Goal: Complete application form: Complete application form

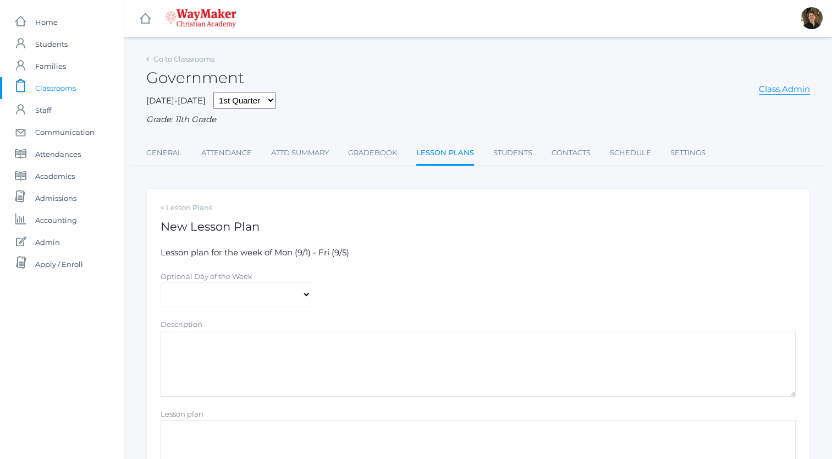
click at [65, 88] on span "Classrooms" at bounding box center [55, 88] width 41 height 22
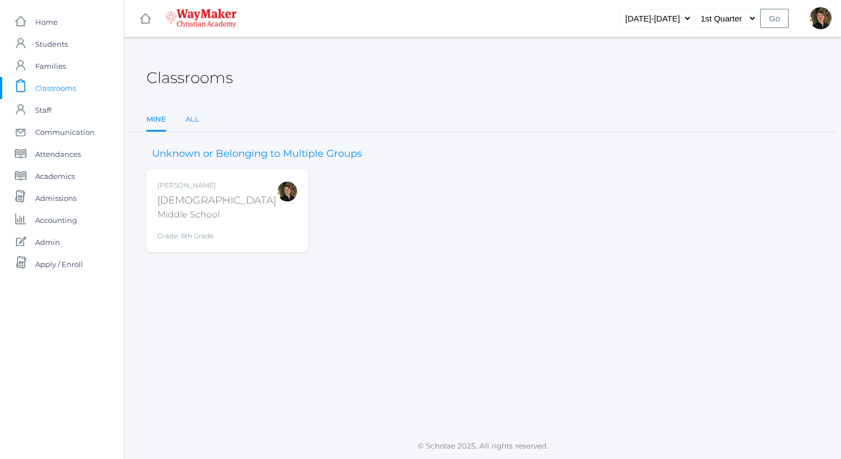
click at [191, 122] on link "All" at bounding box center [192, 119] width 14 height 22
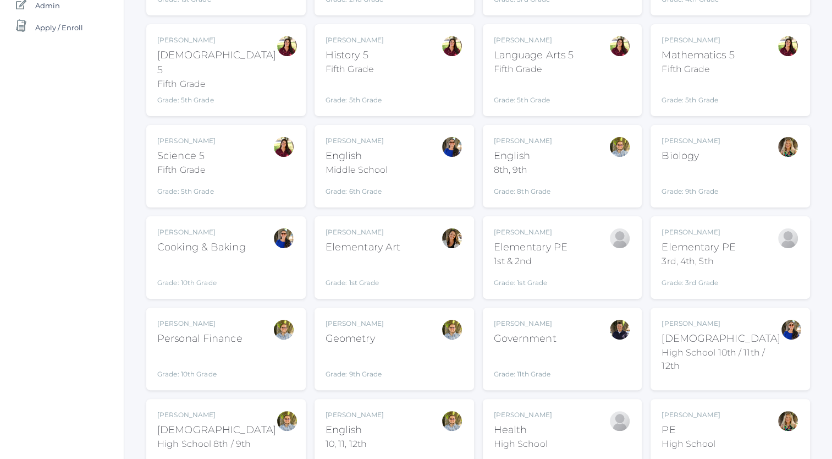
scroll to position [237, 0]
click at [383, 163] on div "Middle School" at bounding box center [357, 169] width 62 height 13
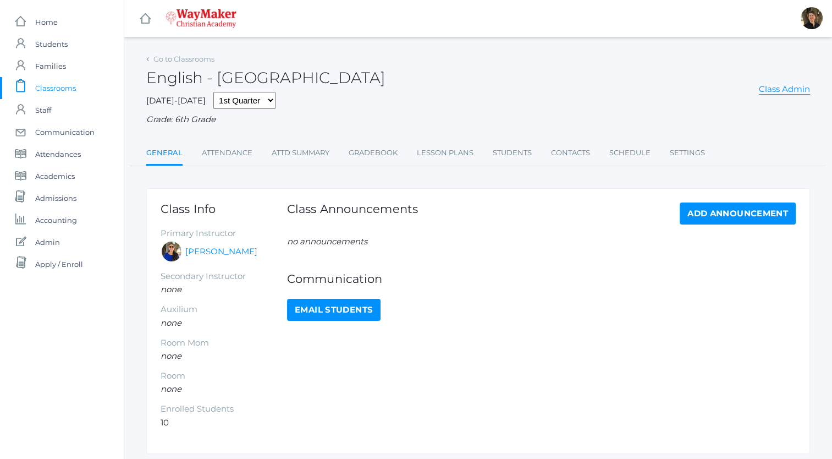
click at [51, 90] on span "Classrooms" at bounding box center [55, 88] width 41 height 22
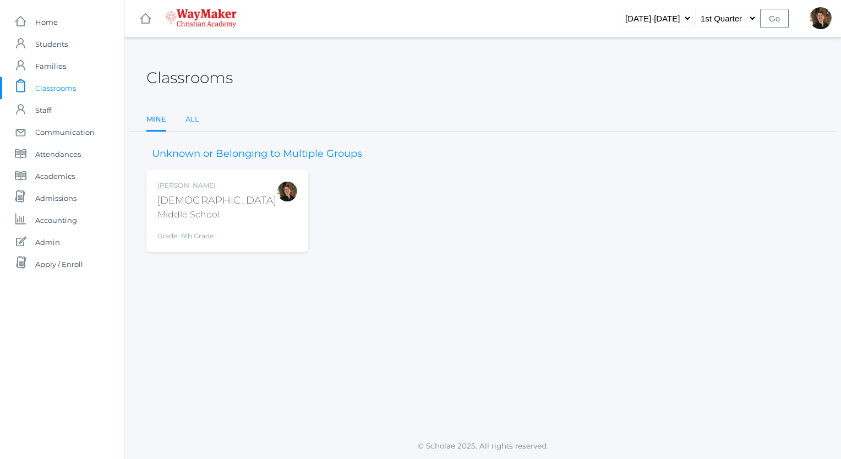
click at [191, 119] on link "All" at bounding box center [192, 119] width 14 height 22
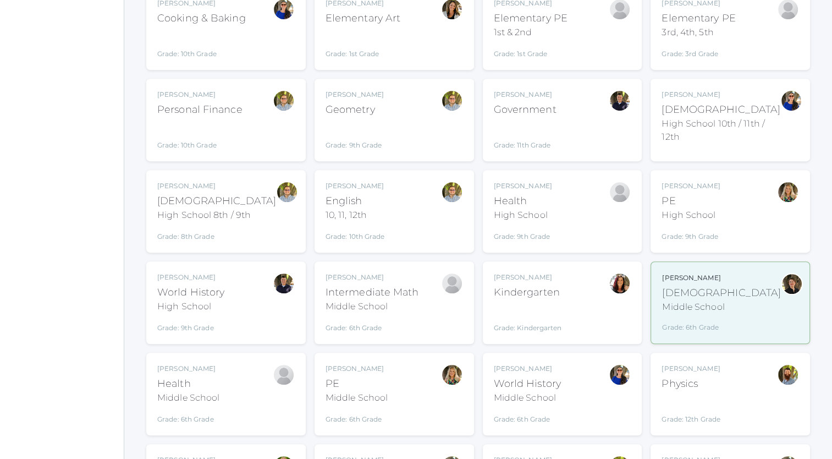
scroll to position [469, 0]
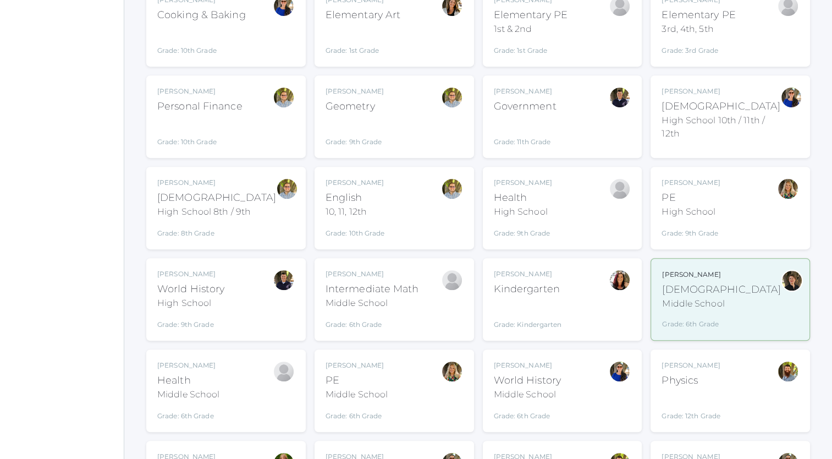
click at [505, 190] on div "Health" at bounding box center [523, 197] width 58 height 15
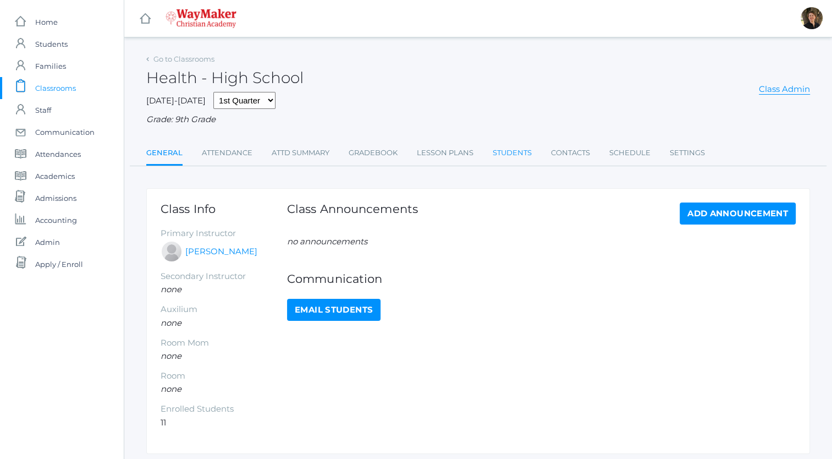
click at [504, 153] on link "Students" at bounding box center [512, 153] width 39 height 22
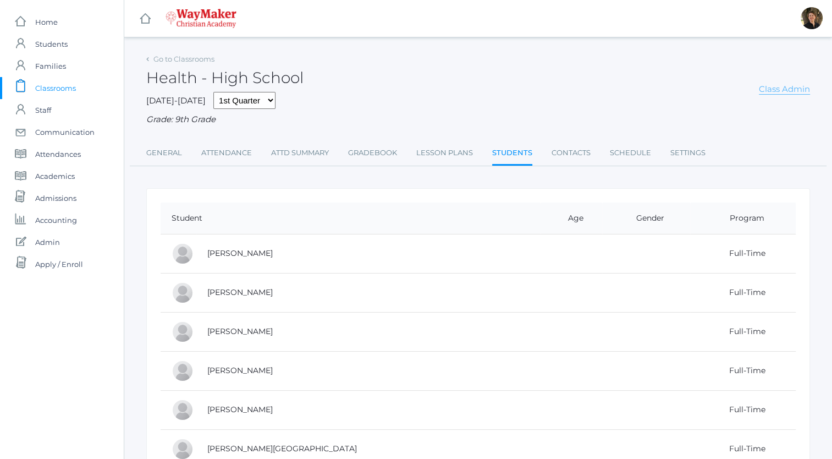
click at [782, 90] on link "Class Admin" at bounding box center [784, 89] width 51 height 11
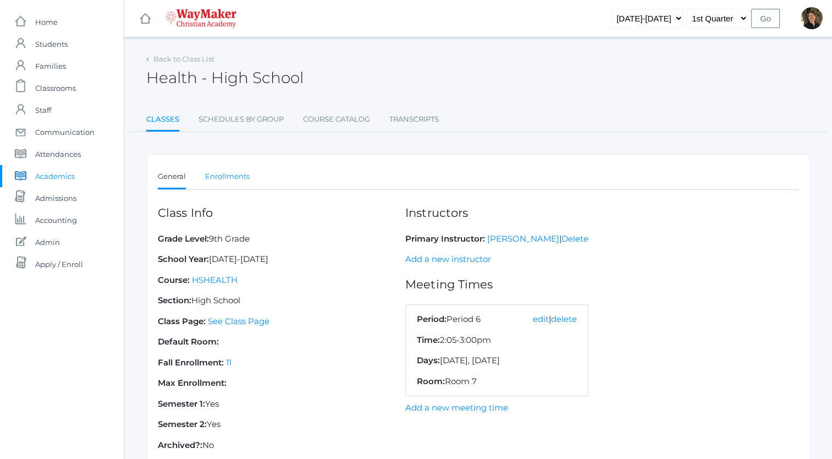
click at [229, 176] on link "Enrollments" at bounding box center [227, 177] width 45 height 22
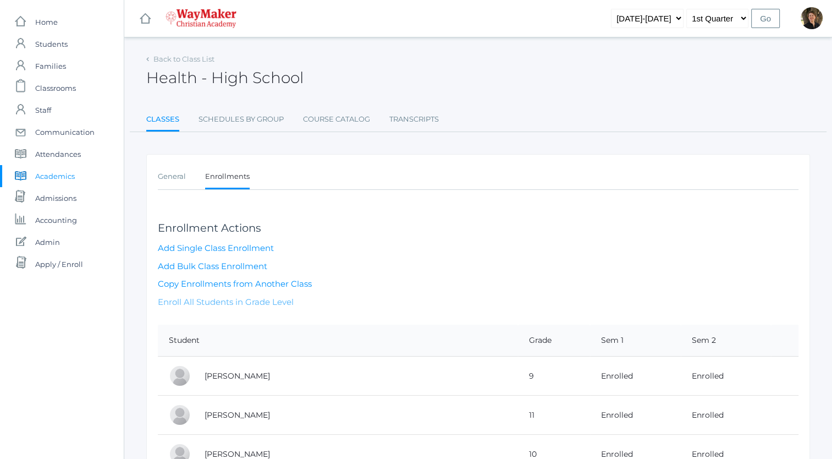
click at [205, 301] on link "Enroll All Students in Grade Level" at bounding box center [226, 302] width 136 height 10
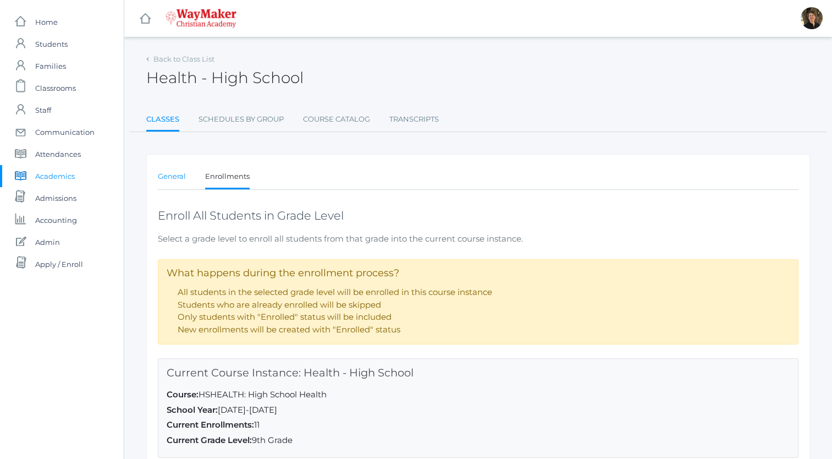
click at [172, 176] on link "General" at bounding box center [172, 177] width 28 height 22
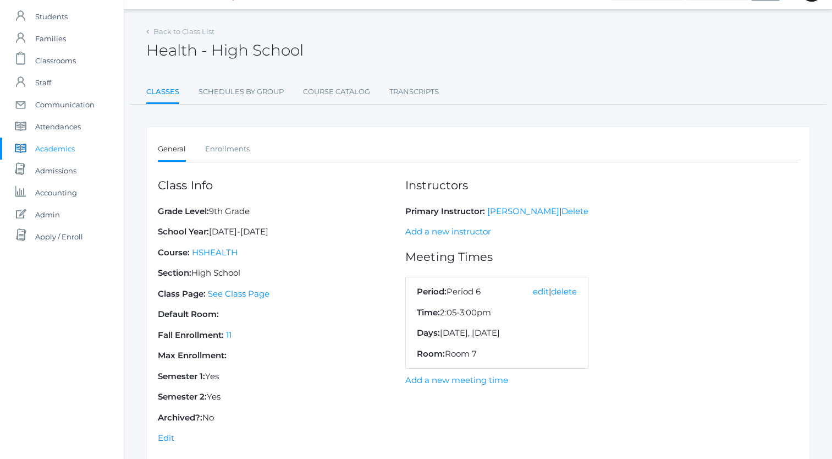
scroll to position [28, 0]
click at [177, 32] on link "Back to Class List" at bounding box center [183, 30] width 61 height 9
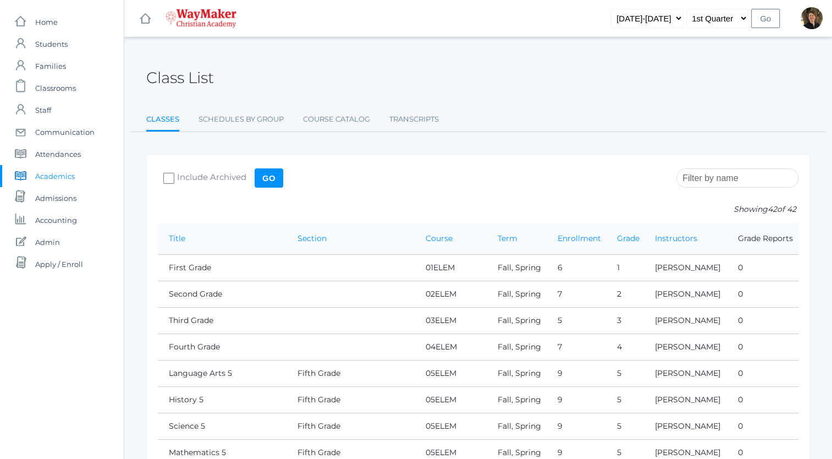
click at [708, 178] on input "search" at bounding box center [738, 177] width 122 height 19
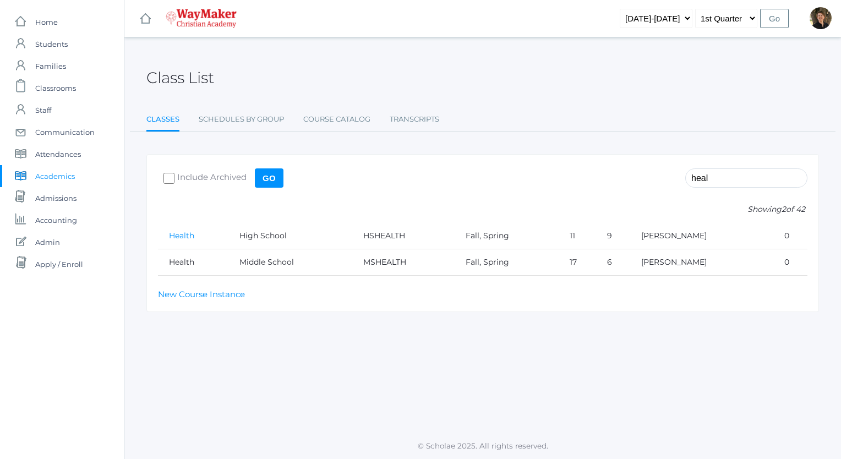
type input "heal"
click at [184, 236] on link "Health" at bounding box center [181, 236] width 25 height 10
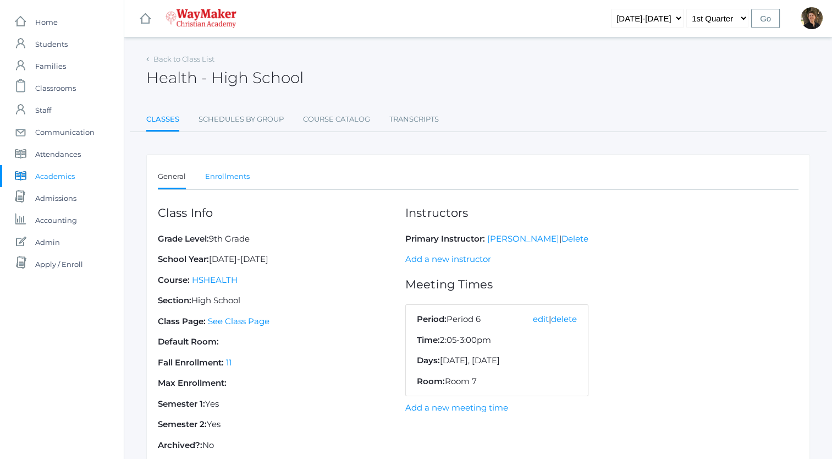
click at [224, 176] on link "Enrollments" at bounding box center [227, 177] width 45 height 22
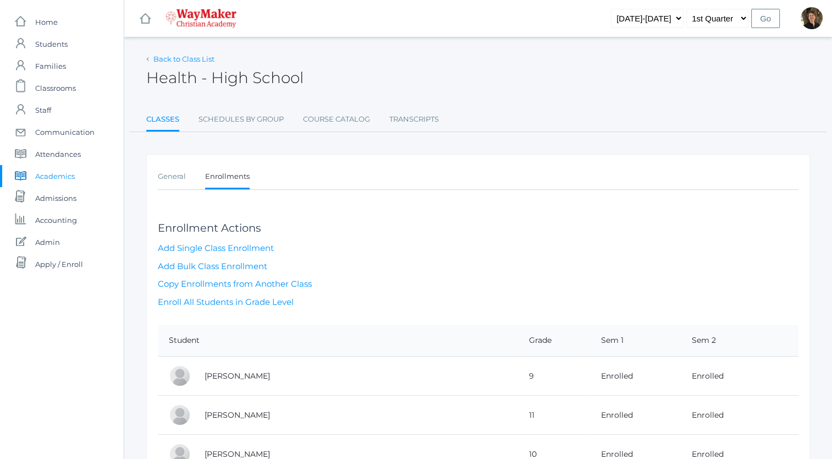
click at [176, 61] on link "Back to Class List" at bounding box center [183, 58] width 61 height 9
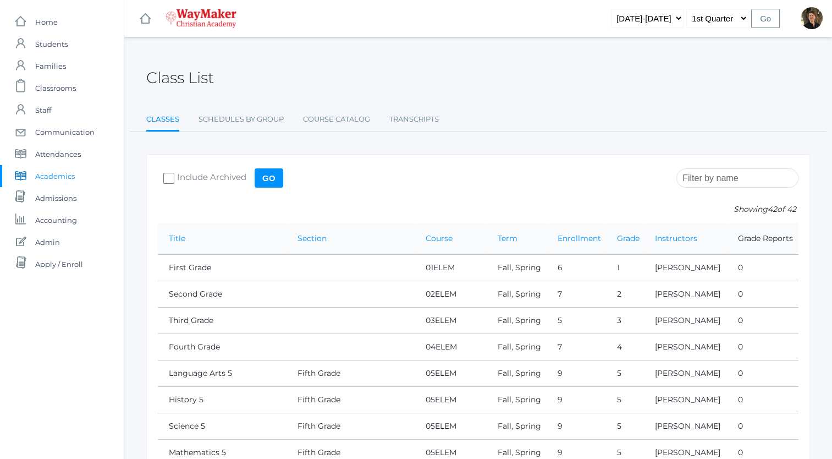
click at [706, 179] on input "search" at bounding box center [738, 177] width 122 height 19
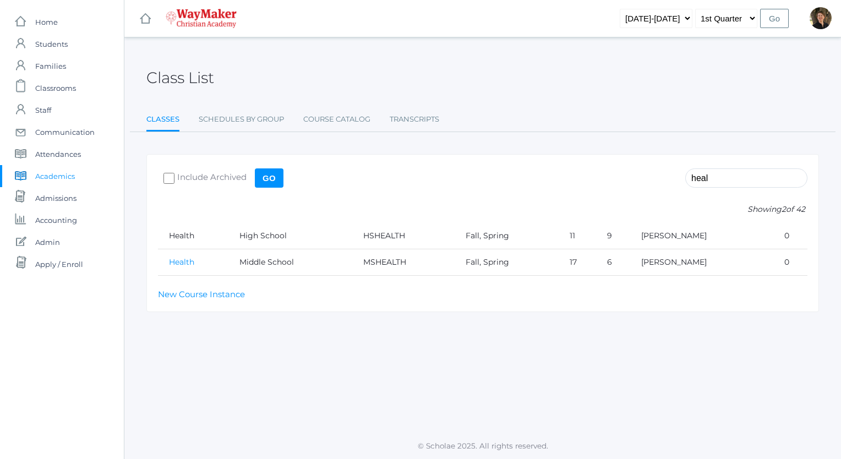
type input "heal"
click at [185, 265] on link "Health" at bounding box center [181, 262] width 25 height 10
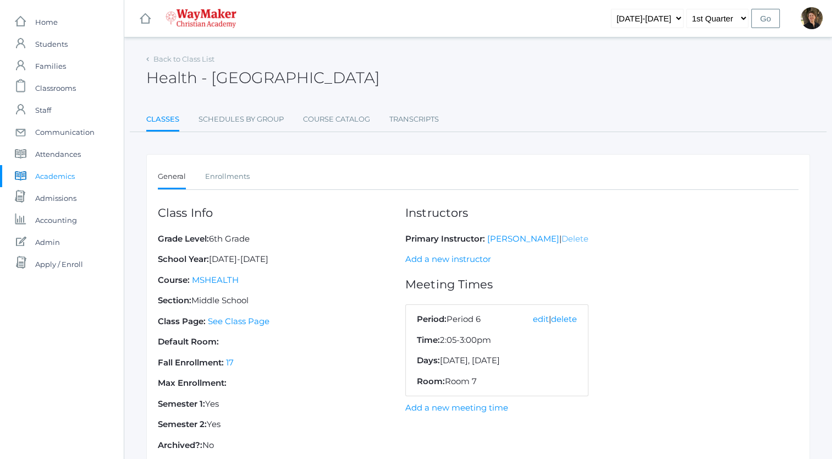
click at [575, 238] on link "Delete" at bounding box center [575, 238] width 27 height 10
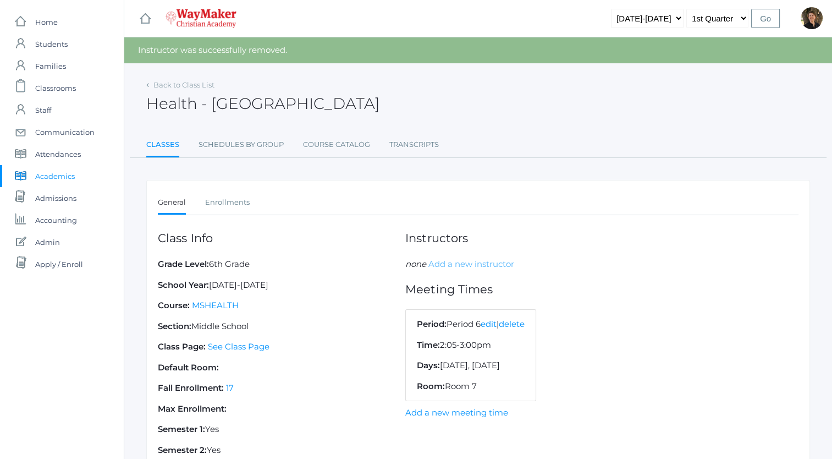
click at [449, 264] on link "Add a new instructor" at bounding box center [472, 264] width 86 height 10
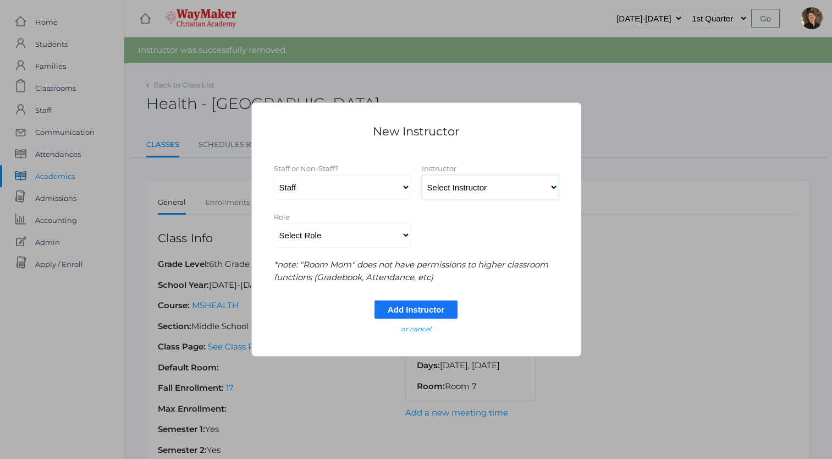
click at [440, 189] on select "Select Instructor Atkisson, Crystal Bennett, Josh Benzinger, Elizabeth Brailean…" at bounding box center [490, 187] width 137 height 25
click at [466, 185] on select "Select Instructor Atkisson, Crystal Bennett, Josh Benzinger, Elizabeth Brailean…" at bounding box center [490, 187] width 137 height 25
click at [414, 327] on em "or cancel" at bounding box center [416, 329] width 30 height 8
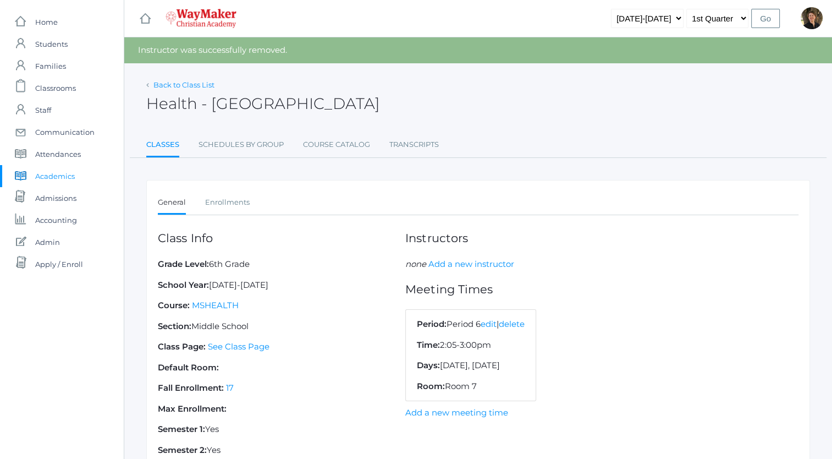
click at [199, 82] on link "Back to Class List" at bounding box center [183, 84] width 61 height 9
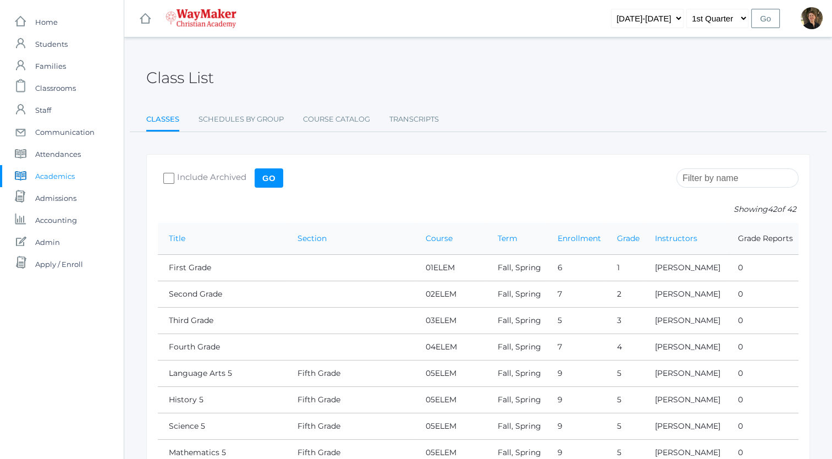
click at [704, 181] on input "search" at bounding box center [738, 177] width 122 height 19
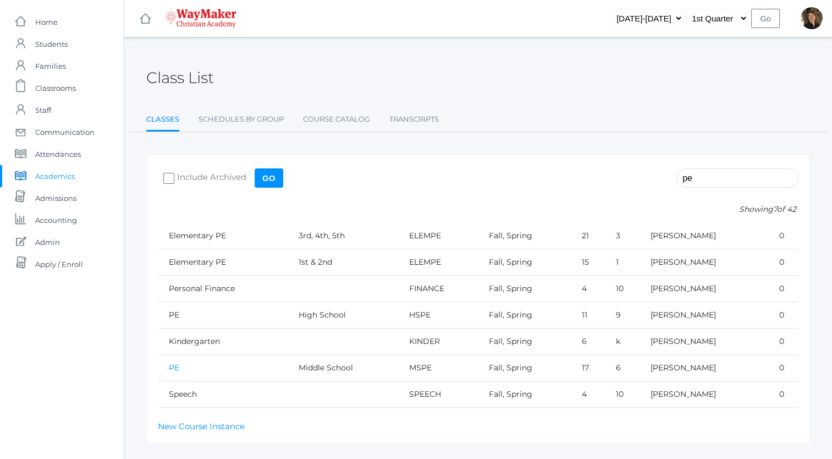
type input "pe"
click at [173, 364] on link "PE" at bounding box center [174, 368] width 10 height 10
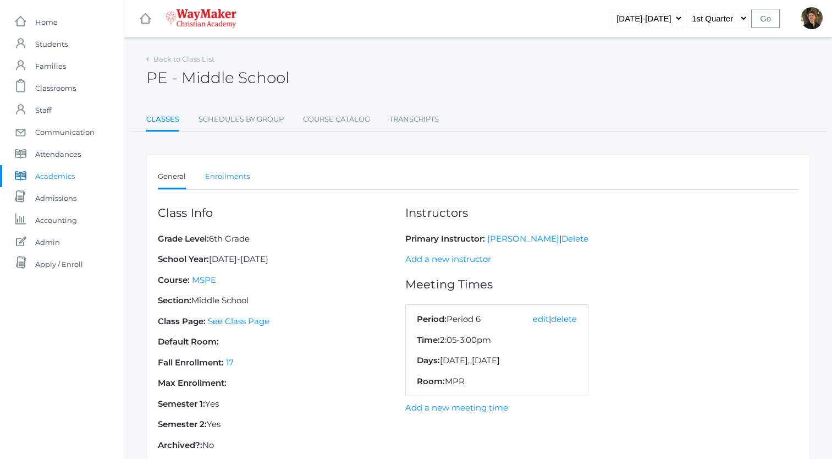
click at [231, 179] on link "Enrollments" at bounding box center [227, 177] width 45 height 22
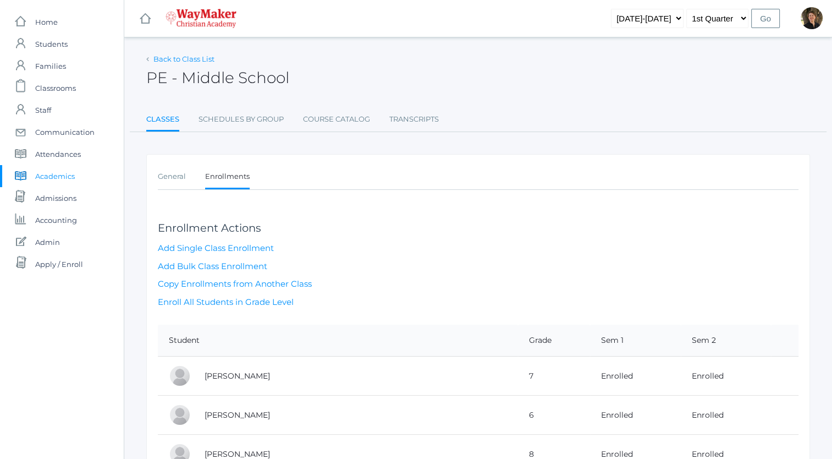
click at [157, 59] on link "Back to Class List" at bounding box center [183, 58] width 61 height 9
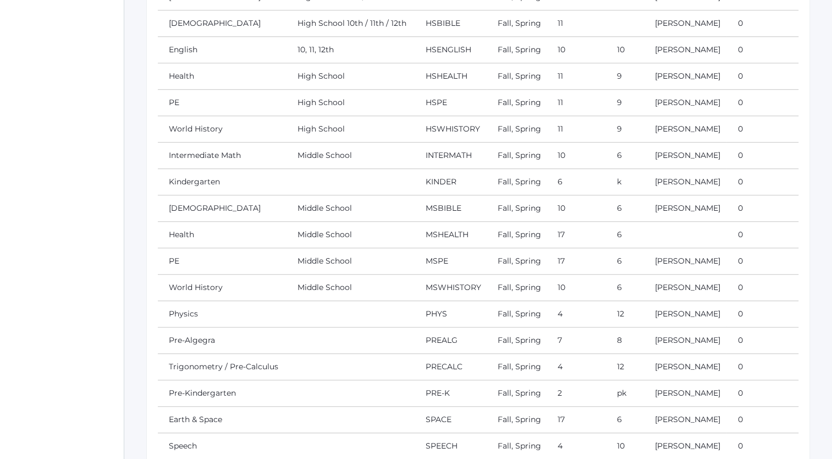
scroll to position [774, 0]
click at [231, 149] on link "Intermediate Math" at bounding box center [205, 154] width 72 height 10
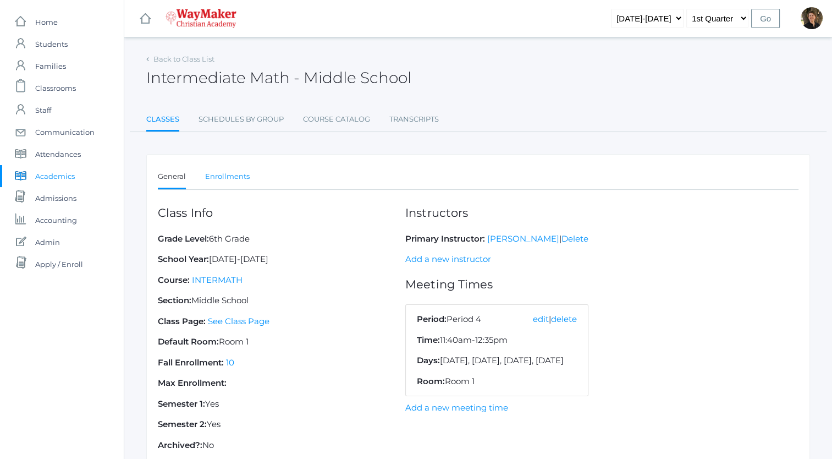
click at [222, 175] on link "Enrollments" at bounding box center [227, 177] width 45 height 22
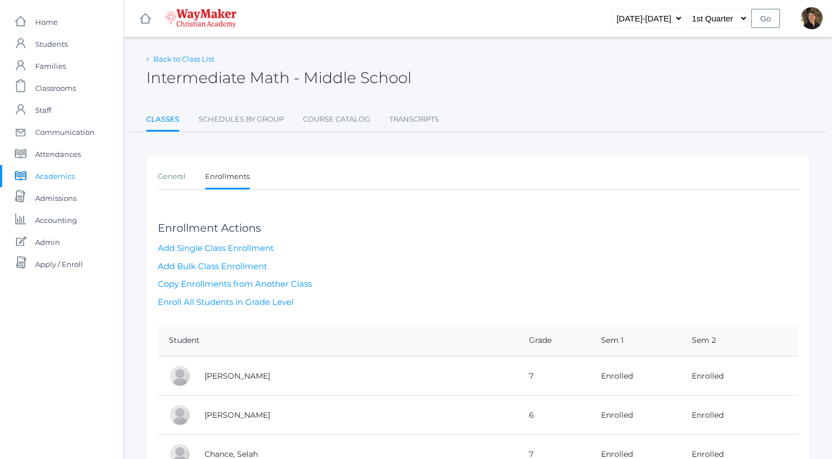
click at [167, 60] on link "Back to Class List" at bounding box center [183, 58] width 61 height 9
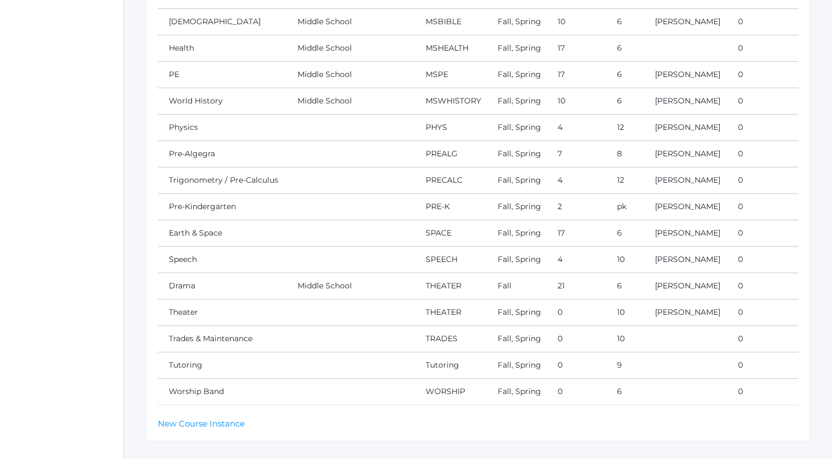
scroll to position [975, 0]
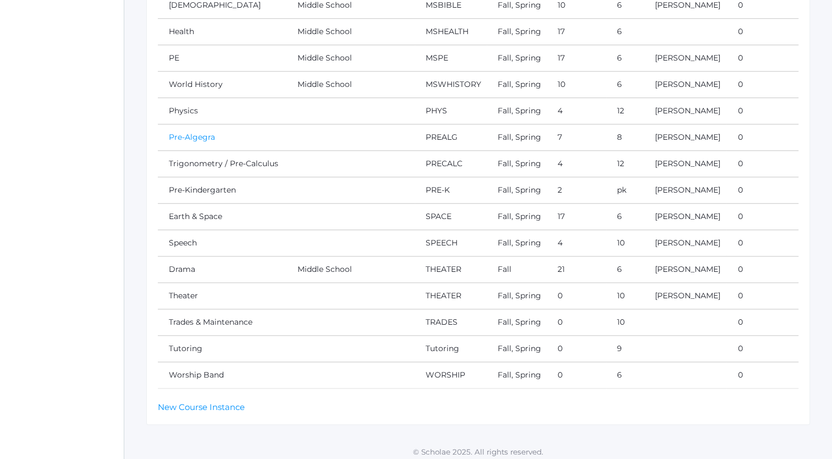
click at [204, 133] on link "Pre-Algegra" at bounding box center [192, 137] width 46 height 10
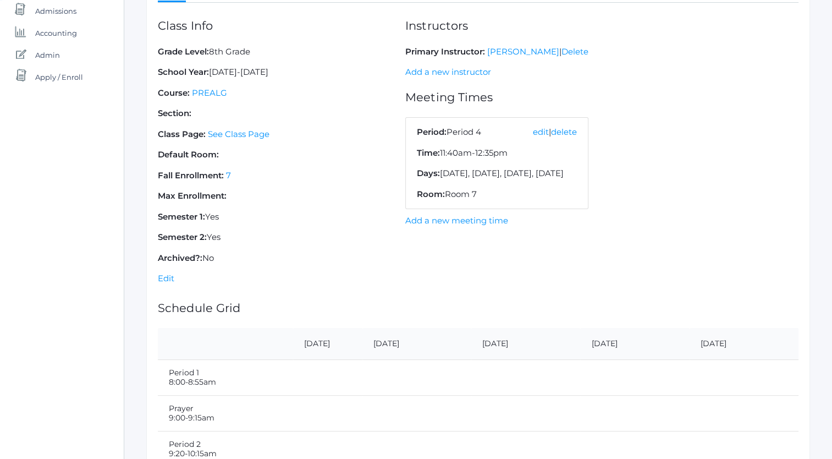
scroll to position [188, 0]
click at [165, 276] on link "Edit" at bounding box center [166, 277] width 17 height 10
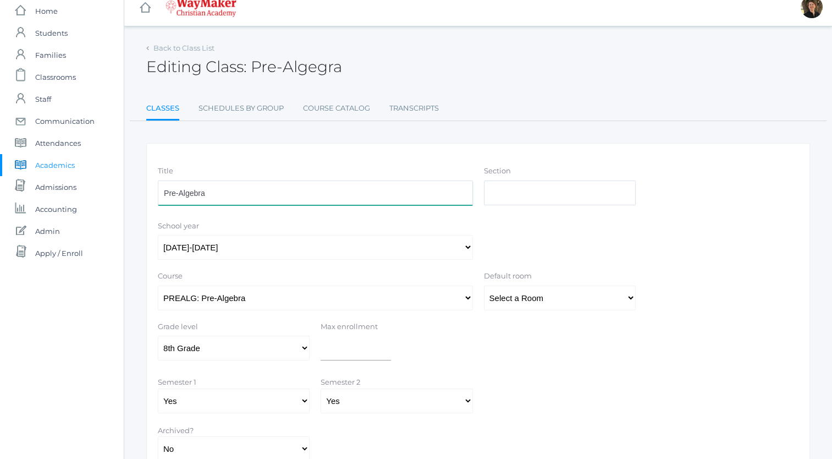
scroll to position [93, 0]
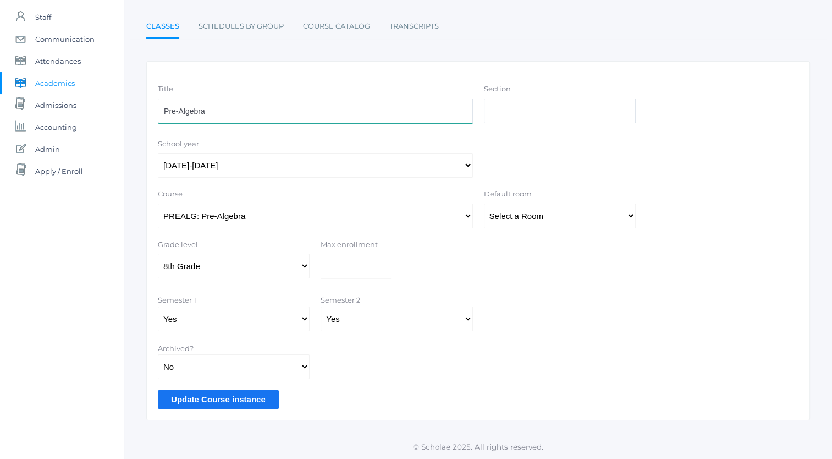
type input "Pre-Algebra"
click at [207, 398] on input "Update Course instance" at bounding box center [218, 399] width 121 height 18
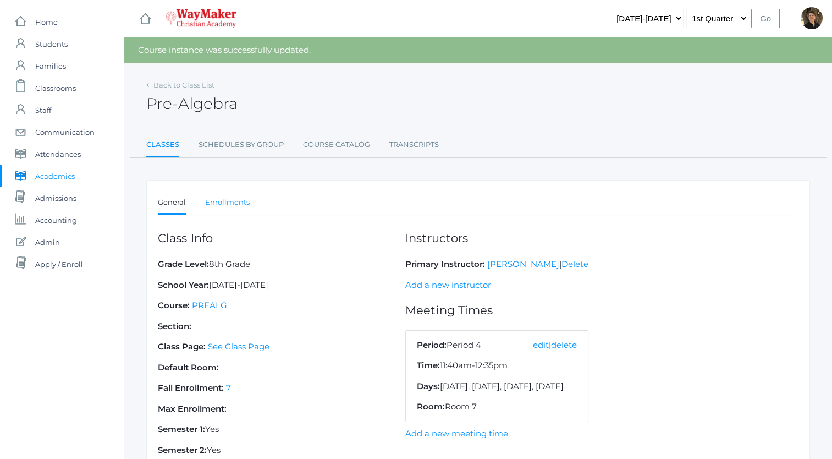
click at [216, 201] on link "Enrollments" at bounding box center [227, 202] width 45 height 22
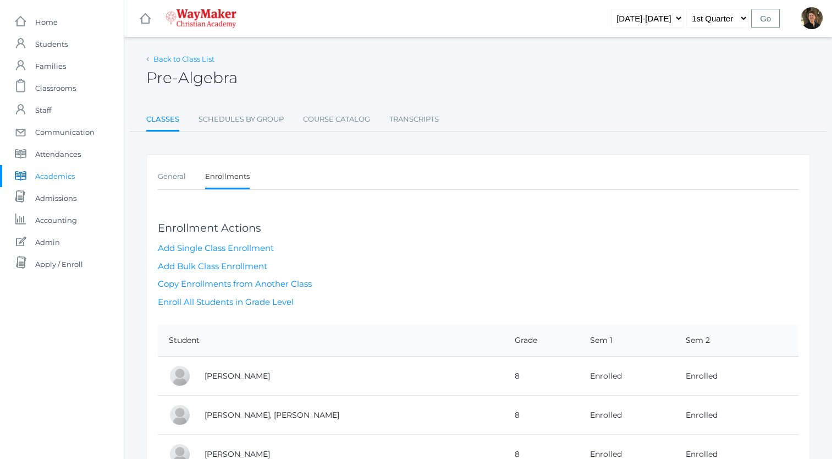
click at [178, 58] on link "Back to Class List" at bounding box center [183, 58] width 61 height 9
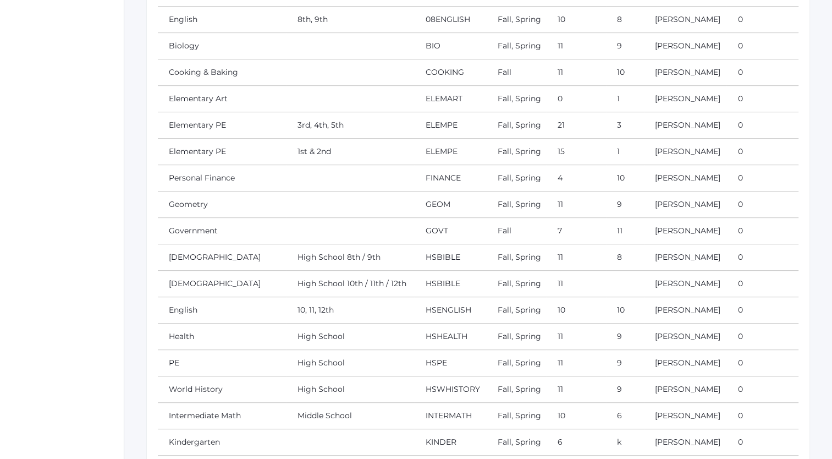
scroll to position [513, 0]
click at [210, 173] on link "Personal Finance" at bounding box center [202, 177] width 66 height 10
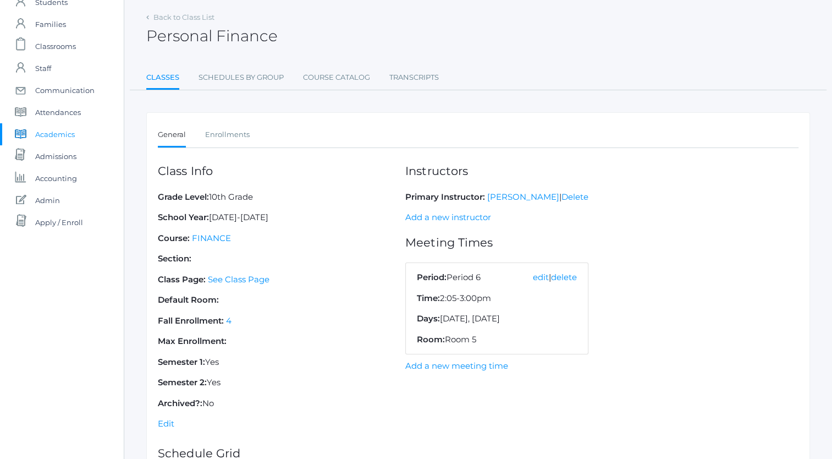
scroll to position [42, 0]
click at [240, 133] on link "Enrollments" at bounding box center [227, 135] width 45 height 22
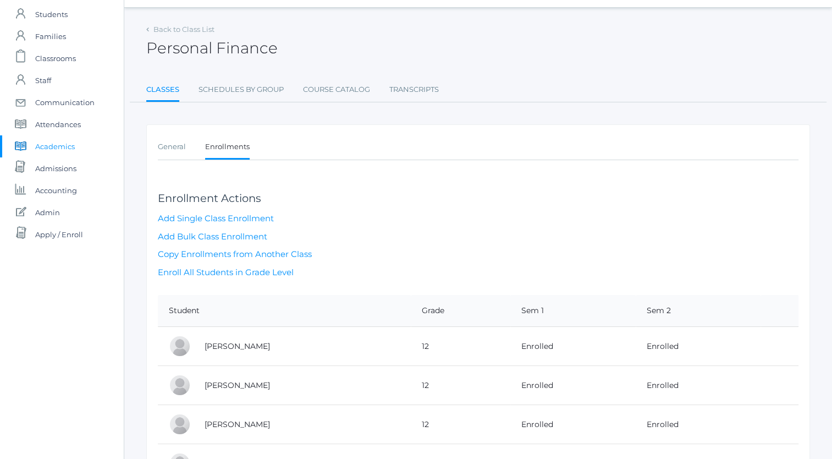
scroll to position [24, 0]
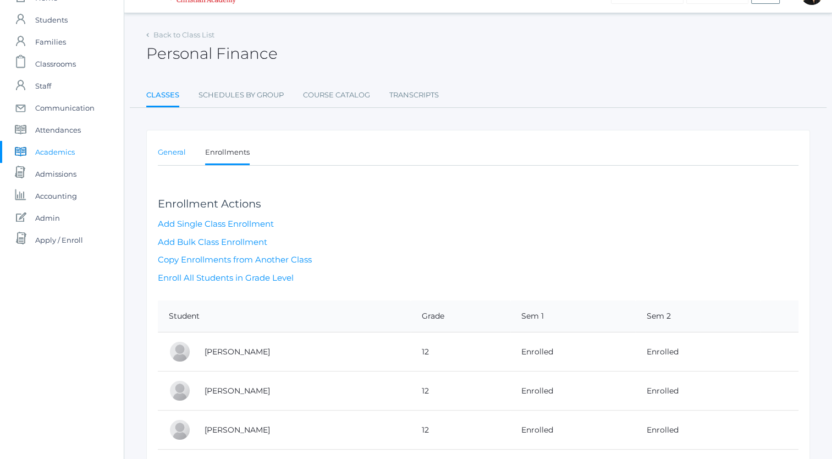
click at [175, 150] on link "General" at bounding box center [172, 152] width 28 height 22
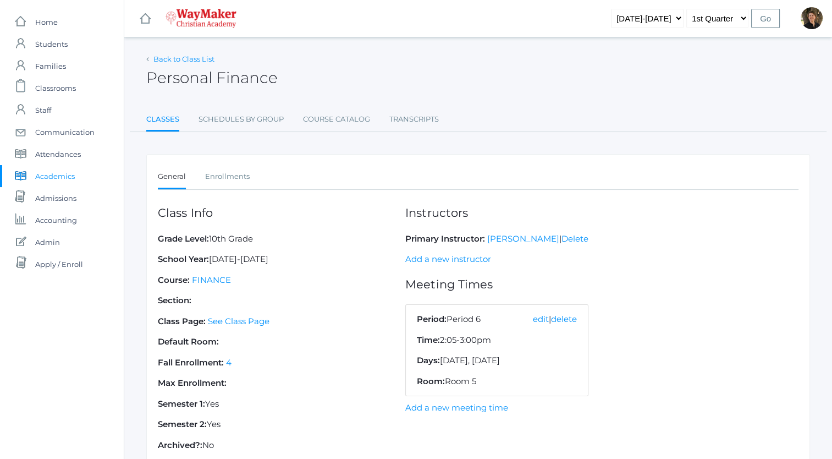
click at [169, 56] on link "Back to Class List" at bounding box center [183, 58] width 61 height 9
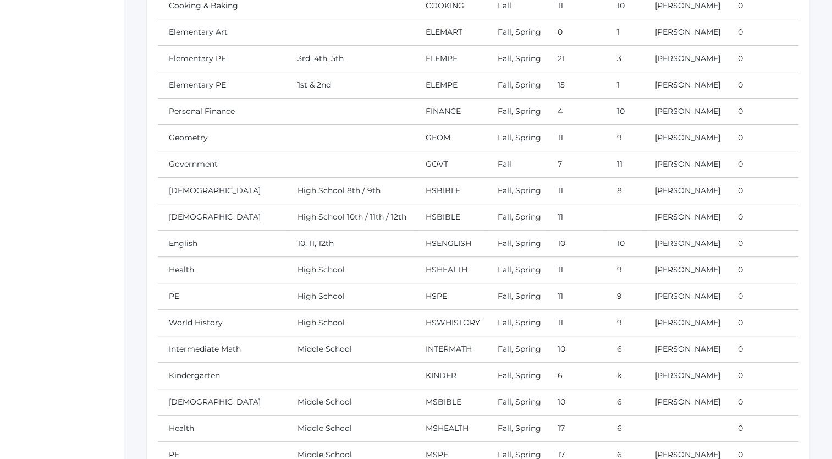
scroll to position [580, 0]
click at [198, 162] on link "Government" at bounding box center [193, 162] width 49 height 10
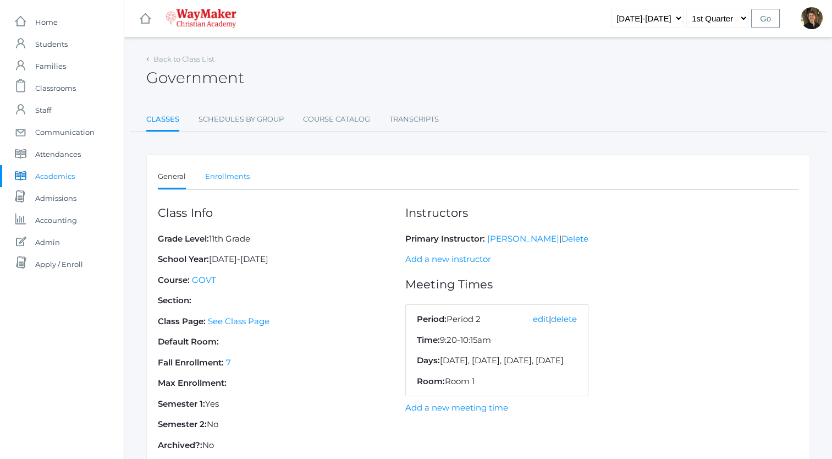
click at [236, 173] on link "Enrollments" at bounding box center [227, 177] width 45 height 22
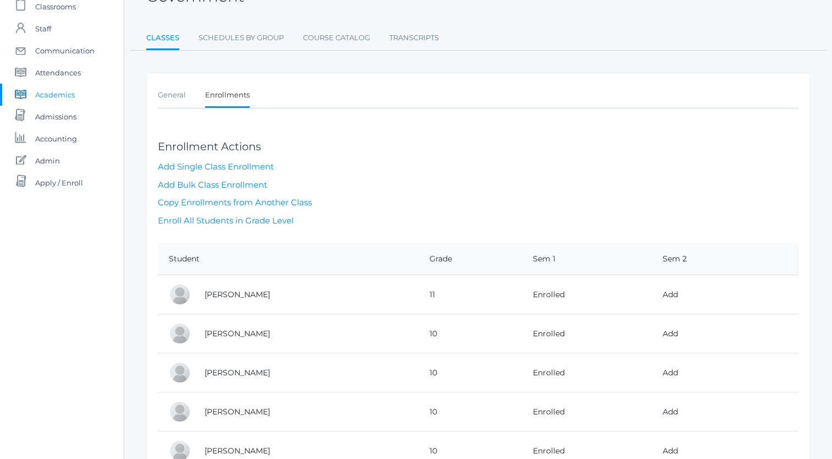
scroll to position [81, 0]
click at [244, 216] on link "Enroll All Students in Grade Level" at bounding box center [226, 220] width 136 height 10
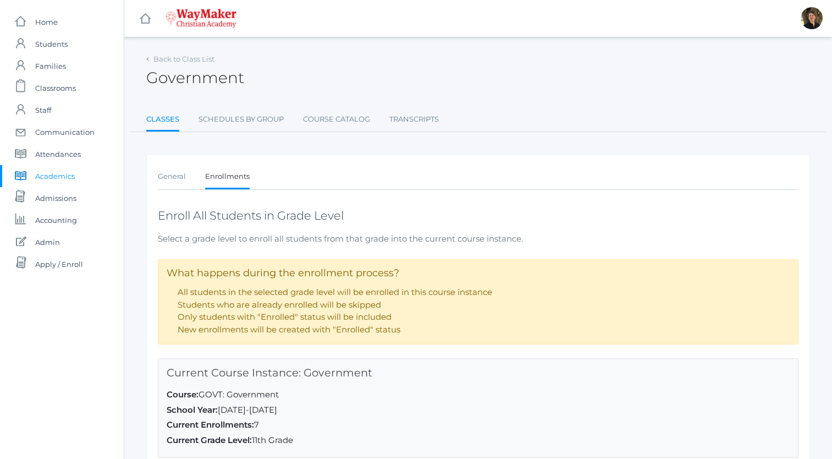
scroll to position [138, 0]
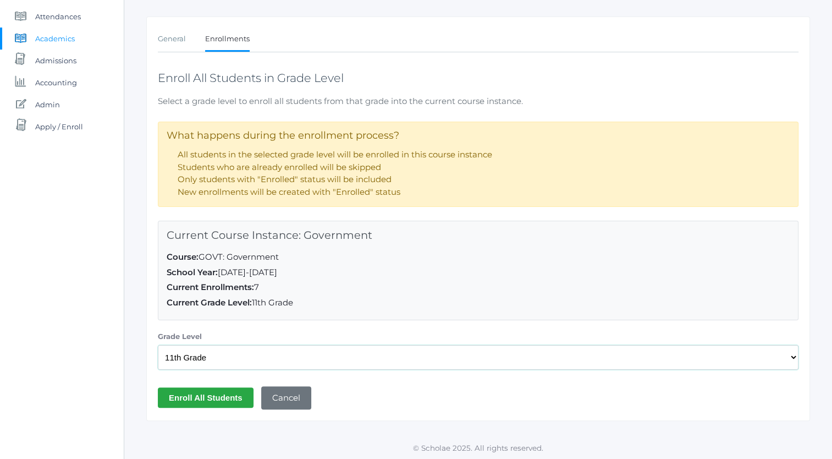
click at [242, 354] on select "Select a Grade Level Pre-K Kindergarten 1st Grade 2nd Grade 3rd Grade 4th Grade…" at bounding box center [478, 357] width 641 height 25
select select "43"
click at [158, 345] on select "Select a Grade Level Pre-K Kindergarten 1st Grade 2nd Grade 3rd Grade 4th Grade…" at bounding box center [478, 357] width 641 height 25
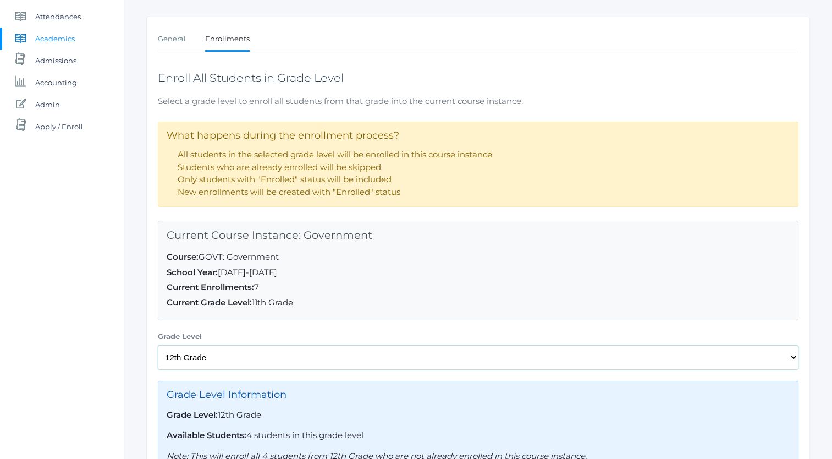
scroll to position [247, 0]
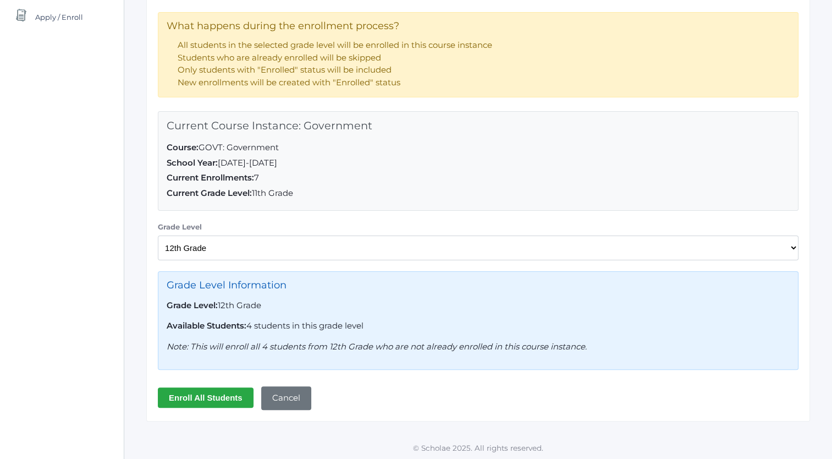
click at [220, 396] on input "Enroll All Students" at bounding box center [206, 397] width 96 height 20
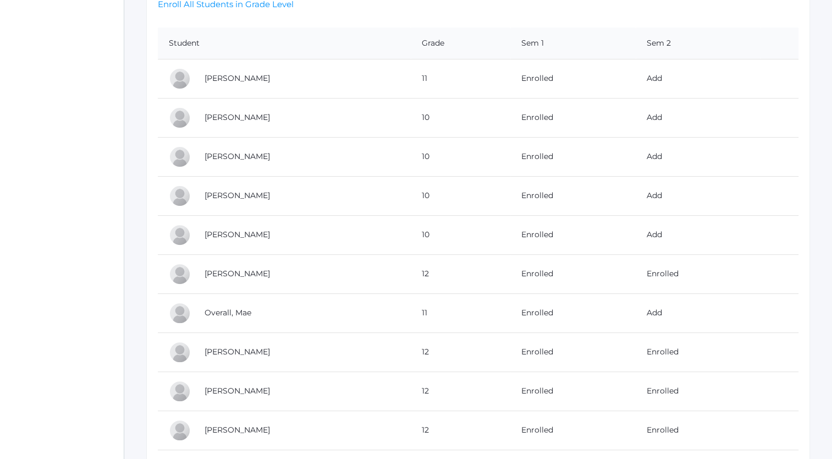
scroll to position [321, 0]
click at [227, 117] on link "[PERSON_NAME]" at bounding box center [237, 119] width 65 height 10
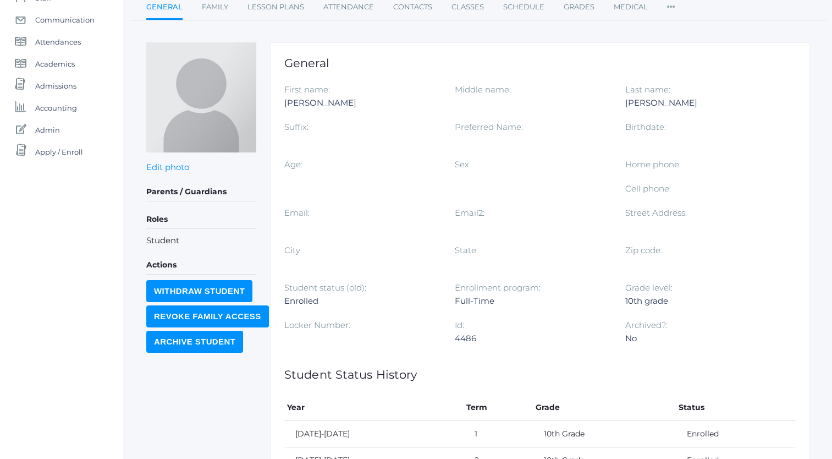
scroll to position [112, 0]
click at [198, 289] on input "Withdraw Student" at bounding box center [199, 291] width 106 height 22
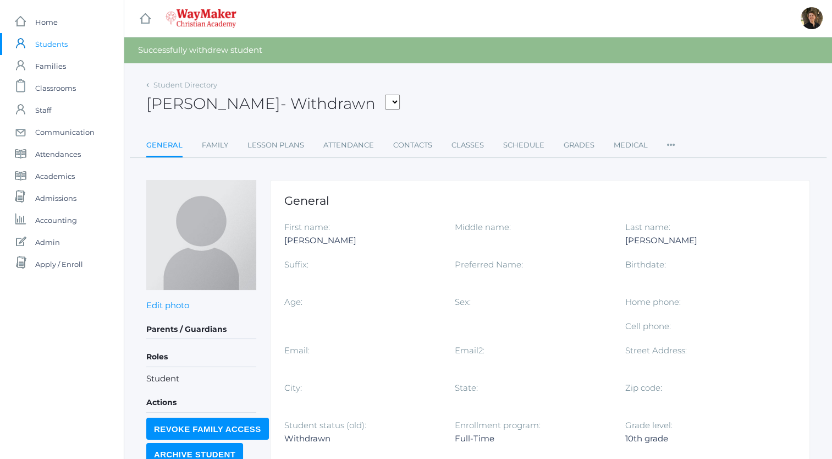
click at [385, 101] on select "[PERSON_NAME] [PERSON_NAME], [PERSON_NAME], [PERSON_NAME], [PERSON_NAME], [PERS…" at bounding box center [392, 102] width 15 height 15
click at [165, 84] on link "Student Directory" at bounding box center [185, 84] width 64 height 9
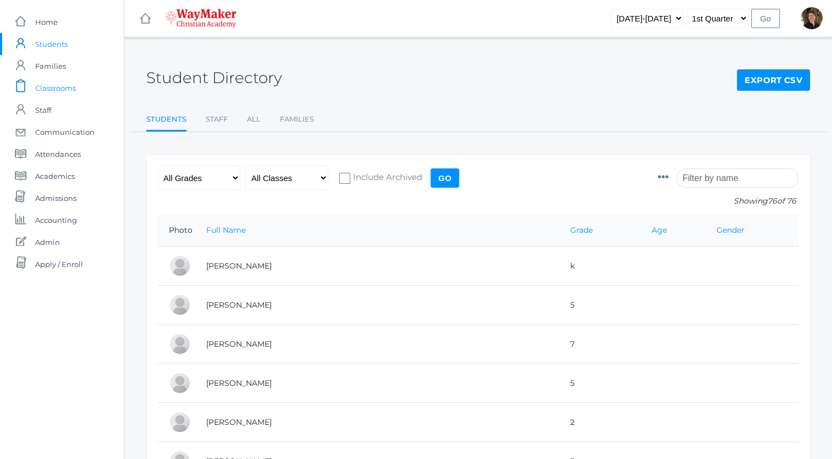
click at [52, 87] on span "Classrooms" at bounding box center [55, 88] width 41 height 22
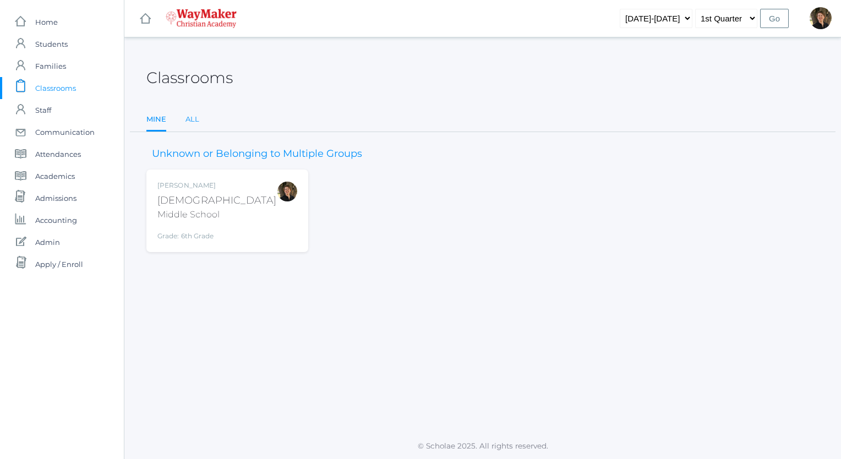
click at [193, 118] on link "All" at bounding box center [192, 119] width 14 height 22
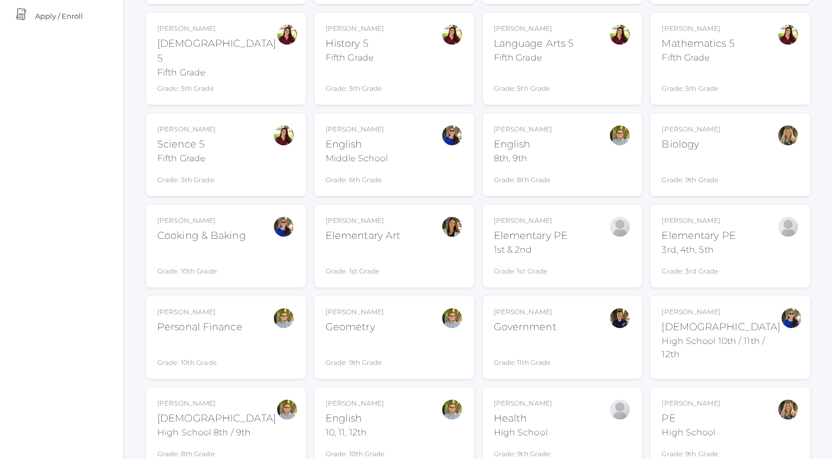
scroll to position [249, 0]
click at [689, 136] on div "Biology" at bounding box center [691, 143] width 58 height 15
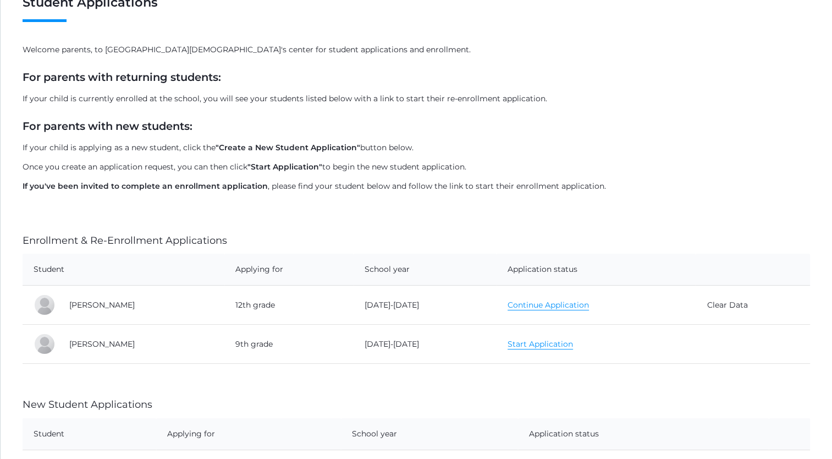
scroll to position [92, 0]
click at [514, 346] on link "Start Application" at bounding box center [540, 344] width 65 height 10
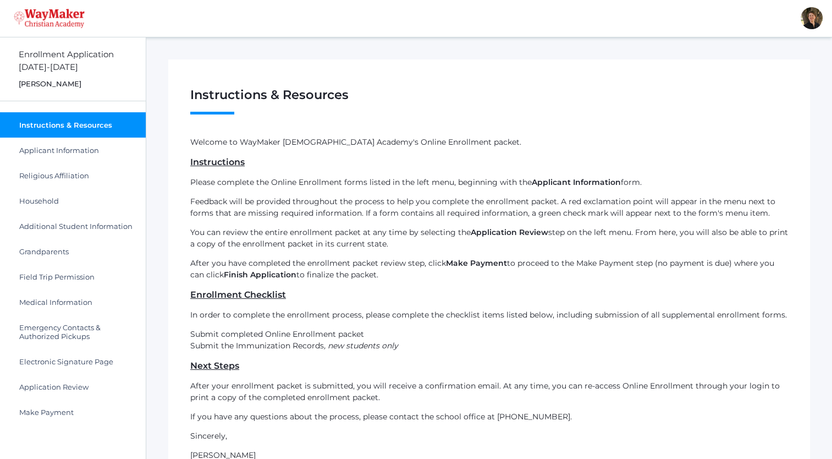
scroll to position [123, 0]
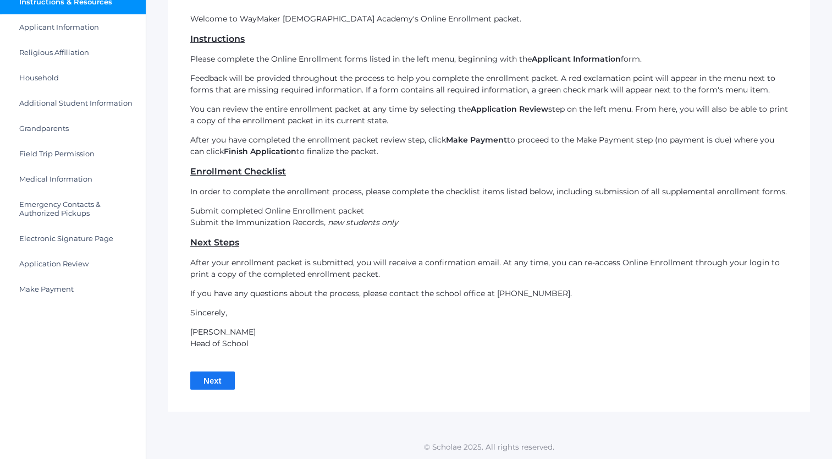
click at [210, 381] on input "Next" at bounding box center [212, 380] width 45 height 18
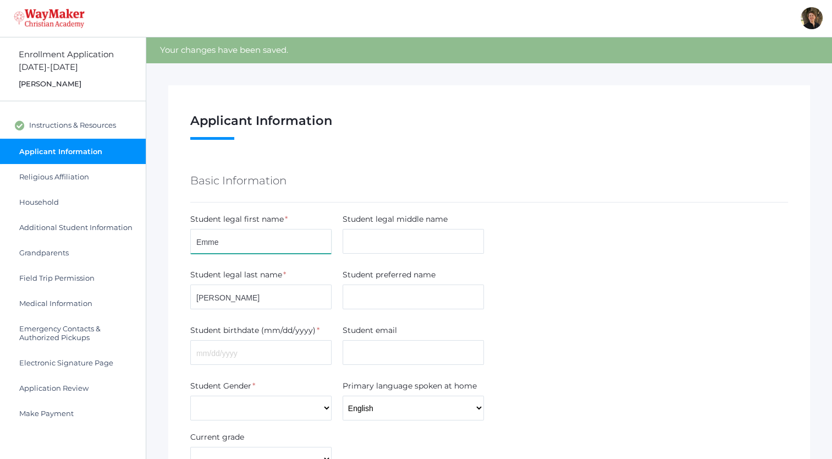
click at [284, 244] on input "Emme" at bounding box center [260, 241] width 141 height 25
type input "Emmeline"
type input "Seaton"
type input "Emme"
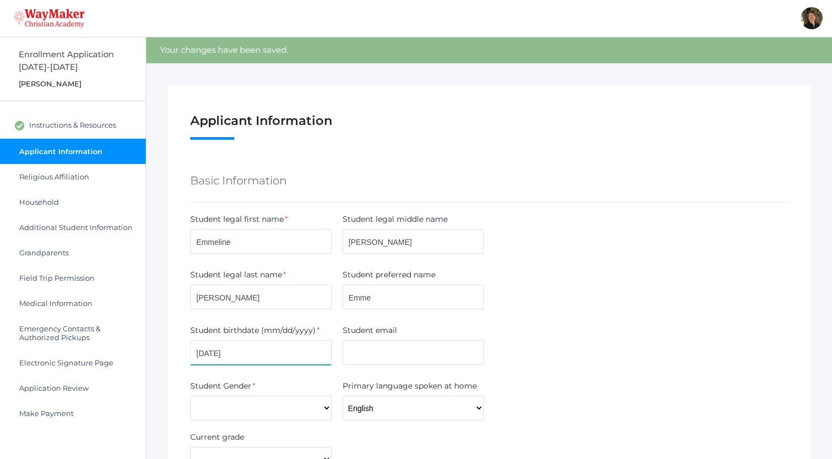
type input "[DATE]"
click at [322, 409] on select "Male Female" at bounding box center [260, 408] width 141 height 25
select select "[DEMOGRAPHIC_DATA]"
click at [190, 396] on select "[DEMOGRAPHIC_DATA] [DEMOGRAPHIC_DATA]" at bounding box center [260, 408] width 141 height 25
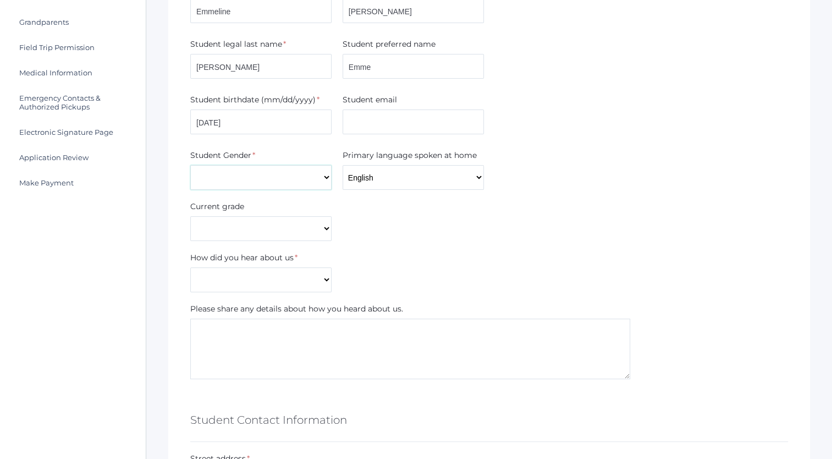
scroll to position [231, 0]
click at [325, 226] on select "Pre-K Kindergarten 1st Grade 2nd Grade 3rd Grade 4th Grade 5th Grade 6th Grade …" at bounding box center [260, 228] width 141 height 25
select select "9th Grade"
click at [190, 216] on select "Pre-K Kindergarten 1st Grade 2nd Grade 3rd Grade 4th Grade 5th Grade 6th Grade …" at bounding box center [260, 228] width 141 height 25
click at [327, 281] on select "Current Student Sibling Drove by school Former parent Internet Neighbor Other P…" at bounding box center [260, 279] width 141 height 25
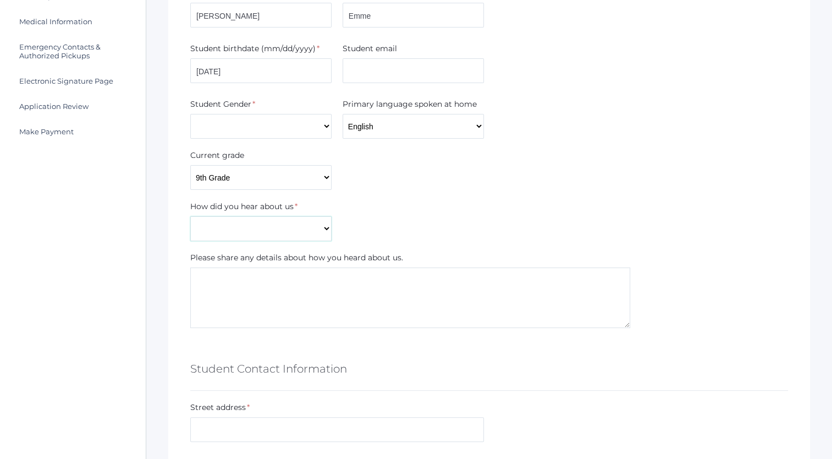
scroll to position [286, 0]
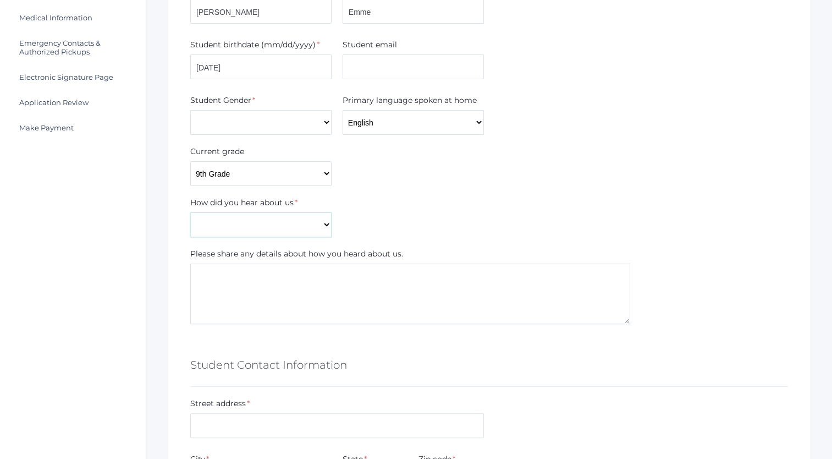
click at [325, 227] on select "Current Student Sibling Drove by school Former parent Internet Neighbor Other P…" at bounding box center [260, 224] width 141 height 25
select select "Current Student"
click at [190, 212] on select "Current Student Sibling Drove by school Former parent Internet Neighbor Other P…" at bounding box center [260, 224] width 141 height 25
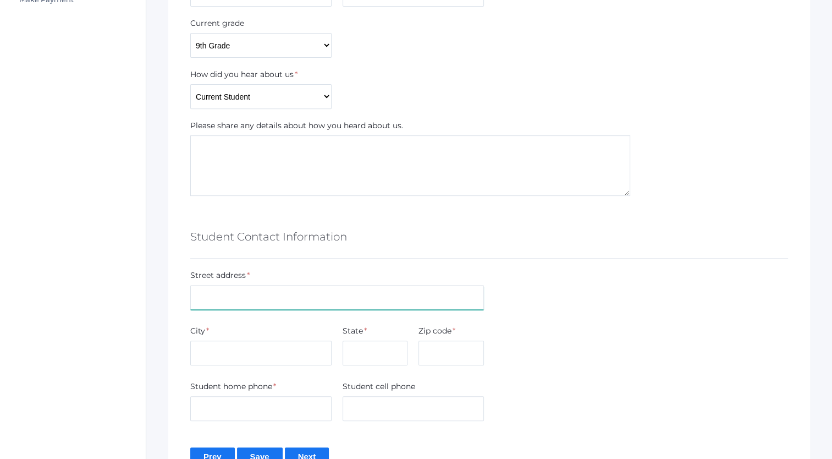
click at [286, 301] on input "text" at bounding box center [337, 297] width 294 height 25
type input "[STREET_ADDRESS]"
type input "renzgretchen@gmail.com"
type input "Hayden"
type input "ID"
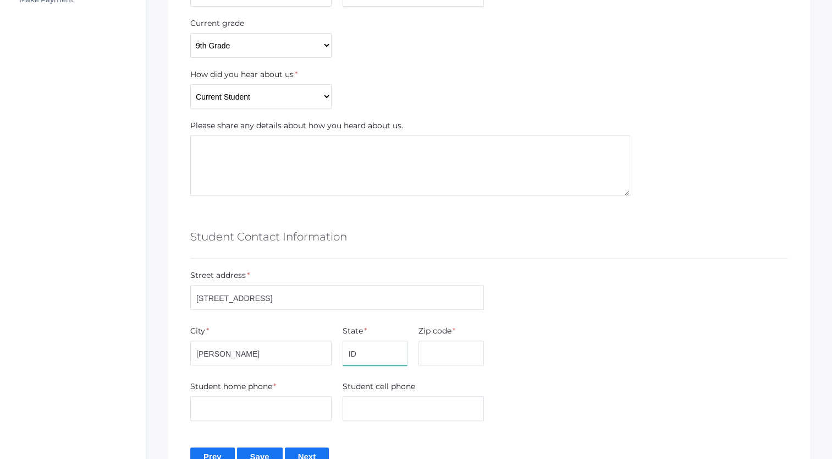
type input "83835"
type input "3073713440"
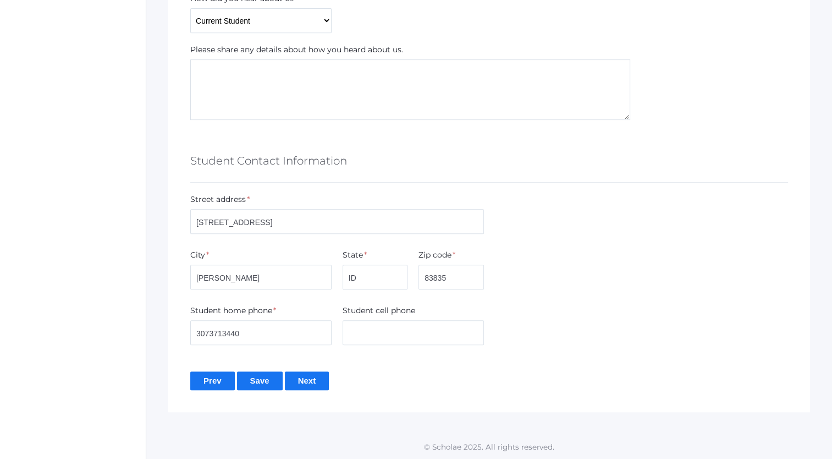
click at [257, 382] on input "Save" at bounding box center [260, 380] width 46 height 18
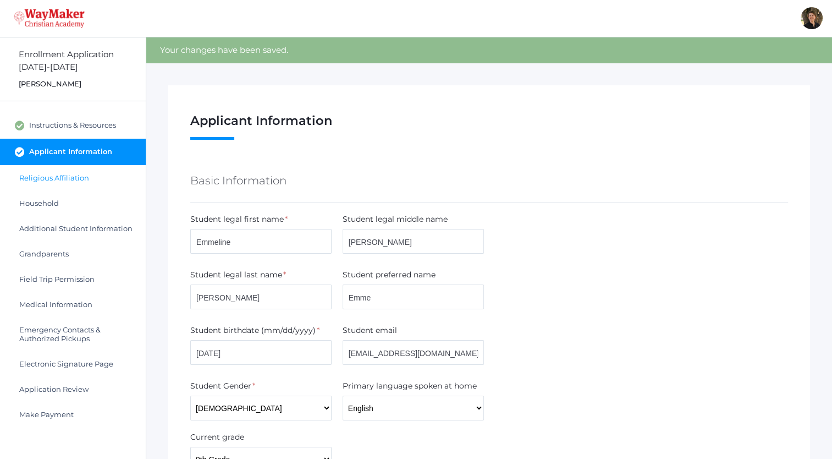
click at [79, 177] on span "Religious Affiliation" at bounding box center [54, 177] width 70 height 9
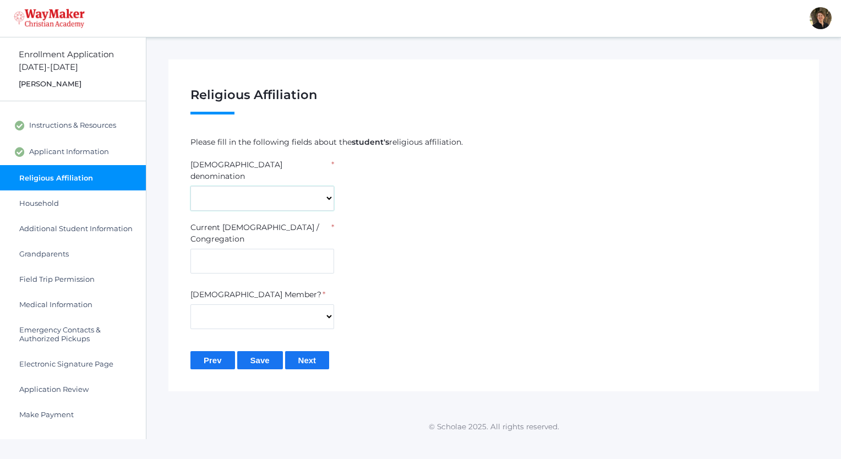
click at [327, 189] on select "7th Day Adventist Assembly of God Baptist Catholic Christian Church of [PERSON_…" at bounding box center [262, 198] width 144 height 25
select select "[DEMOGRAPHIC_DATA]"
click at [190, 186] on select "7th Day Adventist Assembly of God Baptist Catholic Christian Church of [PERSON_…" at bounding box center [262, 198] width 144 height 25
click at [299, 249] on input "text" at bounding box center [262, 261] width 144 height 25
type input "One Place"
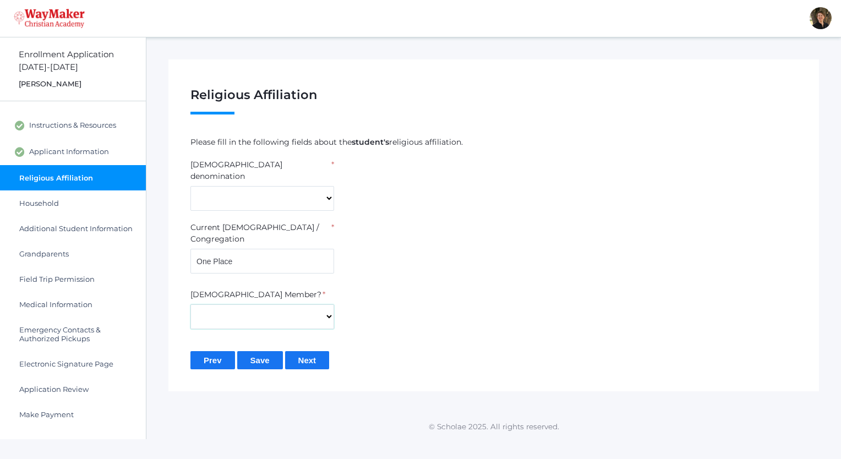
click at [328, 304] on select "Yes No" at bounding box center [262, 316] width 144 height 25
select select "No"
click at [190, 304] on select "Yes No" at bounding box center [262, 316] width 144 height 25
click at [251, 351] on input "Save" at bounding box center [260, 360] width 46 height 18
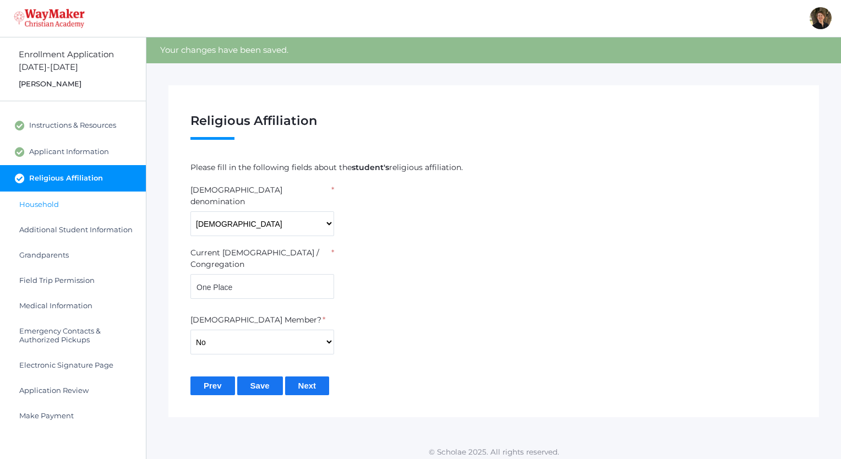
click at [83, 207] on link "Household" at bounding box center [73, 203] width 146 height 25
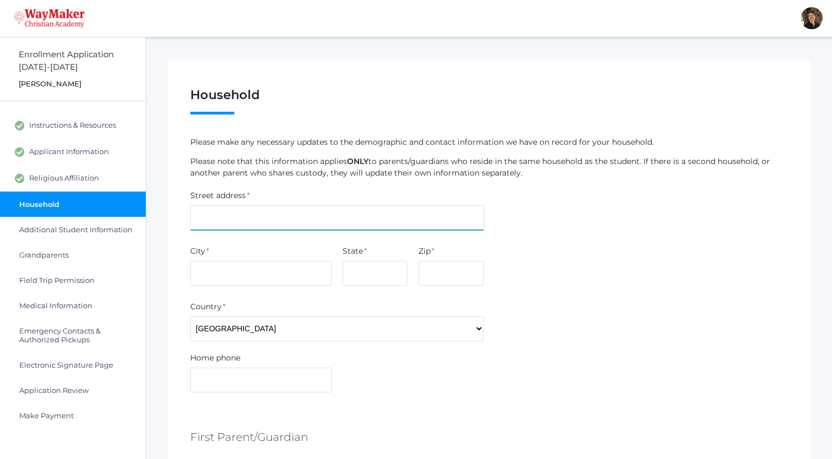
click at [247, 221] on input "text" at bounding box center [337, 217] width 294 height 25
type input "[STREET_ADDRESS]"
type input "[PERSON_NAME]"
type input "ID"
type input "83835"
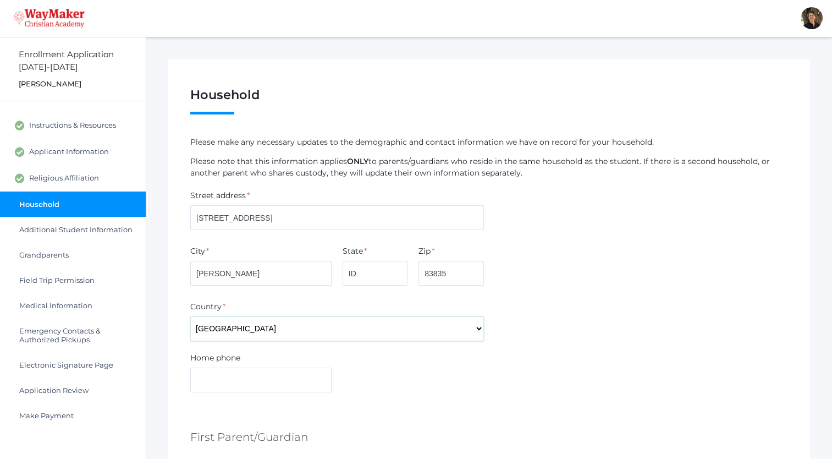
type input "3073713440"
type input "Emmeline"
type input "Seaton"
type input "renzgretchen@gmail.com"
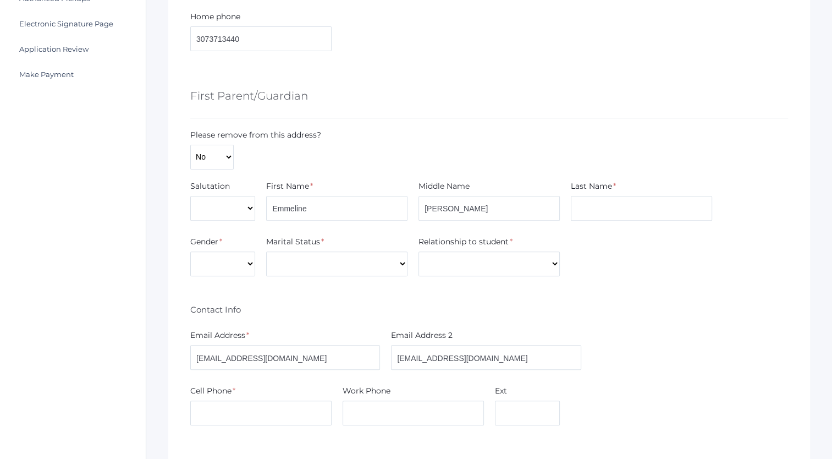
scroll to position [341, 0]
click at [294, 213] on input "Emmeline" at bounding box center [336, 208] width 141 height 25
type input "Dianna"
type input "R"
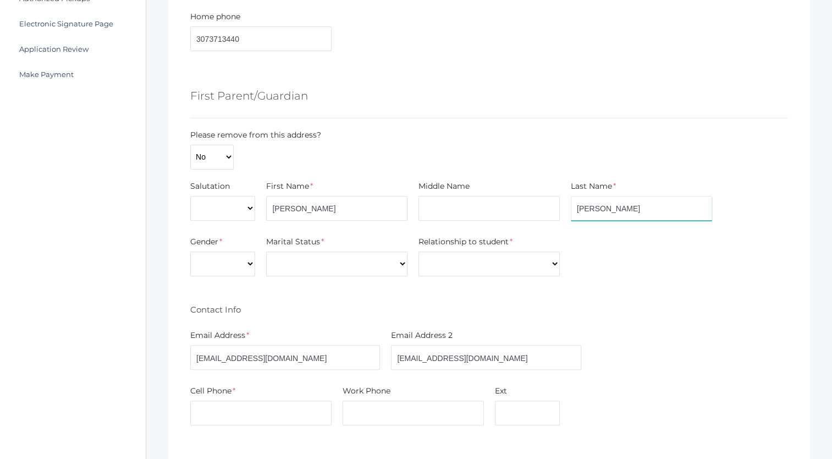
type input "[PERSON_NAME]"
click at [248, 262] on select "Male Female" at bounding box center [222, 263] width 65 height 25
select select "Female"
click at [190, 251] on select "Male Female" at bounding box center [222, 263] width 65 height 25
click at [368, 262] on select "Divorced Married Remarried Separated Single Widowed" at bounding box center [336, 263] width 141 height 25
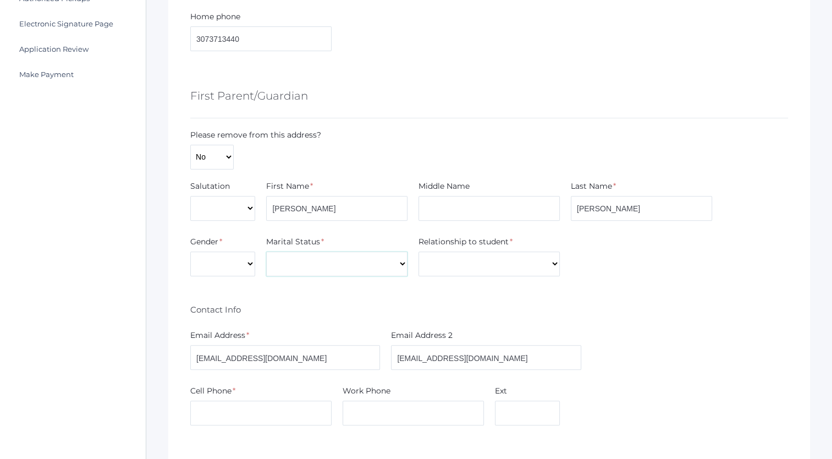
select select "Married"
click at [266, 251] on select "Divorced Married Remarried Separated Single Widowed" at bounding box center [336, 263] width 141 height 25
click at [472, 265] on select "Aunt Brother Father Friend Grandparent Guardian Mother Other Sister Step Father…" at bounding box center [489, 263] width 141 height 25
select select "Mother"
click at [419, 251] on select "Aunt Brother Father Friend Grandparent Guardian Mother Other Sister Step Father…" at bounding box center [489, 263] width 141 height 25
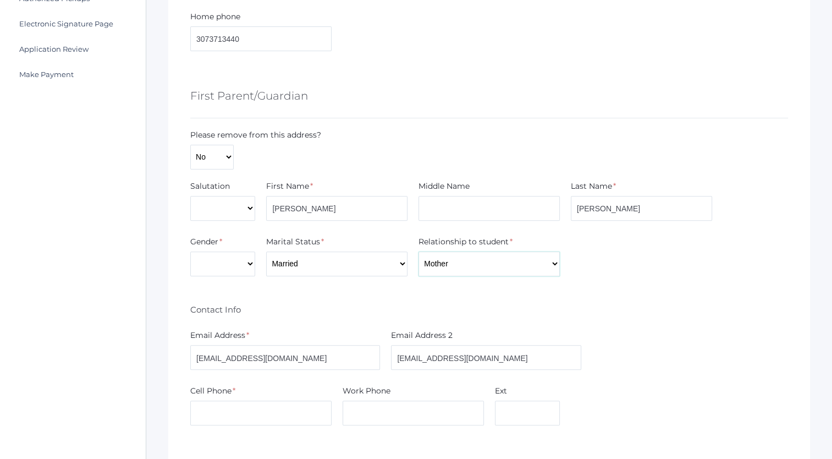
scroll to position [424, 0]
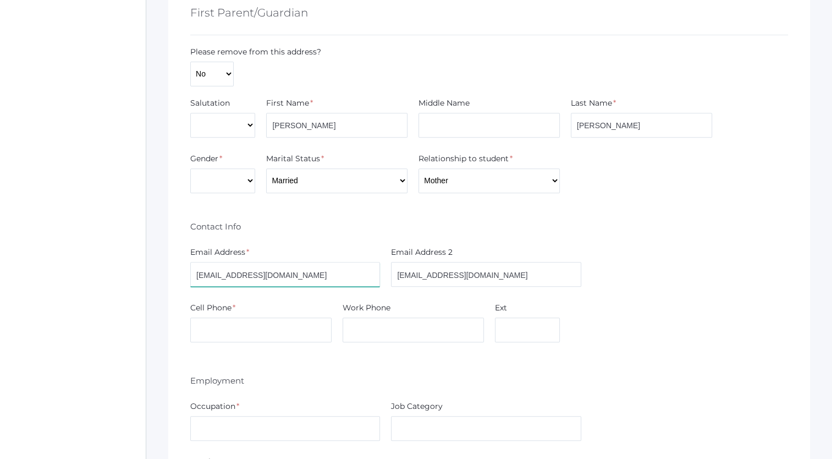
click at [246, 277] on input "renzgretchen@gmail.com" at bounding box center [285, 274] width 190 height 25
click at [246, 277] on input "[EMAIL_ADDRESS][DOMAIN_NAME]" at bounding box center [285, 274] width 190 height 25
type input "[EMAIL_ADDRESS][DOMAIN_NAME]"
type input "b"
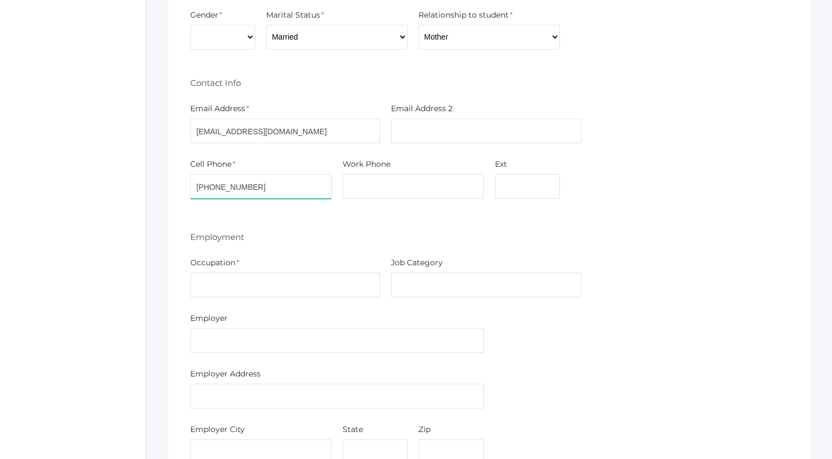
scroll to position [577, 0]
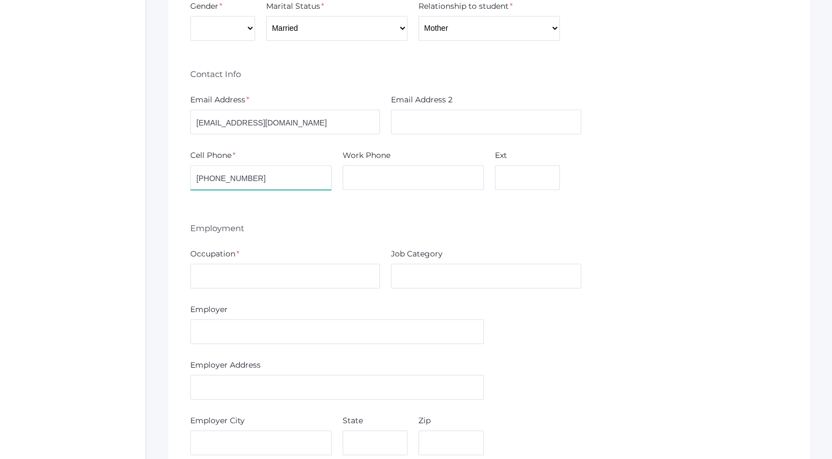
type input "[PHONE_NUMBER]"
click at [246, 272] on input "text" at bounding box center [285, 276] width 190 height 25
type input "Head of School"
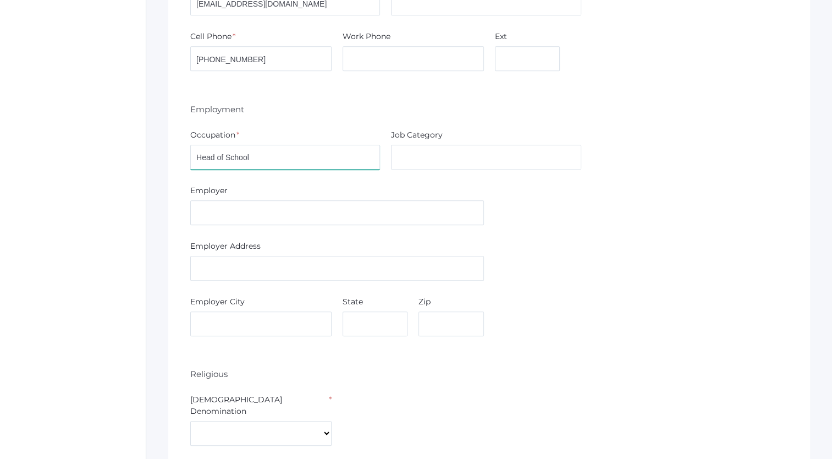
scroll to position [701, 0]
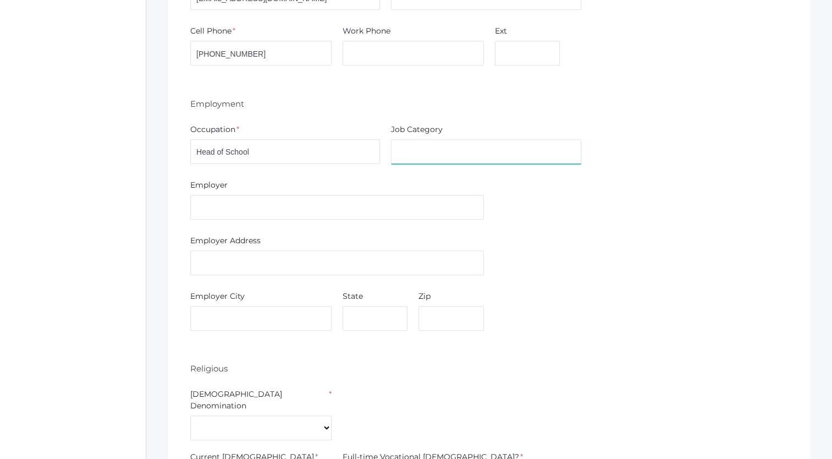
click at [464, 151] on input "text" at bounding box center [486, 151] width 190 height 25
type input "Education"
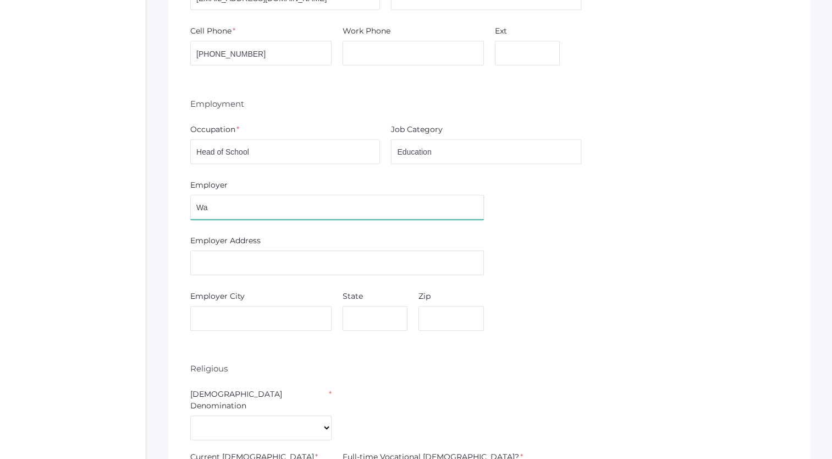
type input "WayMaker Christian Academy"
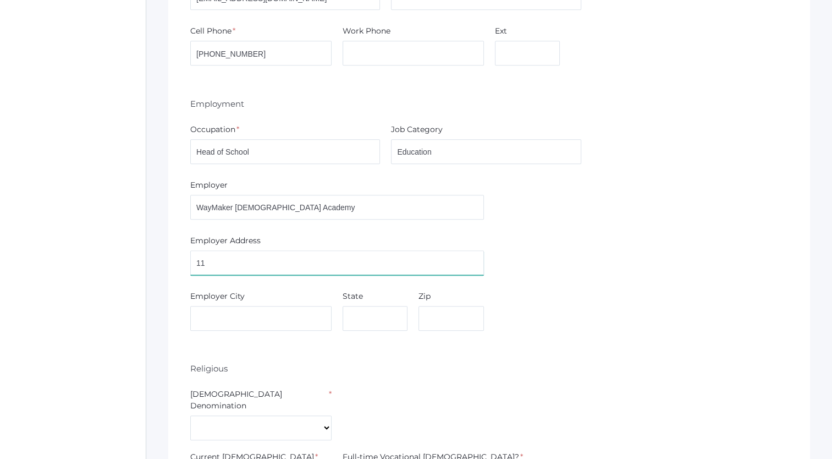
type input "1165 W. Ironwood Drive"
type input "Coeur d'Alene"
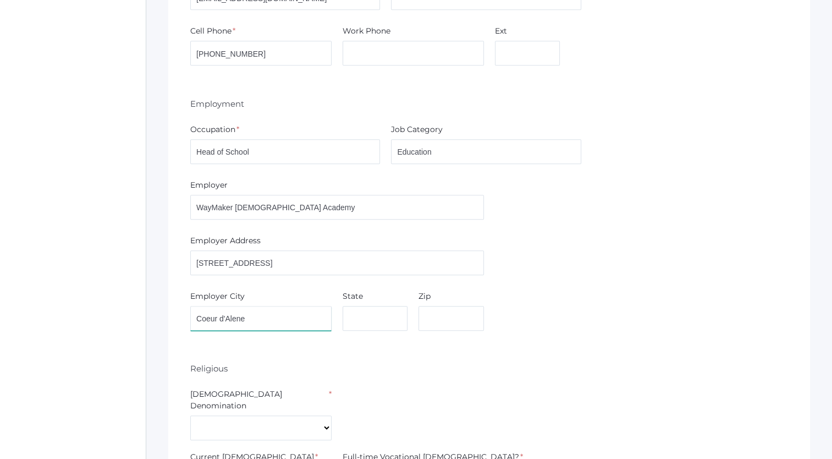
type input "ID"
type input "83814"
type input "Dianna"
type input "Renz"
type input "admin@waymakerchristian.com"
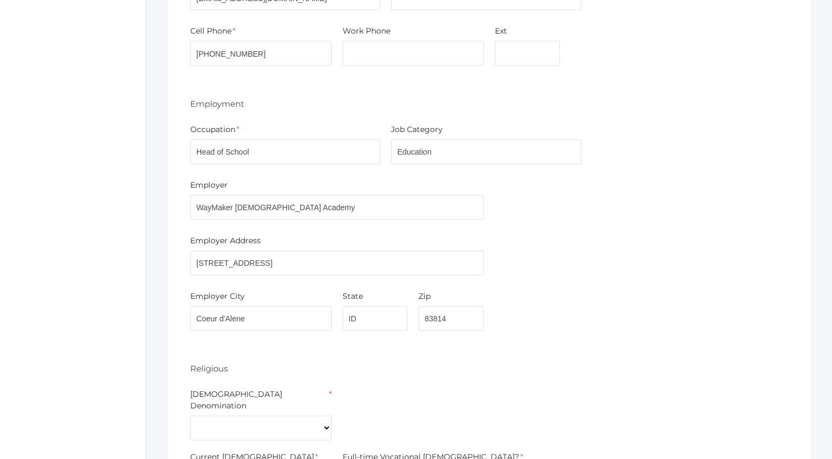
type input "admin@waymakerchristian.com"
type input "2086825138"
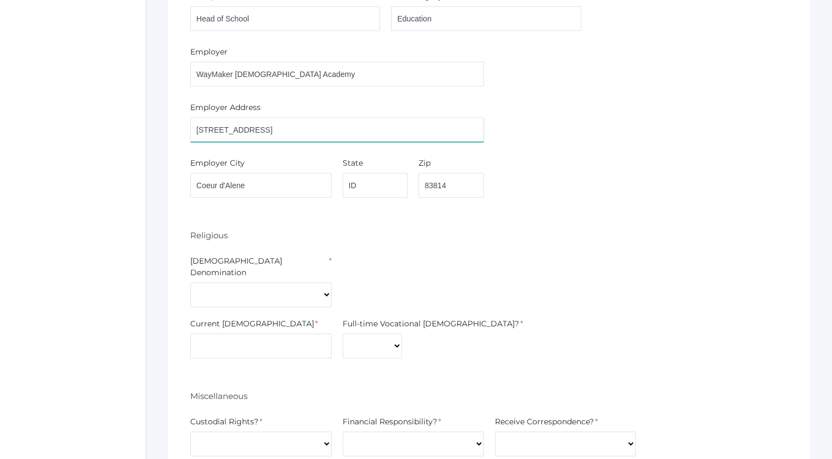
scroll to position [847, 0]
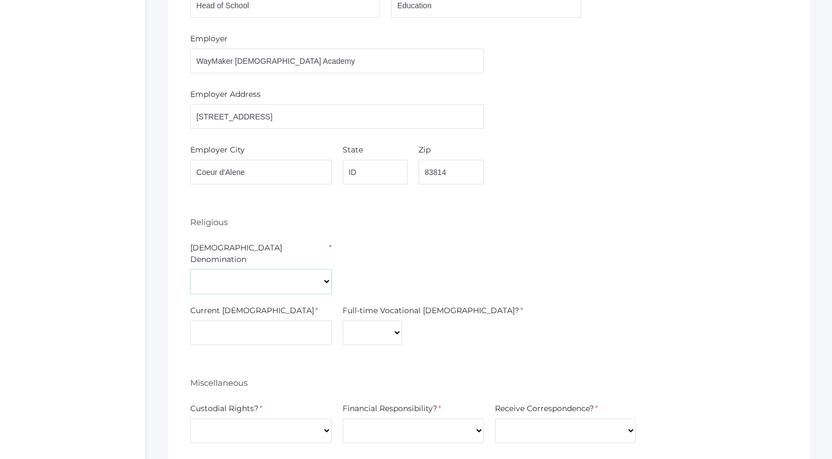
click at [321, 269] on select "7th Day Adventist Assembly of God Baptist Catholic Christian Church of Christ E…" at bounding box center [260, 281] width 141 height 25
select select "Christian"
click at [190, 269] on select "7th Day Adventist Assembly of God Baptist Catholic Christian Church of Christ E…" at bounding box center [260, 281] width 141 height 25
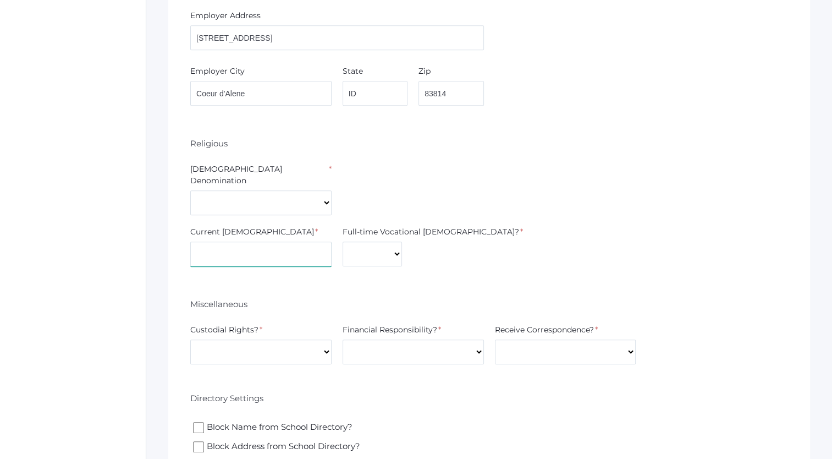
click at [281, 242] on input "text" at bounding box center [260, 254] width 141 height 25
type input "Calvary Rathdrum"
click at [372, 243] on select "Yes No" at bounding box center [372, 254] width 59 height 25
select select "No"
click at [343, 242] on select "Yes No" at bounding box center [372, 254] width 59 height 25
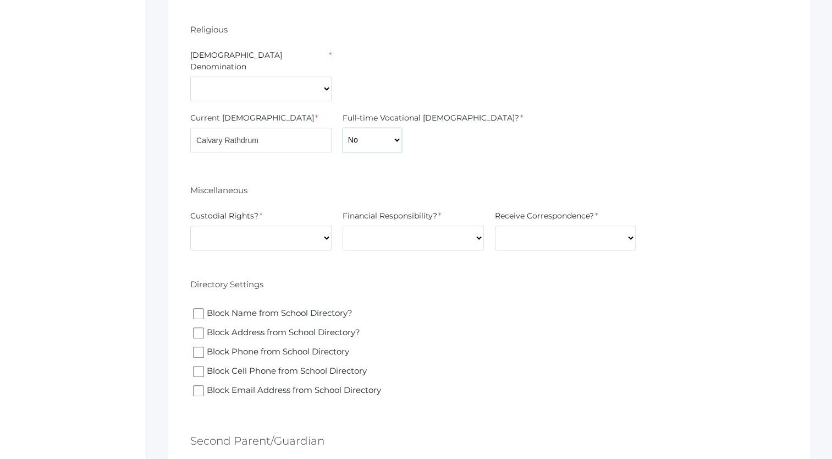
scroll to position [1040, 0]
click at [321, 225] on select "Yes No" at bounding box center [260, 237] width 141 height 25
select select "Yes"
click at [190, 225] on select "Yes No" at bounding box center [260, 237] width 141 height 25
click at [435, 226] on select "Yes No" at bounding box center [413, 237] width 141 height 25
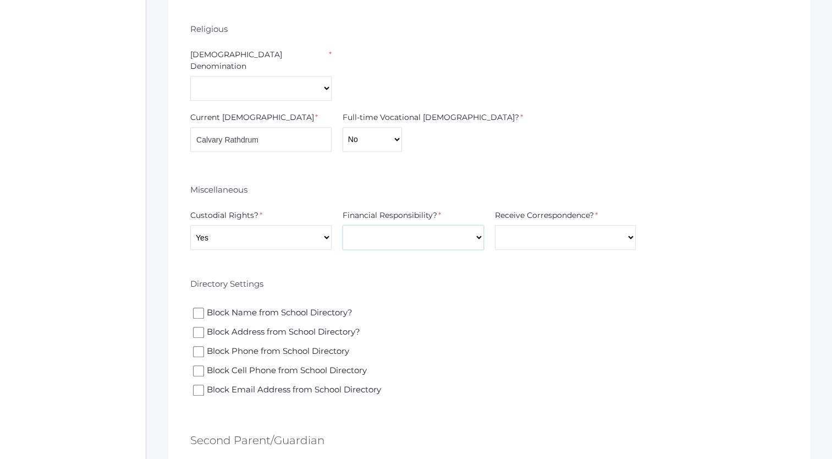
select select "Yes"
click at [343, 225] on select "Yes No" at bounding box center [413, 237] width 141 height 25
click at [559, 230] on select "Yes No" at bounding box center [565, 237] width 141 height 25
select select "Yes"
click at [495, 225] on select "Yes No" at bounding box center [565, 237] width 141 height 25
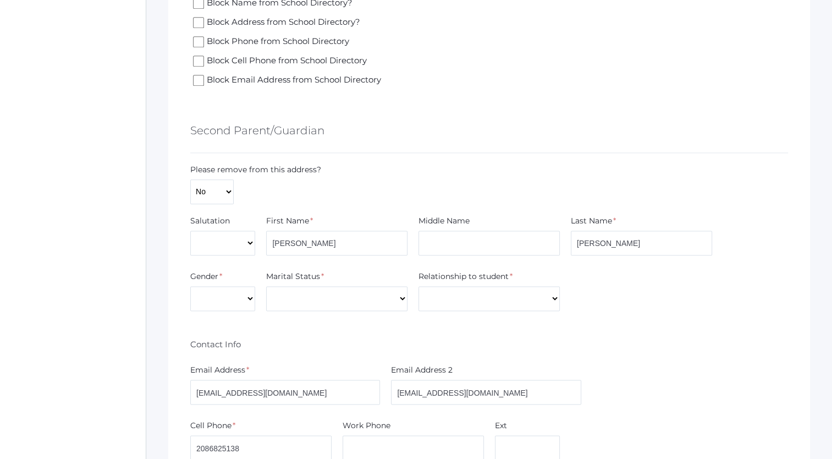
scroll to position [1391, 0]
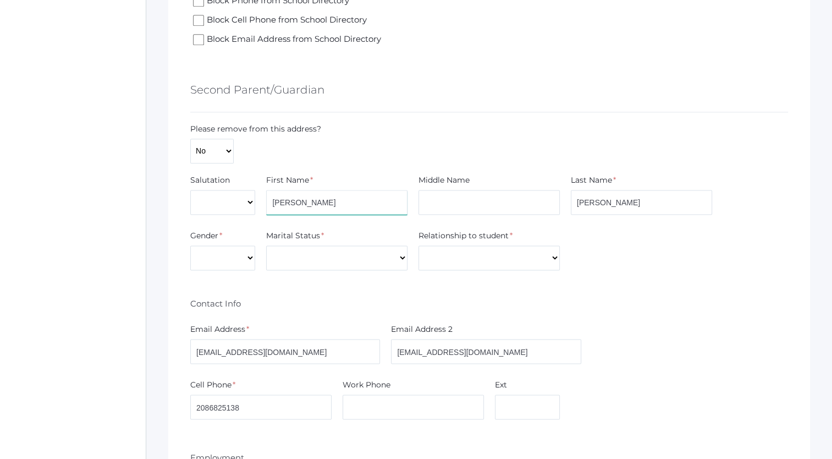
click at [355, 190] on input "Dianna" at bounding box center [336, 202] width 141 height 25
type input "Darren"
click at [245, 245] on select "Male Female" at bounding box center [222, 257] width 65 height 25
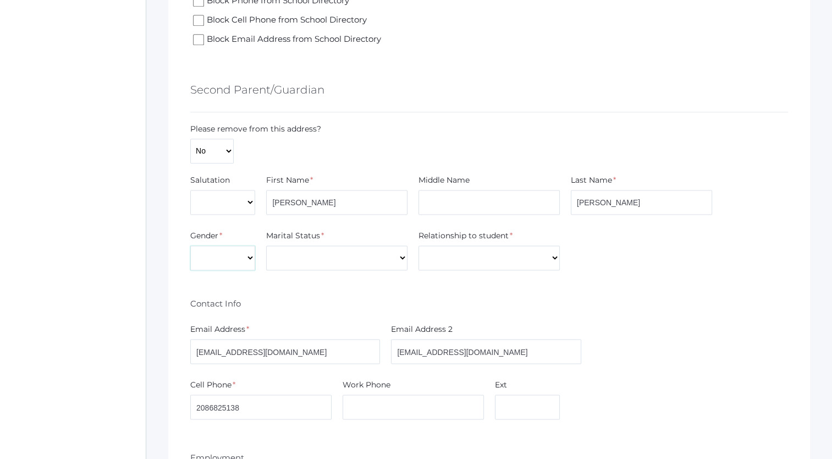
select select "Male"
click at [190, 245] on select "Male Female" at bounding box center [222, 257] width 65 height 25
click at [401, 245] on select "Divorced Married Remarried Separated Single Widowed" at bounding box center [336, 257] width 141 height 25
select select "Married"
click at [266, 245] on select "Divorced Married Remarried Separated Single Widowed" at bounding box center [336, 257] width 141 height 25
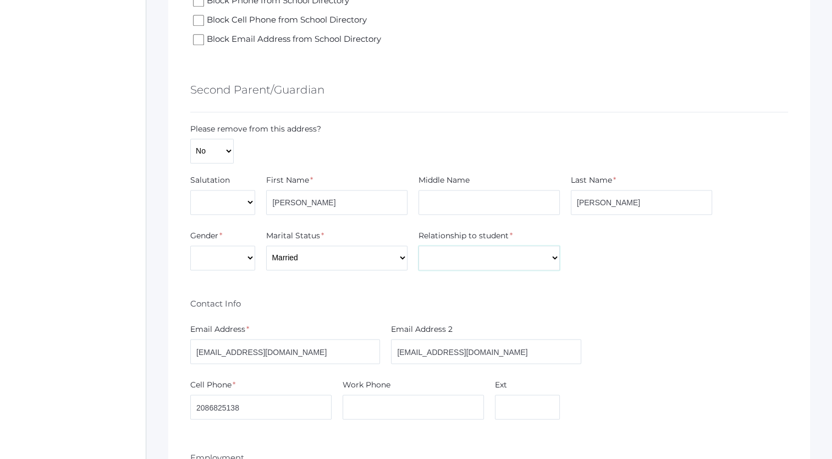
click at [479, 248] on select "Aunt Brother Father Friend Grandparent Guardian Mother Other Sister Step Father…" at bounding box center [489, 257] width 141 height 25
select select "Father"
click at [419, 245] on select "Aunt Brother Father Friend Grandparent Guardian Mother Other Sister Step Father…" at bounding box center [489, 257] width 141 height 25
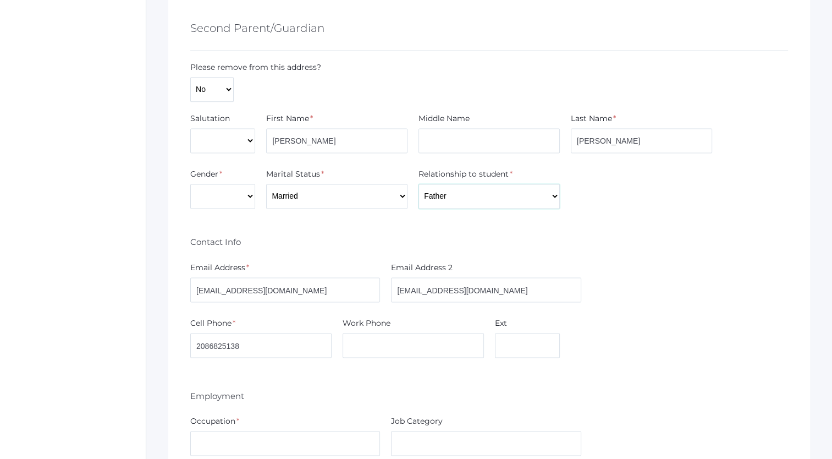
scroll to position [1459, 0]
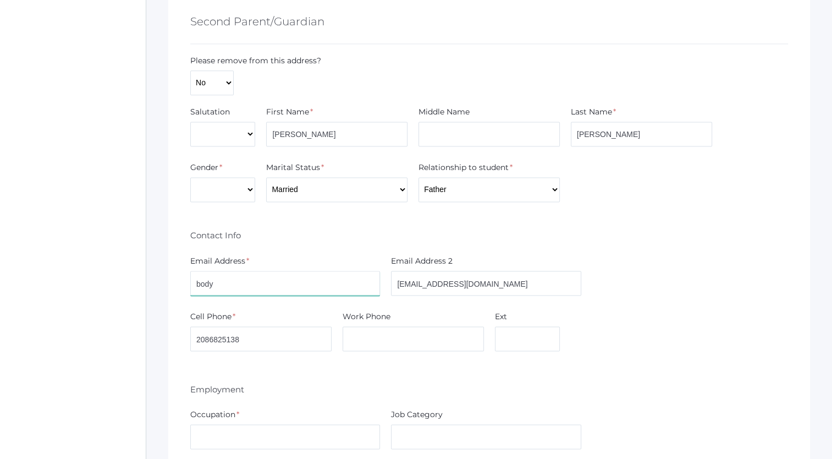
type input "bodysupplementsolutions@gmail.com"
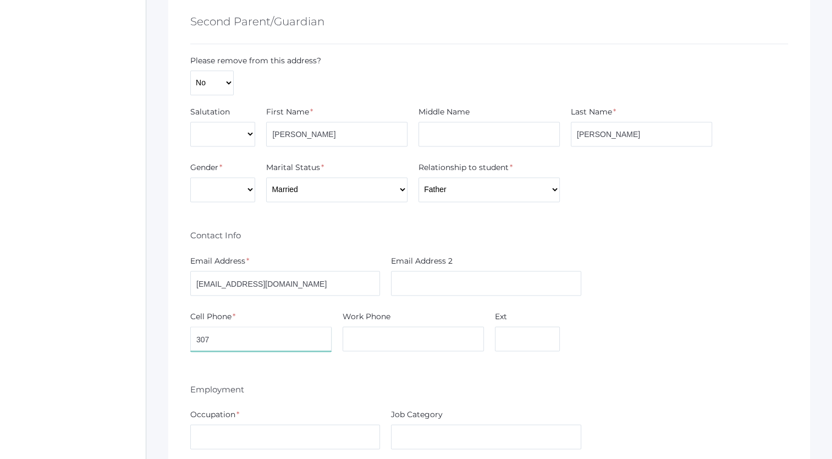
type input "3073712666"
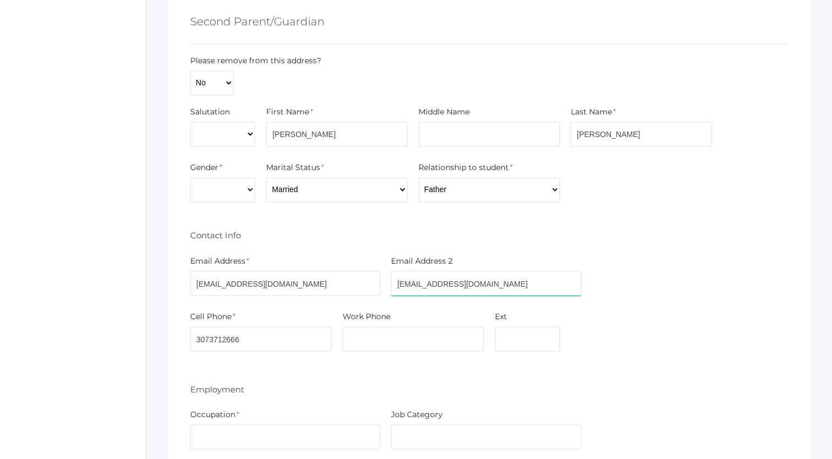
click at [540, 271] on input "bodysupplementsolutions@gmail.com" at bounding box center [486, 283] width 190 height 25
type input "b"
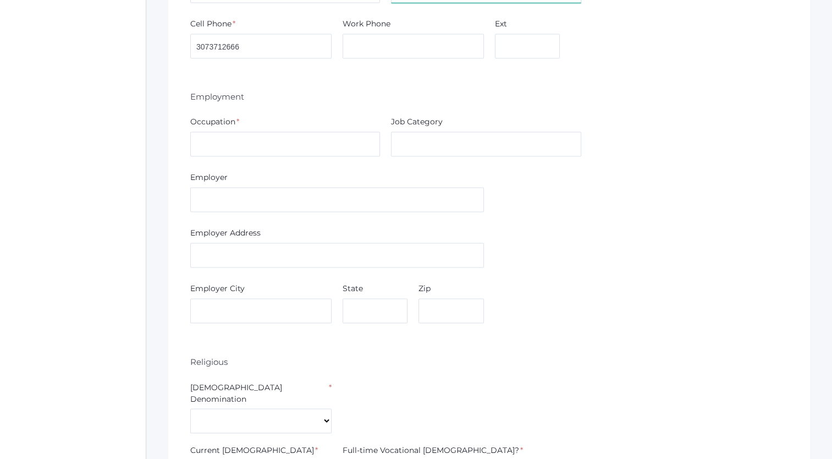
scroll to position [1747, 0]
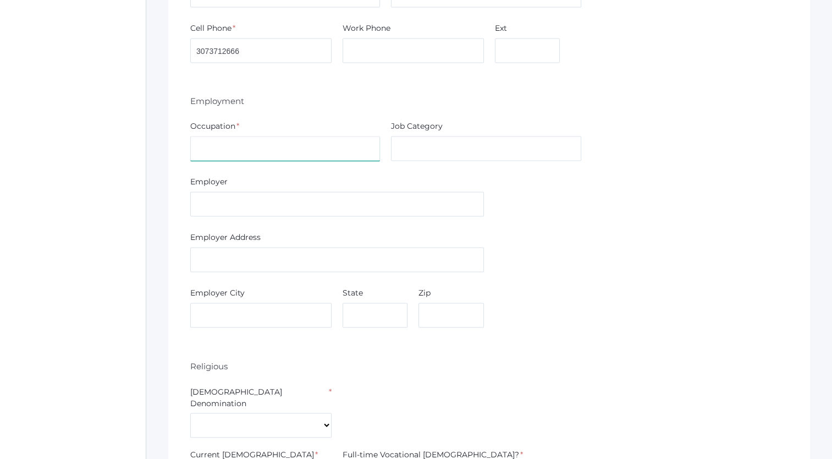
click at [343, 136] on input "text" at bounding box center [285, 148] width 190 height 25
type input "U"
type input "D"
type input "S"
type input "Home Parent"
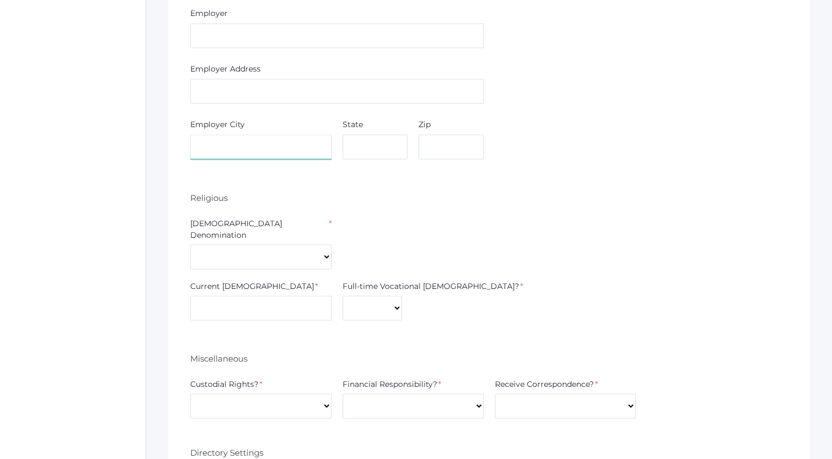
scroll to position [1916, 0]
click at [326, 244] on select "7th Day Adventist Assembly of God Baptist Catholic Christian Church of Christ E…" at bounding box center [260, 256] width 141 height 25
select select "Non-denominational"
click at [190, 244] on select "7th Day Adventist Assembly of God Baptist Catholic Christian Church of Christ E…" at bounding box center [260, 256] width 141 height 25
click at [313, 295] on input "text" at bounding box center [260, 307] width 141 height 25
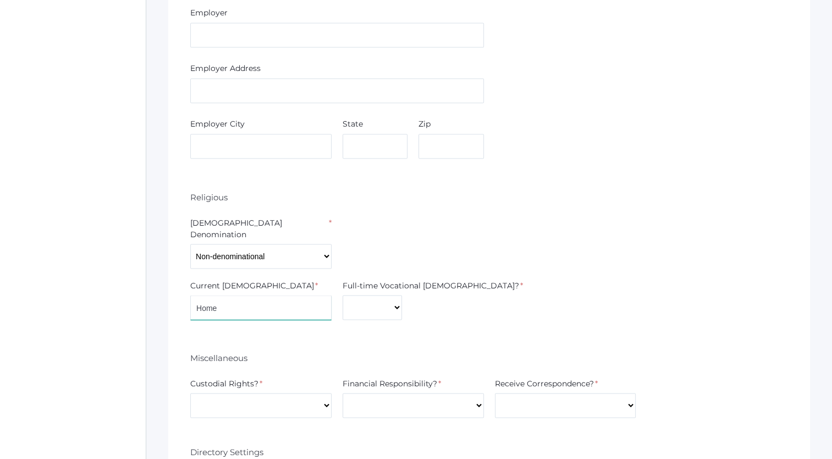
type input "Home"
click at [374, 295] on select "Yes No" at bounding box center [372, 307] width 59 height 25
select select "No"
click at [343, 295] on select "Yes No" at bounding box center [372, 307] width 59 height 25
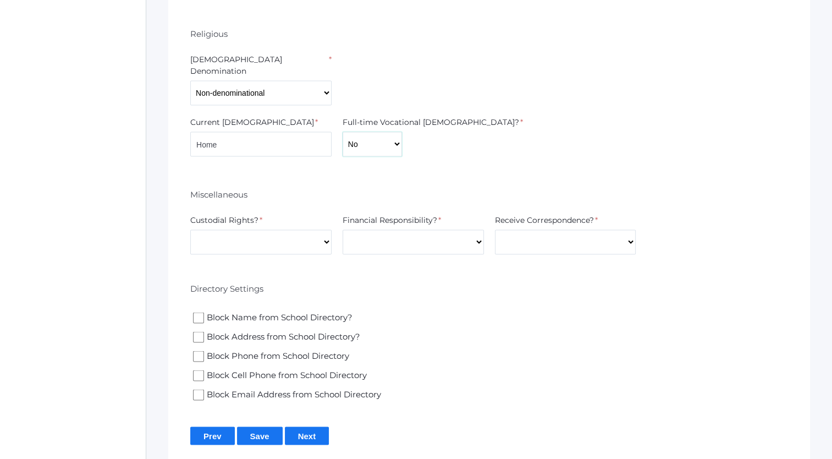
scroll to position [2081, 0]
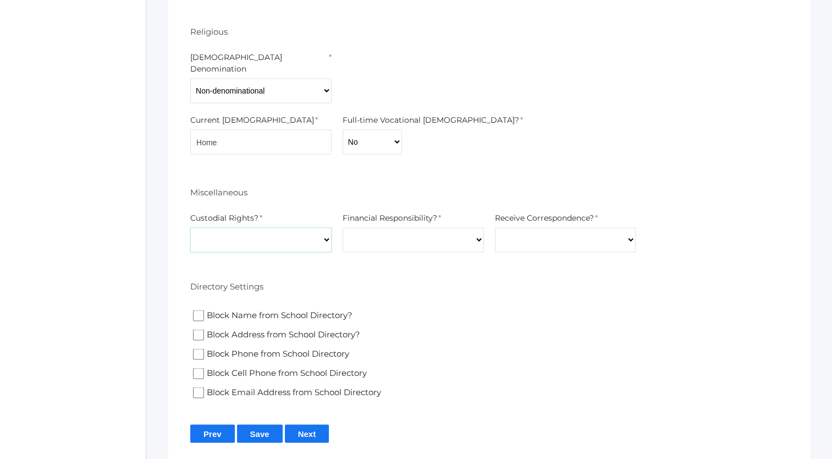
click at [324, 228] on select "Yes No" at bounding box center [260, 240] width 141 height 25
select select "Yes"
click at [190, 228] on select "Yes No" at bounding box center [260, 240] width 141 height 25
click at [436, 228] on select "Yes No" at bounding box center [413, 240] width 141 height 25
select select "Yes"
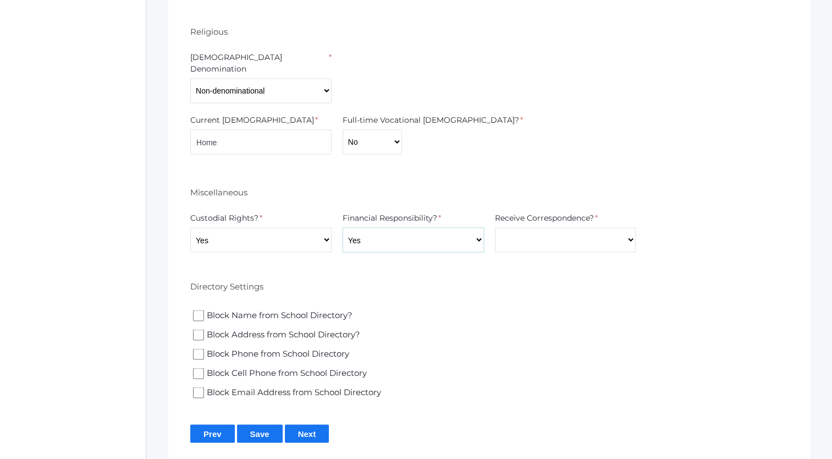
click at [343, 228] on select "Yes No" at bounding box center [413, 240] width 141 height 25
click at [533, 228] on select "Yes No" at bounding box center [565, 240] width 141 height 25
select select "Yes"
click at [495, 228] on select "Yes No" at bounding box center [565, 240] width 141 height 25
click at [198, 368] on input "Block Cell Phone from School Directory" at bounding box center [198, 373] width 11 height 11
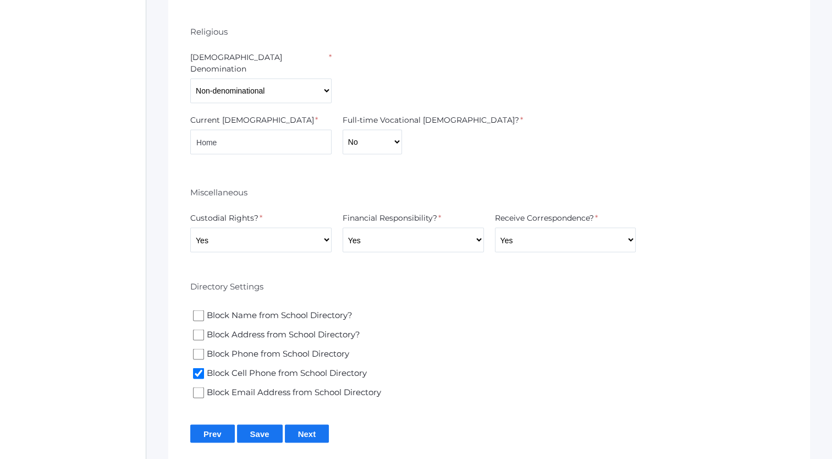
click at [199, 368] on input "Block Cell Phone from School Directory" at bounding box center [198, 373] width 11 height 11
checkbox input "true"
click at [267, 425] on input "Save" at bounding box center [260, 434] width 46 height 18
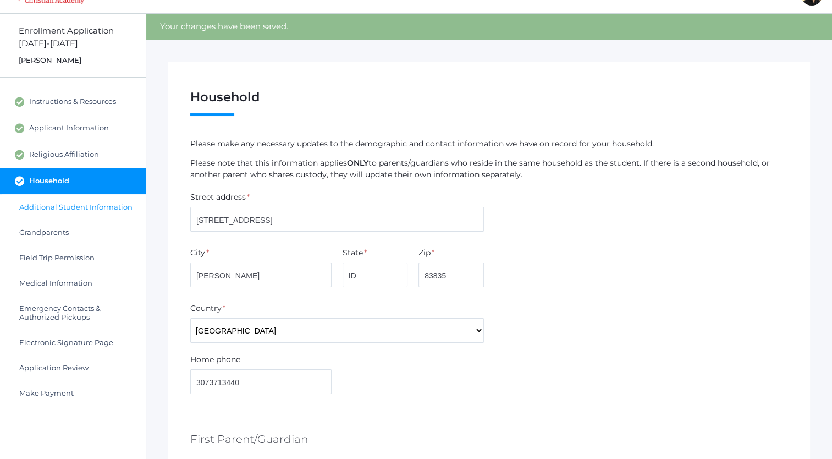
scroll to position [59, 0]
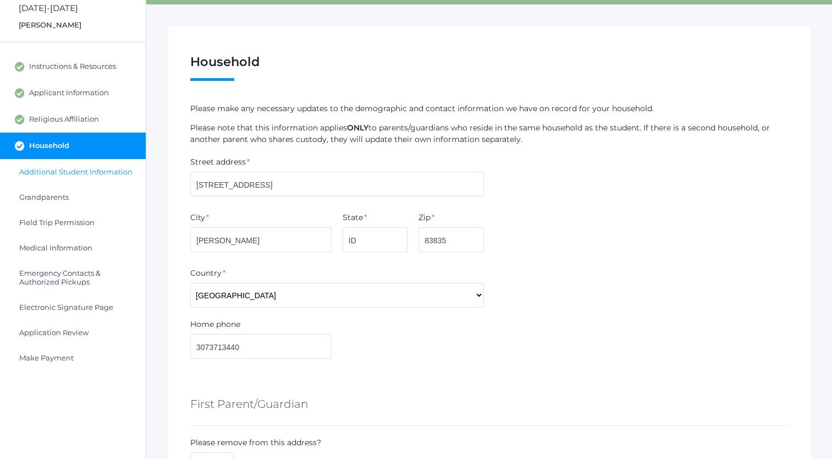
click at [88, 171] on span "Additional Student Information" at bounding box center [75, 171] width 113 height 9
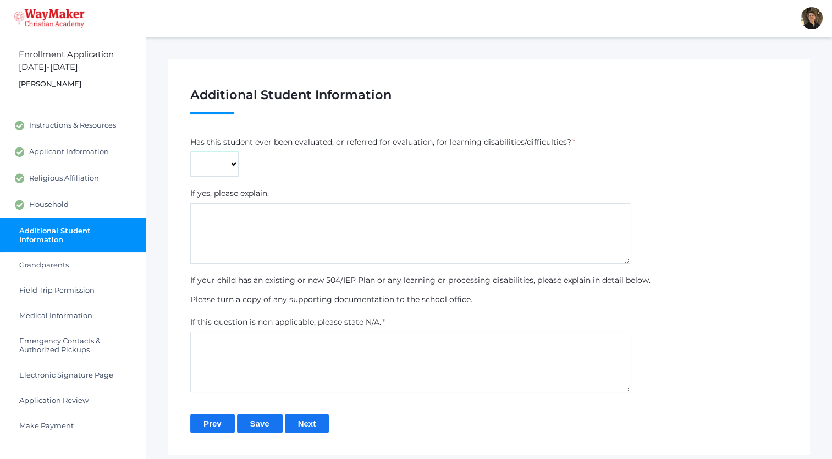
click at [233, 163] on select "Yes No" at bounding box center [214, 164] width 48 height 25
select select "No"
click at [190, 152] on select "Yes No" at bounding box center [214, 164] width 48 height 25
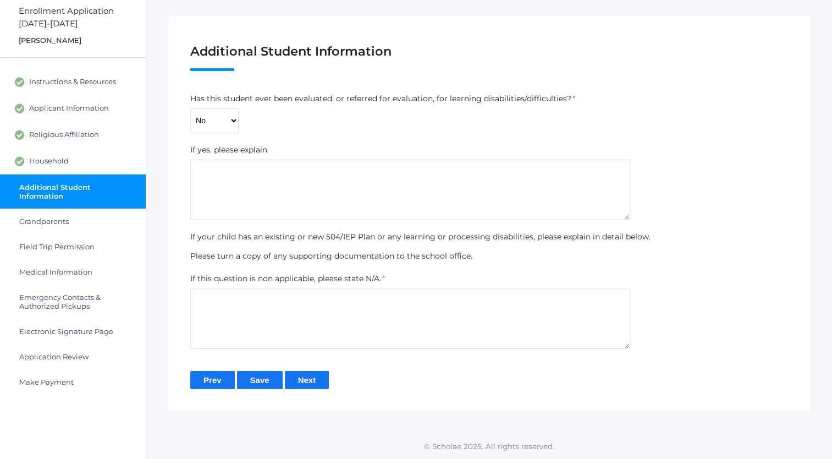
click at [292, 305] on textarea at bounding box center [410, 318] width 440 height 61
type textarea "N/A"
click at [257, 382] on input "Save" at bounding box center [260, 380] width 46 height 18
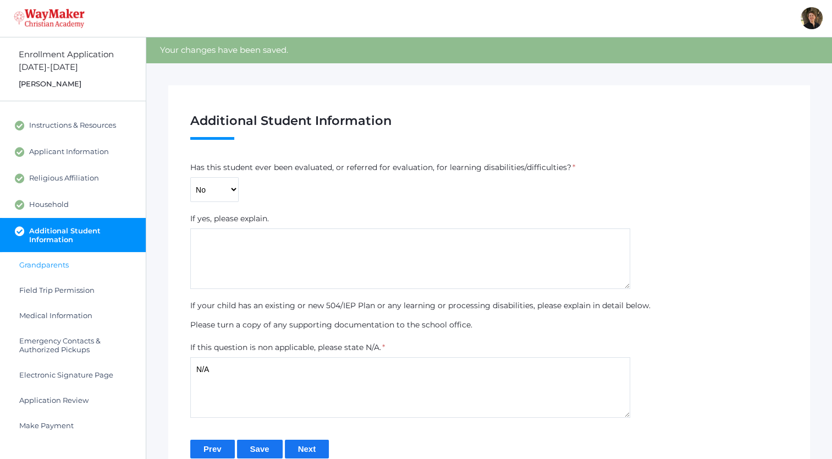
click at [62, 265] on span "Grandparents" at bounding box center [44, 264] width 50 height 9
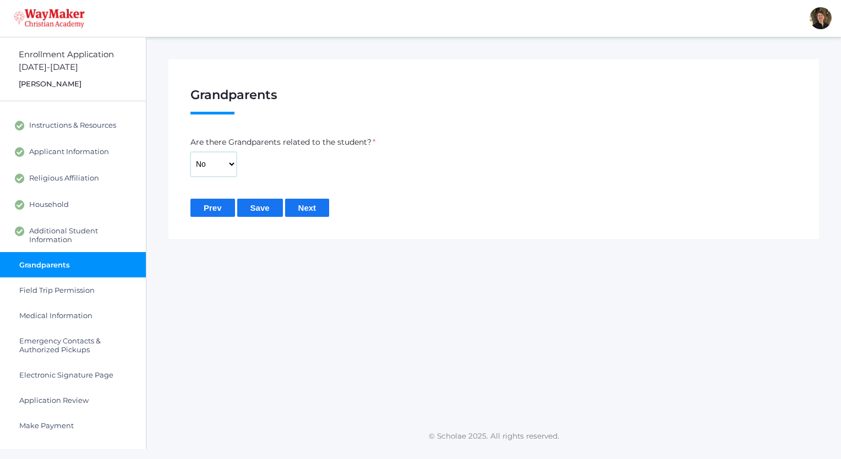
click at [231, 166] on select "Yes No" at bounding box center [213, 164] width 46 height 25
select select "Yes"
click at [190, 152] on select "Yes No" at bounding box center [213, 164] width 46 height 25
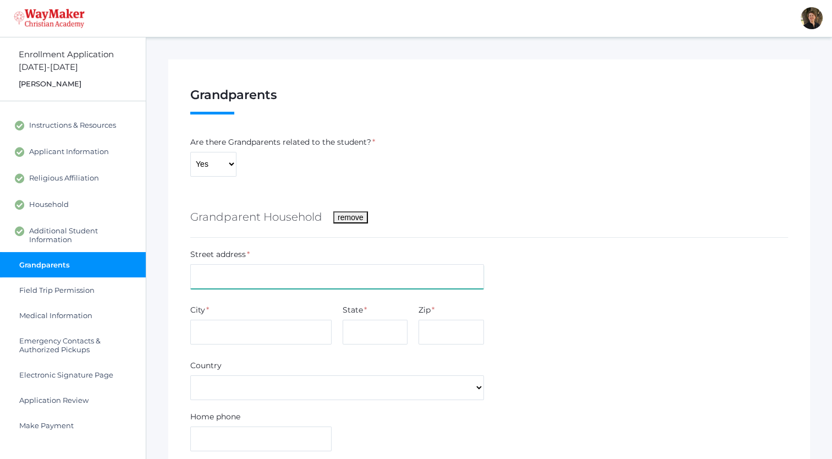
click at [242, 279] on input "text" at bounding box center [337, 276] width 294 height 25
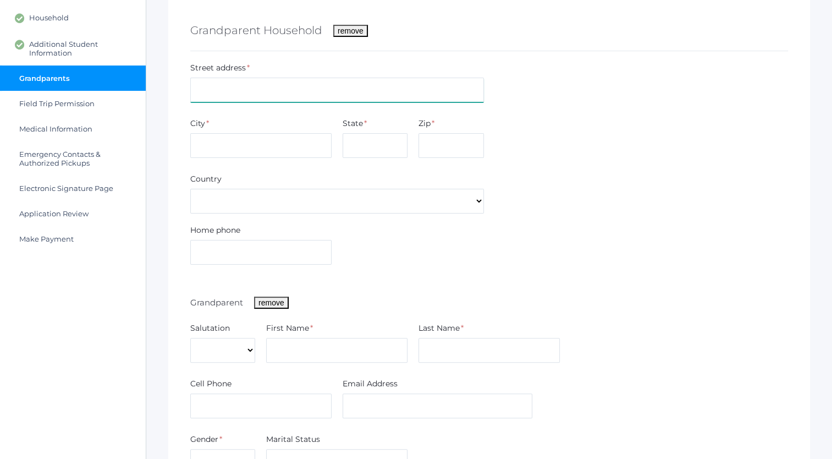
scroll to position [191, 0]
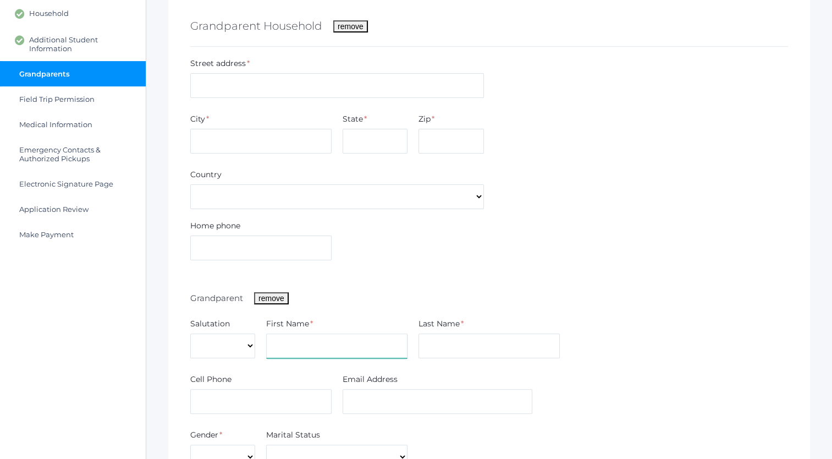
click at [287, 347] on input "text" at bounding box center [336, 345] width 141 height 25
type input "[PERSON_NAME]"
type input "[PERSON_NAME][GEOGRAPHIC_DATA]"
type input "Coeur d'Alene"
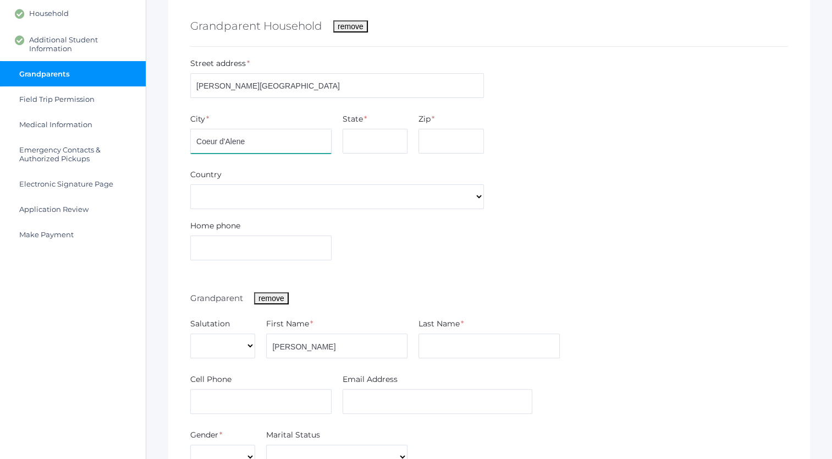
type input "ID"
select select "[GEOGRAPHIC_DATA]"
type input "Renz"
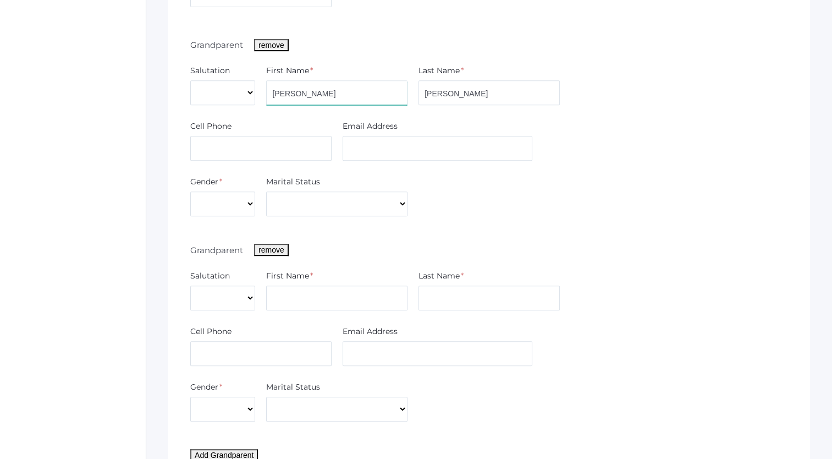
scroll to position [589, 0]
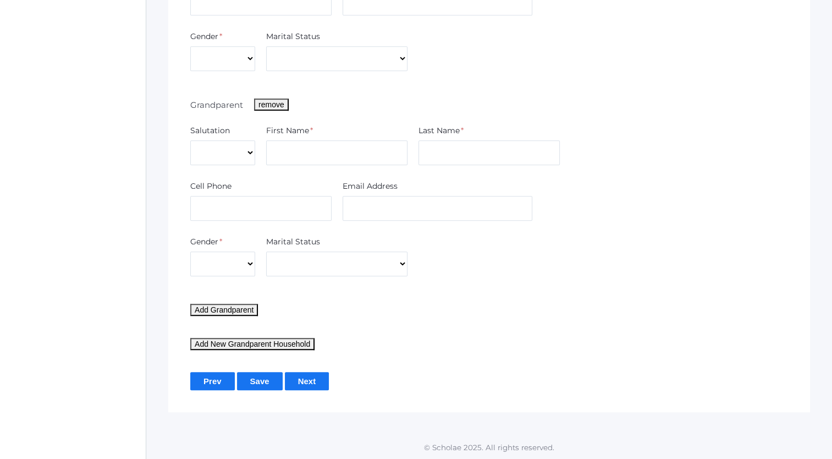
click at [252, 380] on input "Save" at bounding box center [260, 381] width 46 height 18
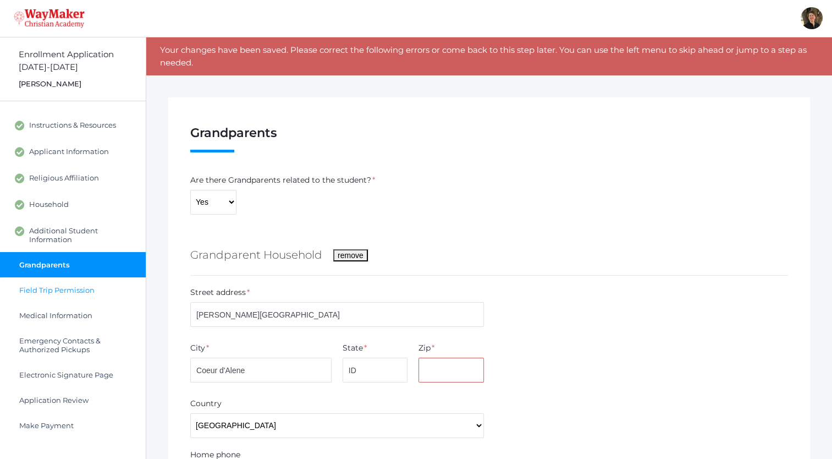
click at [84, 290] on span "Field Trip Permission" at bounding box center [56, 290] width 75 height 9
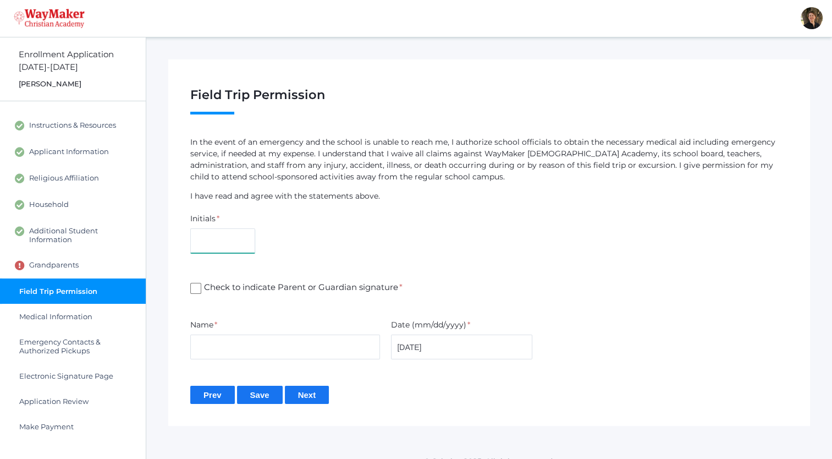
click at [217, 247] on input "text" at bounding box center [222, 240] width 65 height 25
type input "DR"
click at [195, 287] on input "Check to indicate Parent or Guardian signature *" at bounding box center [195, 288] width 11 height 11
checkbox input "true"
click at [211, 347] on input "text" at bounding box center [285, 347] width 190 height 25
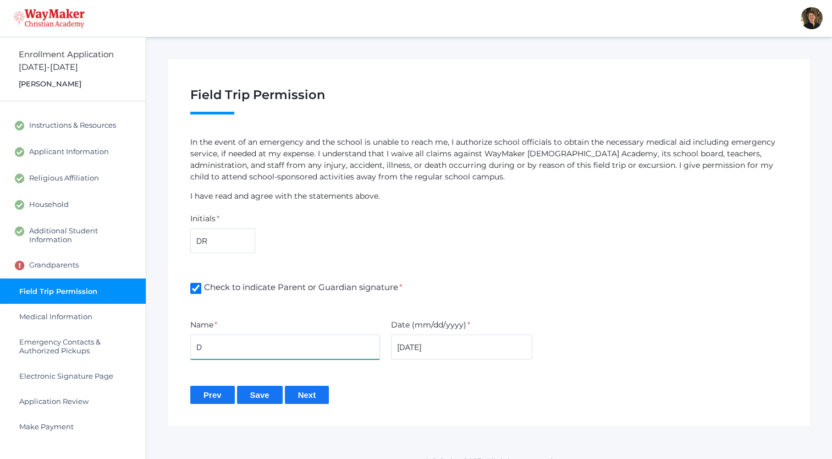
type input "[PERSON_NAME]"
click at [250, 398] on input "Save" at bounding box center [260, 395] width 46 height 18
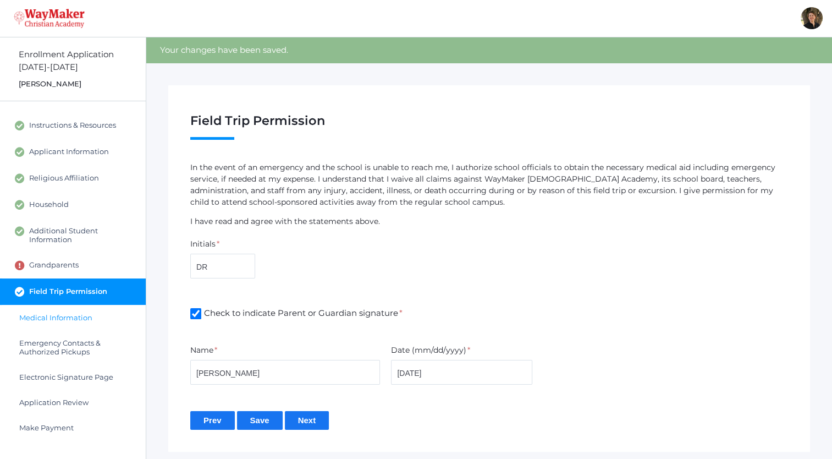
click at [87, 318] on span "Medical Information" at bounding box center [55, 317] width 73 height 9
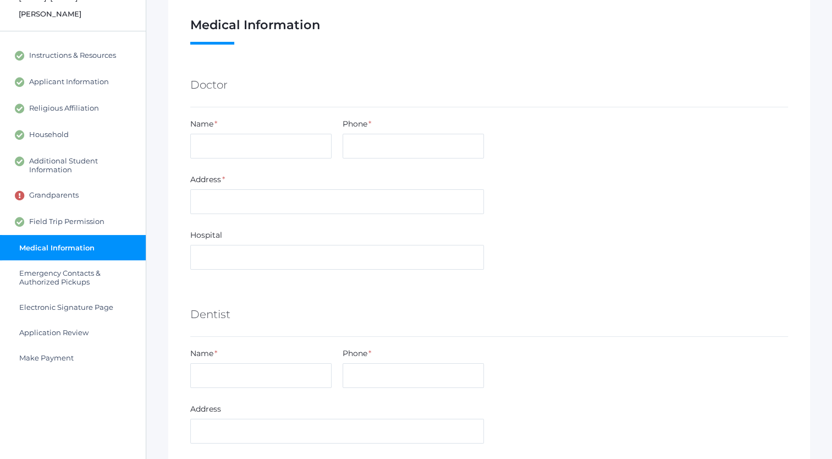
scroll to position [75, 0]
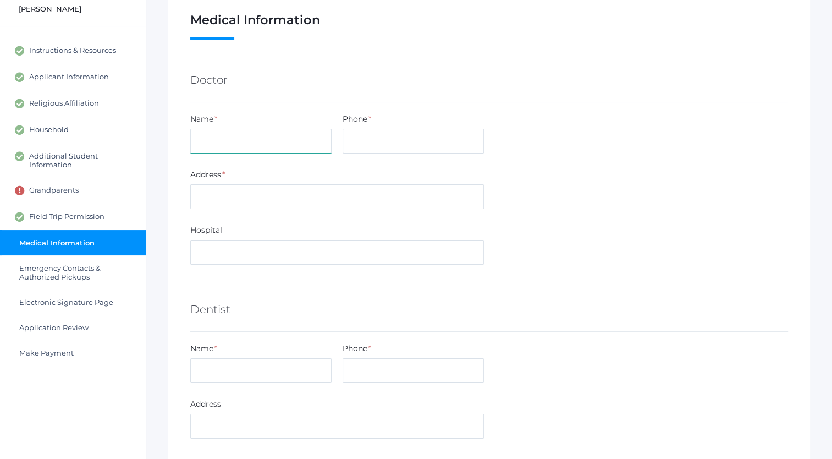
click at [271, 140] on input "text" at bounding box center [260, 141] width 141 height 25
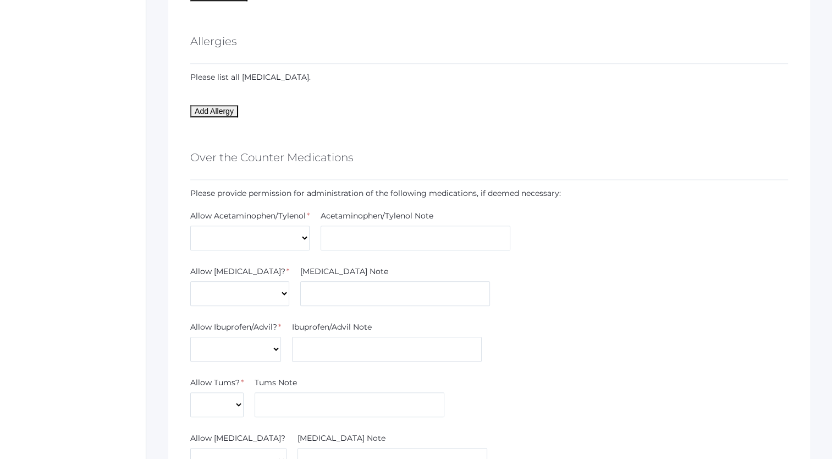
scroll to position [1017, 0]
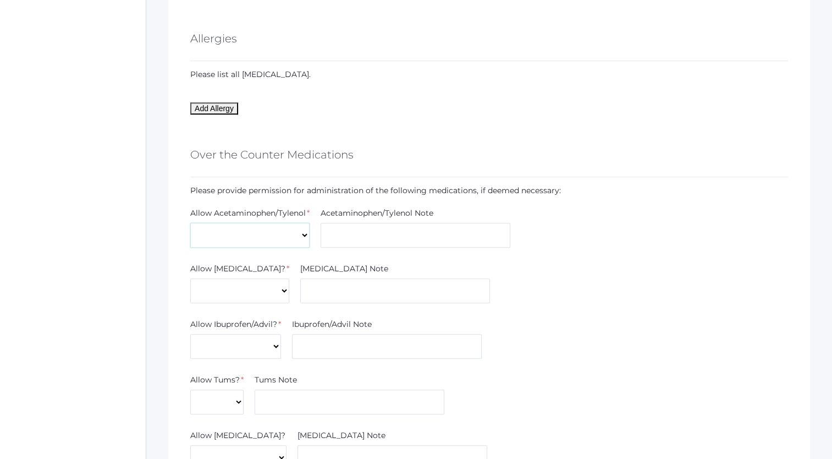
click at [304, 233] on select "Yes No" at bounding box center [249, 235] width 119 height 25
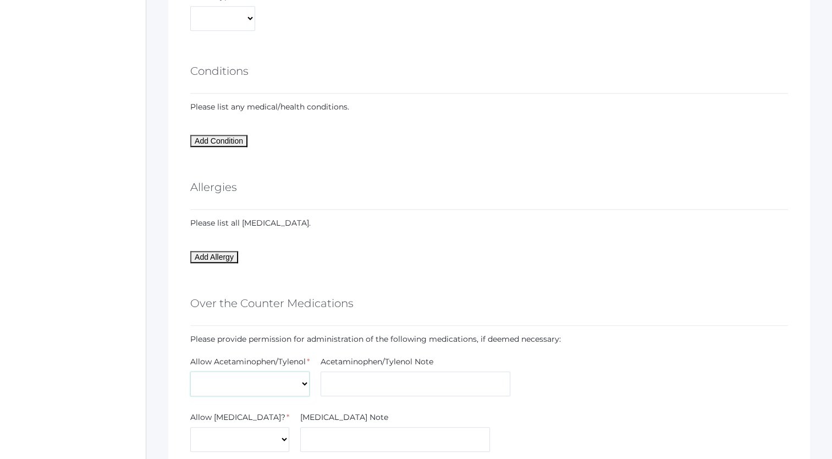
scroll to position [1018, 0]
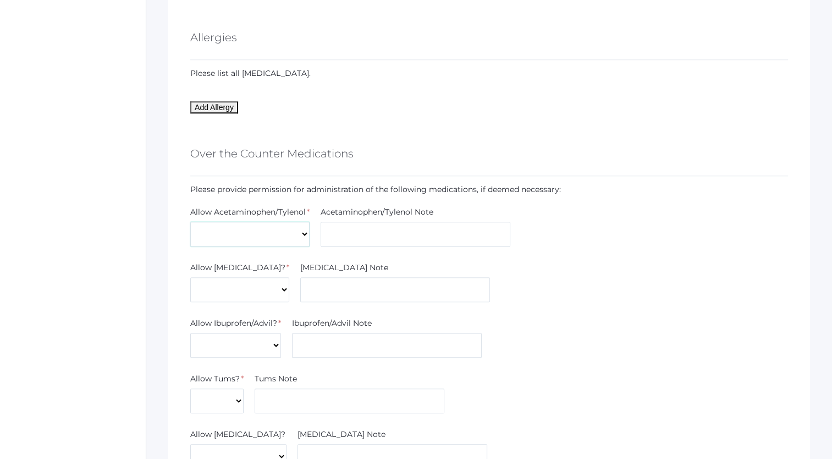
click at [306, 232] on select "Yes No" at bounding box center [249, 234] width 119 height 25
select select "Yes"
click at [190, 222] on select "Yes No" at bounding box center [249, 234] width 119 height 25
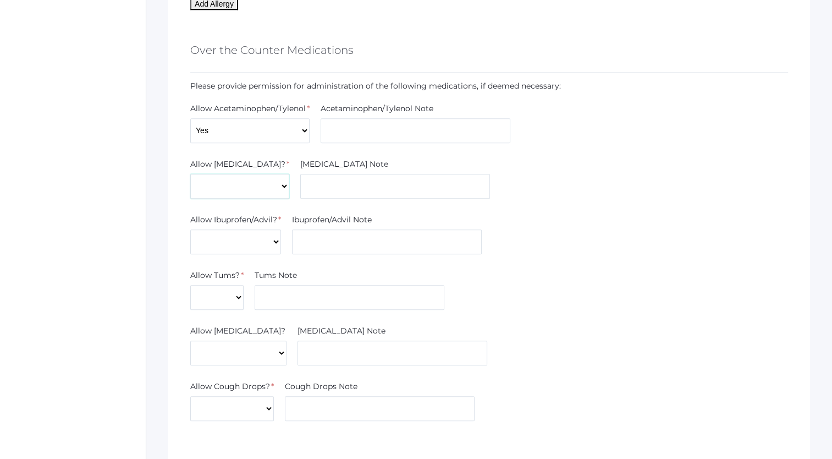
click at [253, 184] on select "Yes No" at bounding box center [239, 186] width 99 height 25
select select "Yes"
click at [190, 174] on select "Yes No" at bounding box center [239, 186] width 99 height 25
click at [276, 240] on select "Yes No" at bounding box center [235, 241] width 91 height 25
select select "Yes"
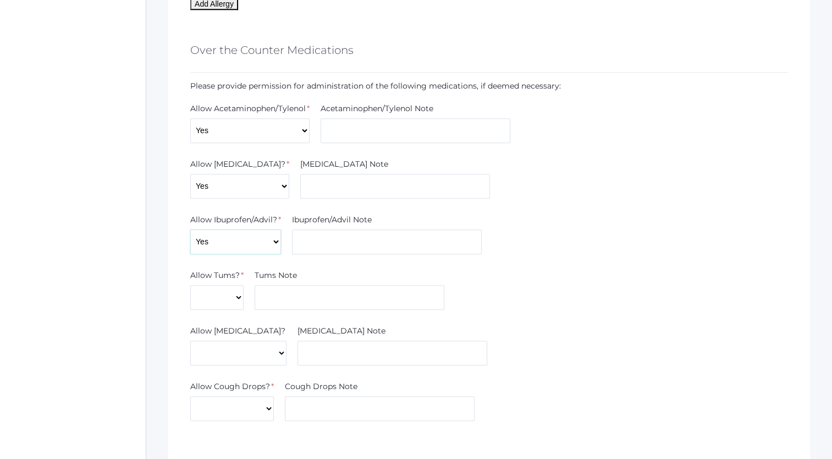
click at [190, 229] on select "Yes No" at bounding box center [235, 241] width 91 height 25
click at [236, 294] on select "Yes No" at bounding box center [216, 297] width 53 height 25
select select "Yes"
click at [190, 285] on select "Yes No" at bounding box center [216, 297] width 53 height 25
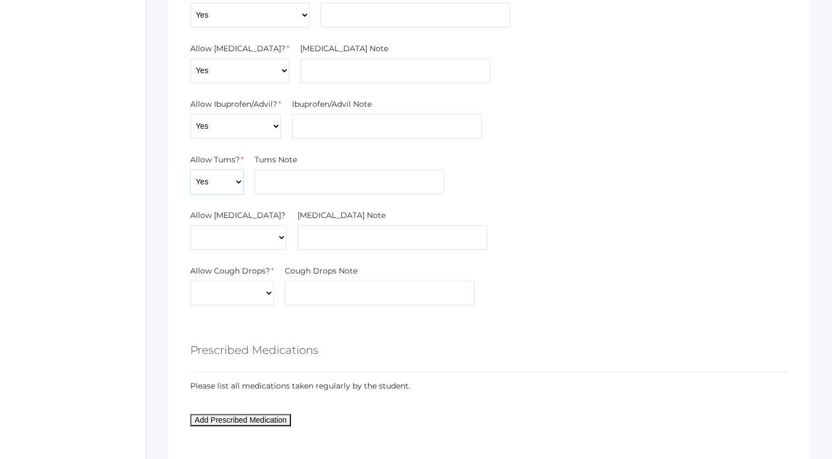
scroll to position [1237, 0]
click at [238, 234] on select "Yes No" at bounding box center [238, 237] width 96 height 25
select select "Yes"
click at [190, 225] on select "Yes No" at bounding box center [238, 237] width 96 height 25
click at [266, 291] on select "Yes No" at bounding box center [232, 293] width 84 height 25
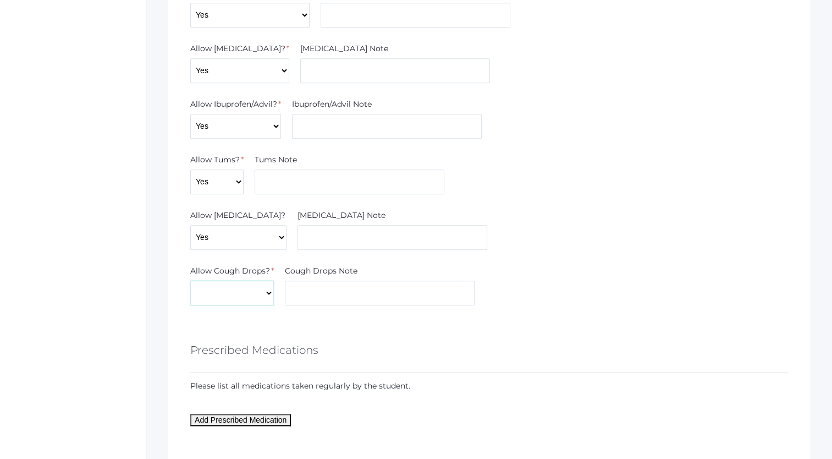
select select "Yes"
click at [190, 281] on select "Yes No" at bounding box center [232, 293] width 84 height 25
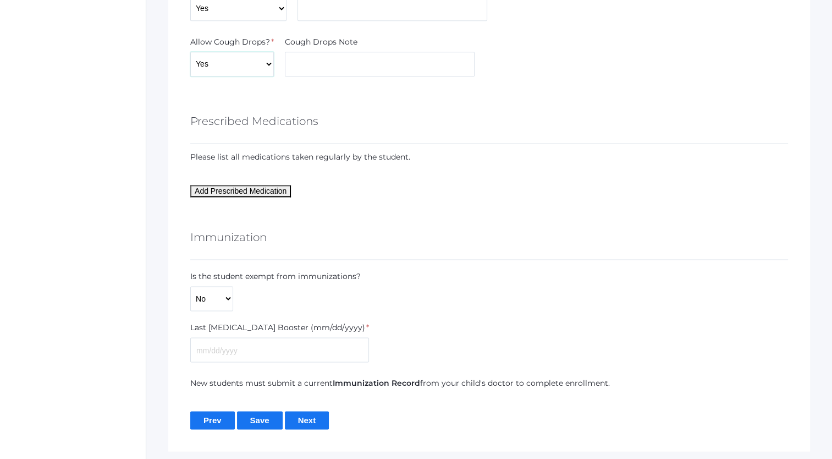
scroll to position [1504, 0]
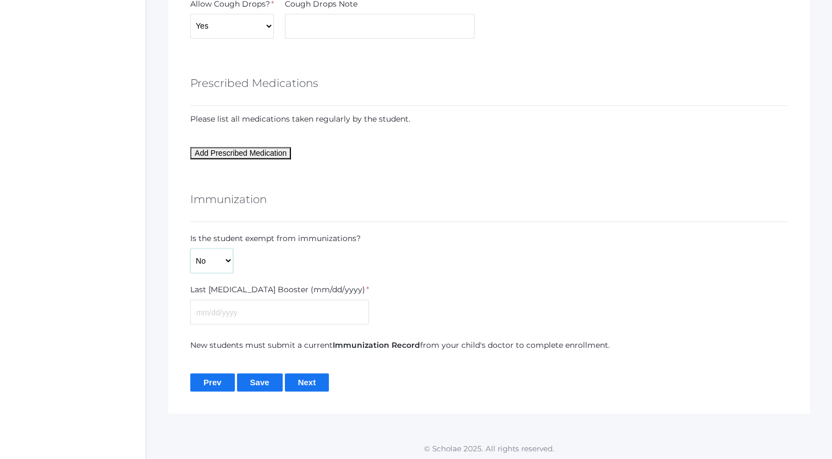
click at [227, 259] on select "Yes No" at bounding box center [211, 260] width 43 height 25
select select "Yes"
click at [190, 273] on select "Yes No" at bounding box center [211, 260] width 43 height 25
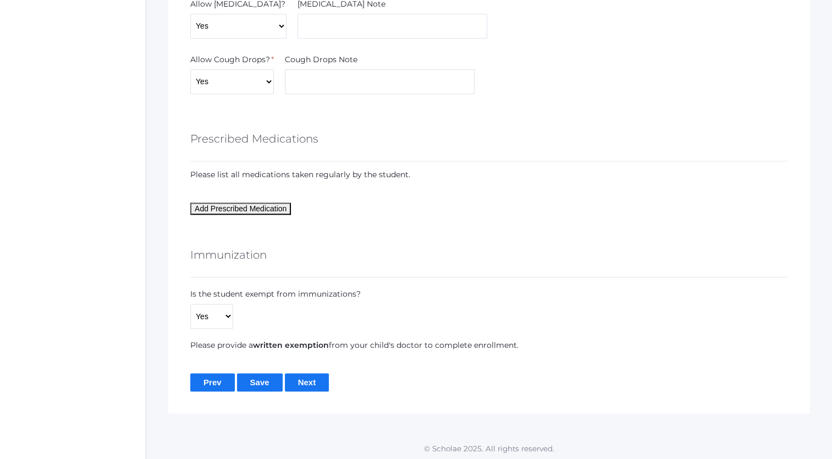
click at [260, 380] on input "Save" at bounding box center [260, 382] width 46 height 18
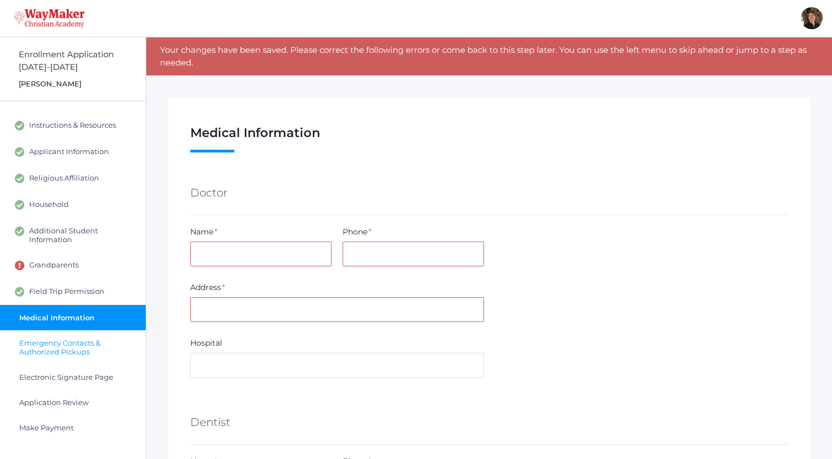
click at [65, 341] on span "Emergency Contacts & Authorized Pickups" at bounding box center [77, 347] width 116 height 18
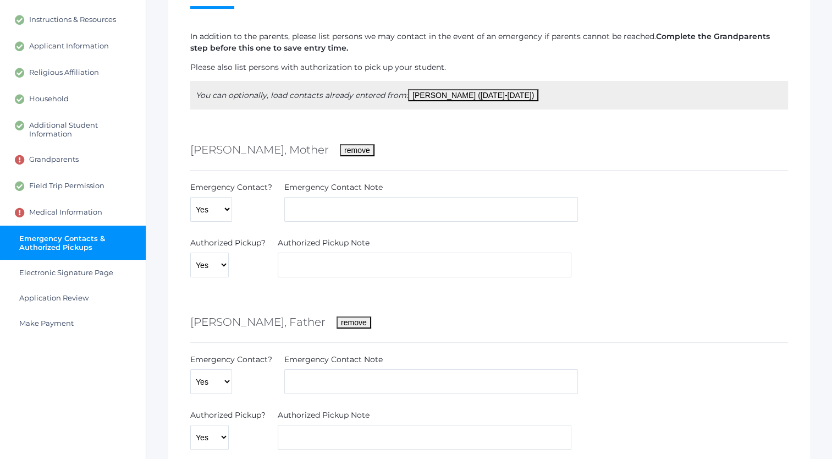
scroll to position [107, 0]
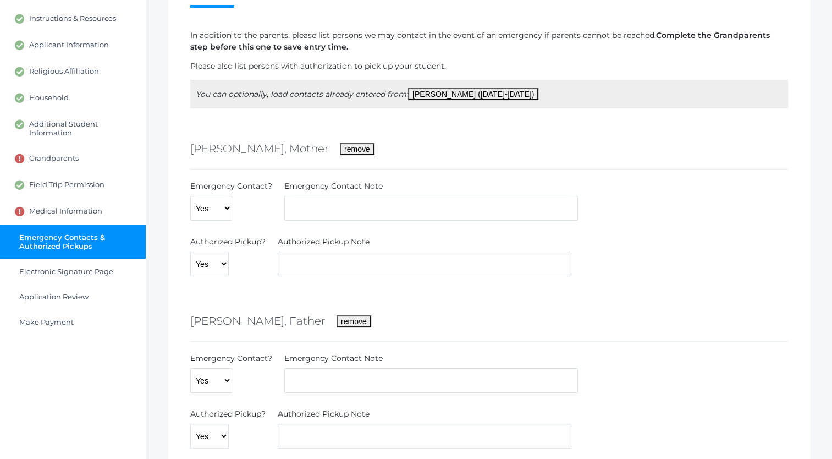
click at [437, 94] on button "[PERSON_NAME] ([DATE]-[DATE])" at bounding box center [473, 94] width 130 height 12
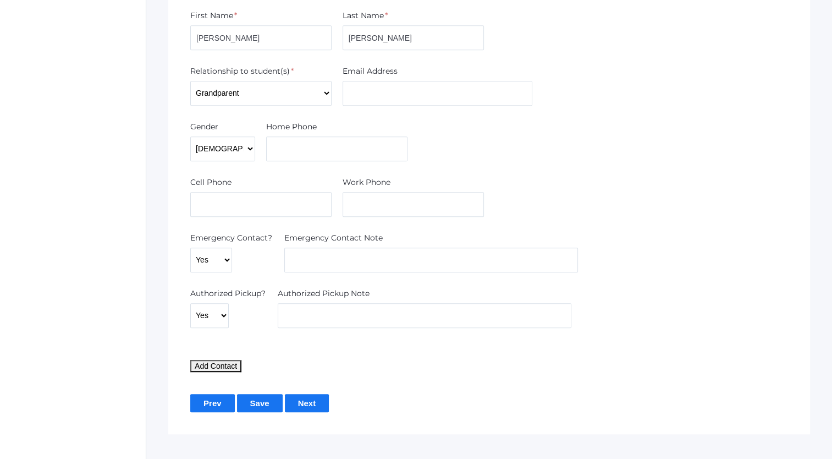
scroll to position [645, 0]
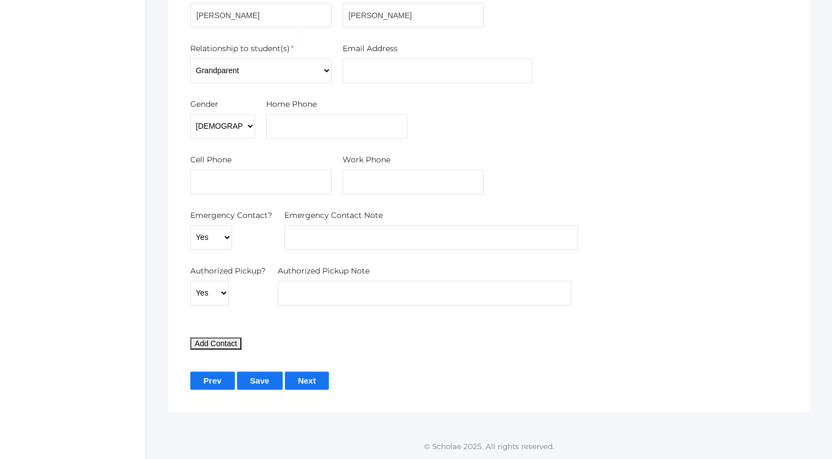
click at [249, 381] on input "Save" at bounding box center [260, 380] width 46 height 18
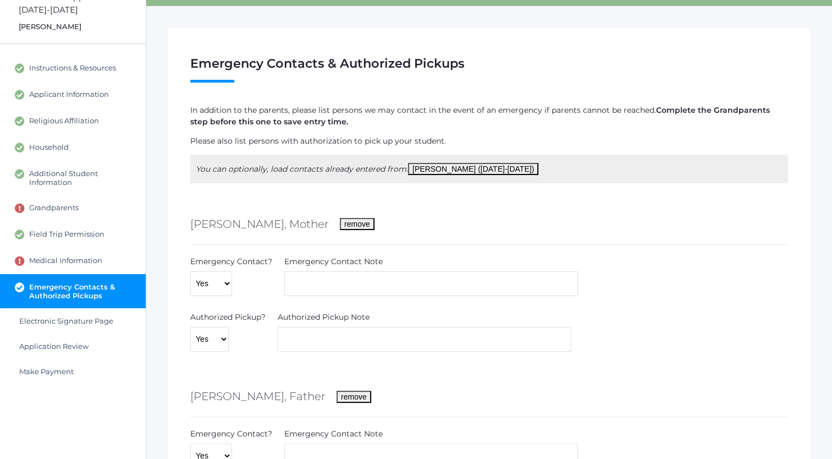
scroll to position [58, 0]
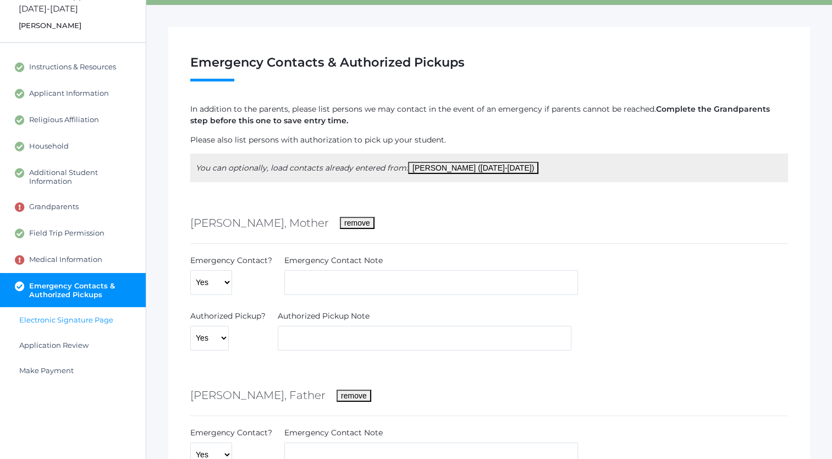
click at [54, 320] on span "Electronic Signature Page" at bounding box center [66, 319] width 94 height 9
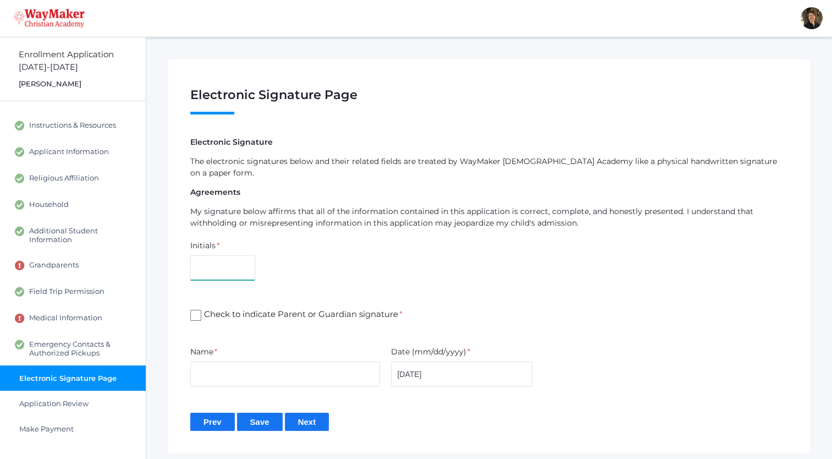
click at [230, 256] on input "text" at bounding box center [222, 267] width 65 height 25
type input "DR"
click at [198, 310] on input "Check to indicate Parent or Guardian signature *" at bounding box center [195, 315] width 11 height 11
checkbox input "true"
click at [234, 361] on input "text" at bounding box center [285, 373] width 190 height 25
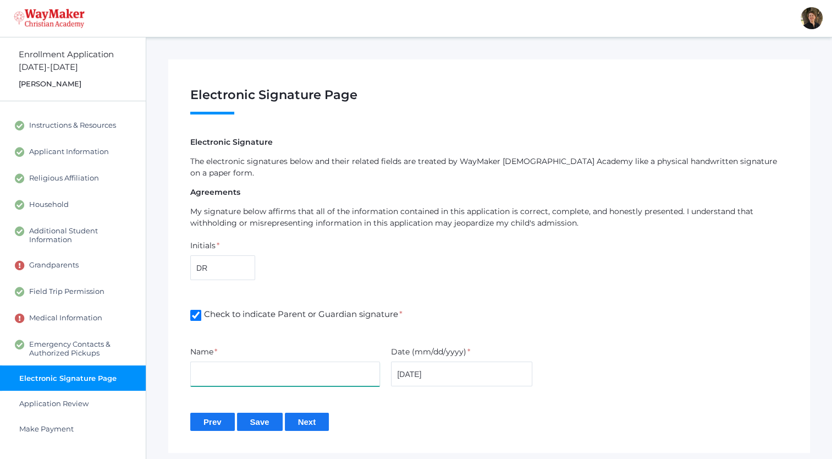
type input "[PERSON_NAME]"
click at [252, 413] on input "Save" at bounding box center [260, 422] width 46 height 18
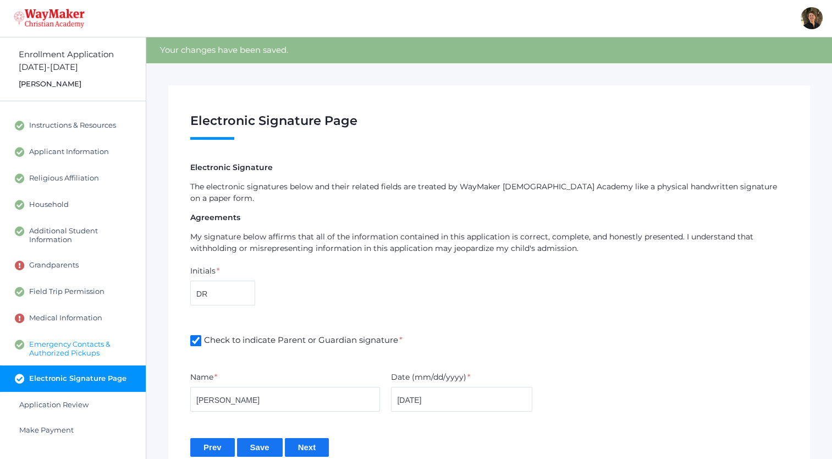
scroll to position [56, 0]
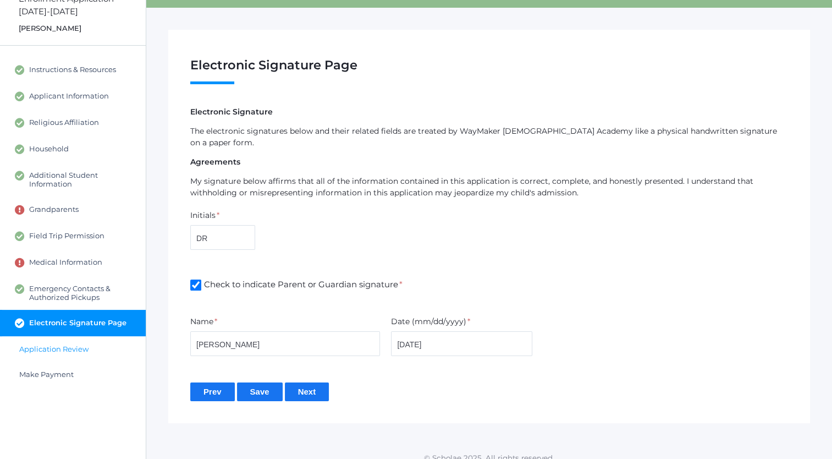
click at [72, 347] on span "Application Review" at bounding box center [53, 348] width 69 height 9
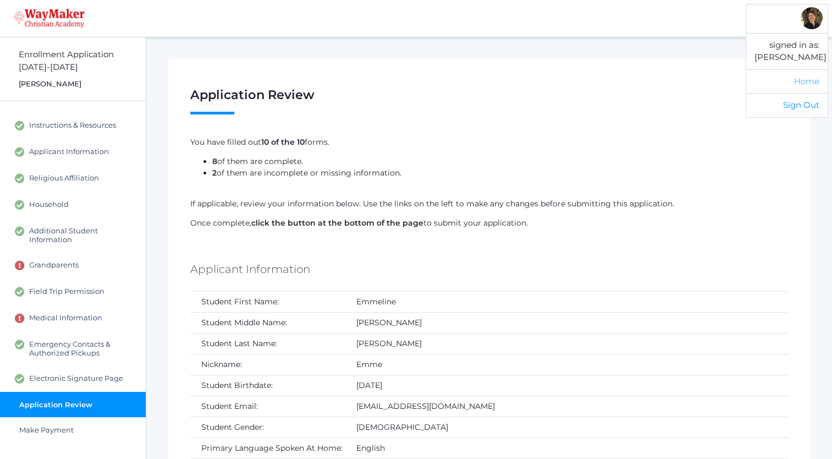
click at [808, 78] on link "Home" at bounding box center [787, 81] width 81 height 24
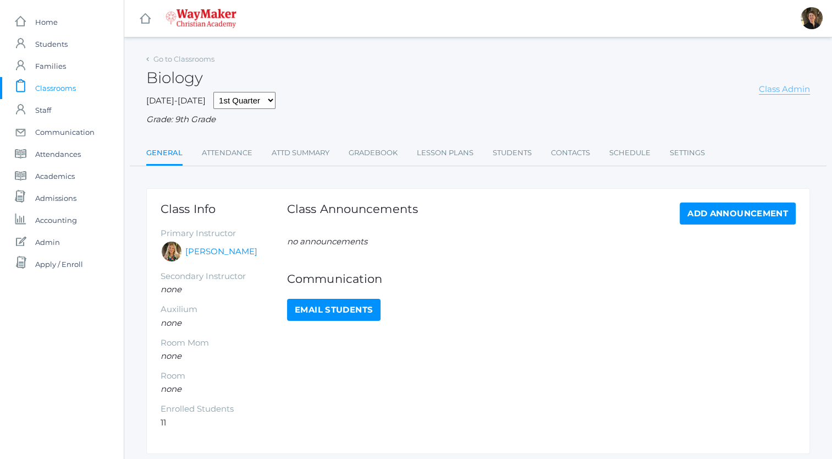
click at [790, 91] on link "Class Admin" at bounding box center [784, 89] width 51 height 11
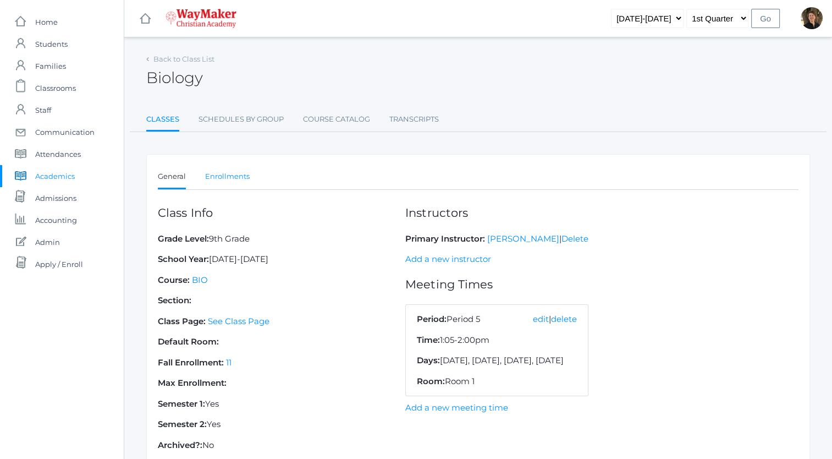
click at [214, 176] on link "Enrollments" at bounding box center [227, 177] width 45 height 22
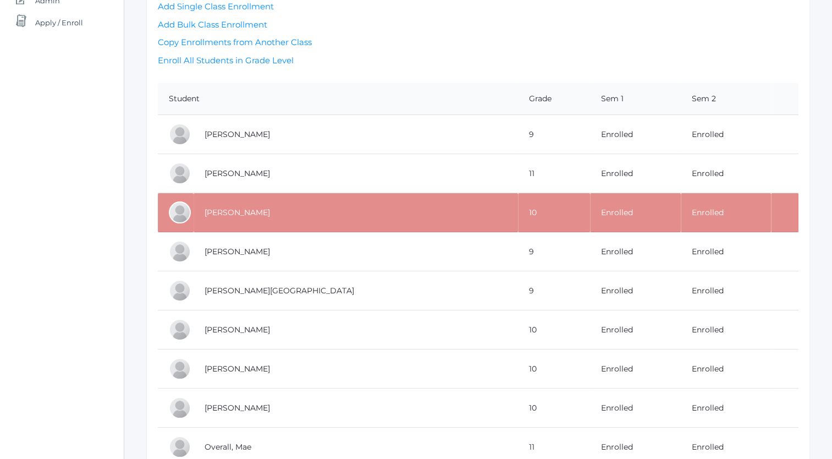
scroll to position [243, 0]
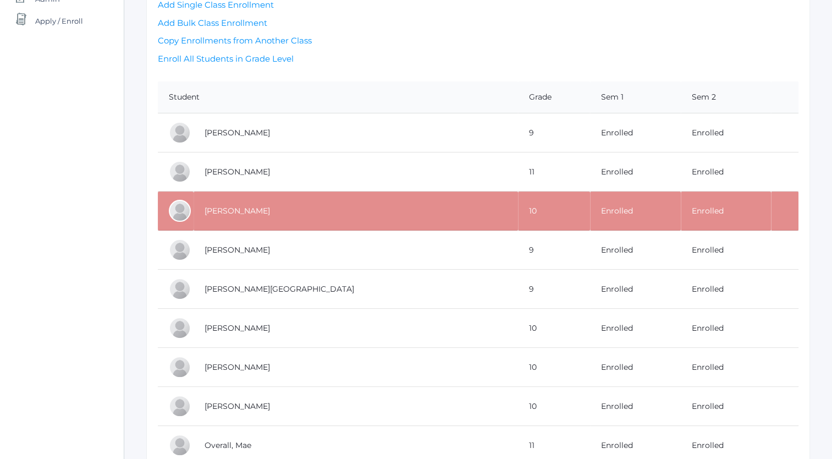
click at [298, 206] on td "Carr, Zoe" at bounding box center [356, 210] width 325 height 39
click at [230, 209] on link "Carr, Zoe" at bounding box center [237, 211] width 65 height 10
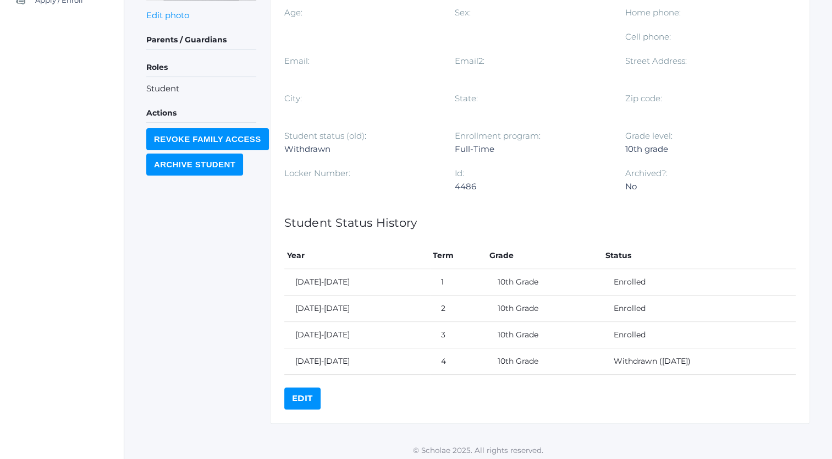
scroll to position [264, 0]
click at [299, 396] on link "Edit" at bounding box center [302, 398] width 36 height 22
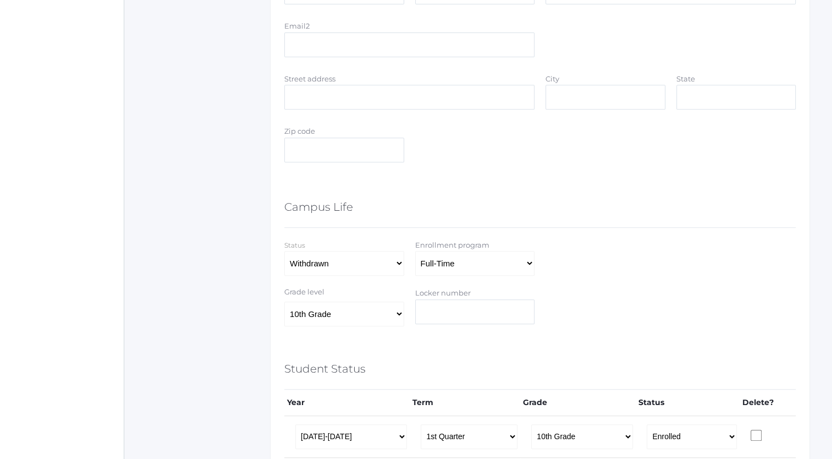
scroll to position [615, 0]
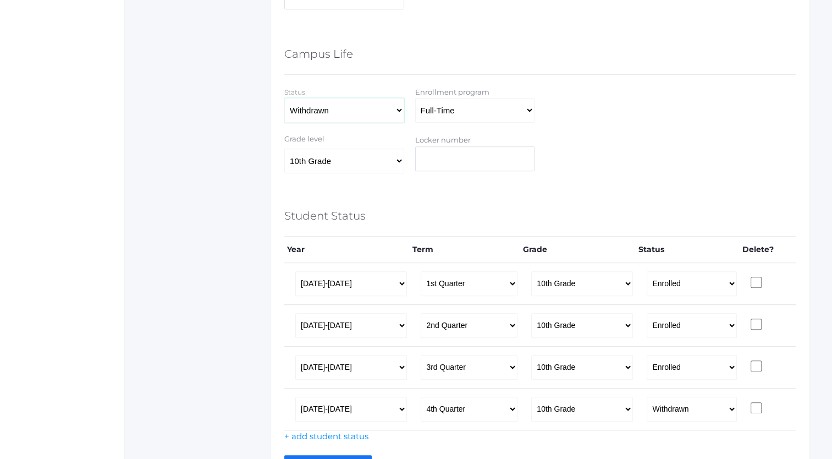
click at [397, 109] on select "Select Enrolled Graduate Withdrawn" at bounding box center [344, 110] width 120 height 25
click at [284, 98] on select "Select Enrolled Graduate Withdrawn" at bounding box center [344, 110] width 120 height 25
click at [399, 108] on select "Select Enrolled Graduate Withdrawn" at bounding box center [344, 110] width 120 height 25
select select "Withdrawn"
click at [284, 98] on select "Select Enrolled Graduate Withdrawn" at bounding box center [344, 110] width 120 height 25
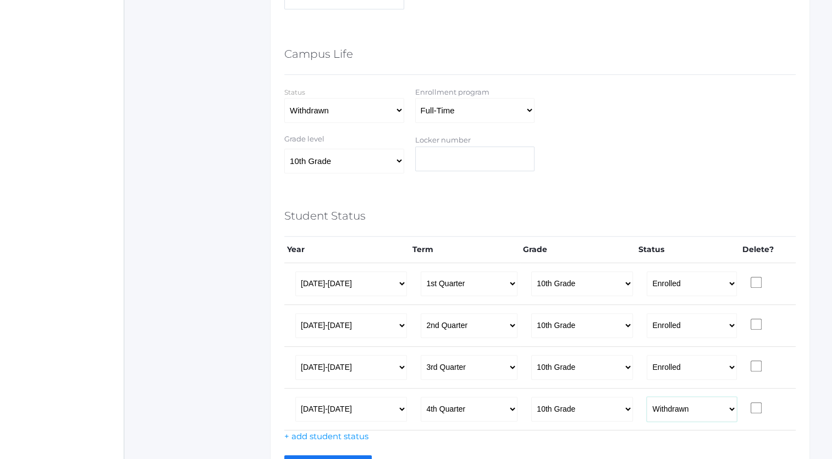
click at [729, 407] on select "Enrolled Graduate Withdrawn" at bounding box center [692, 409] width 90 height 25
select select "Enrolled"
click at [647, 397] on select "Enrolled Graduate Withdrawn" at bounding box center [692, 409] width 90 height 25
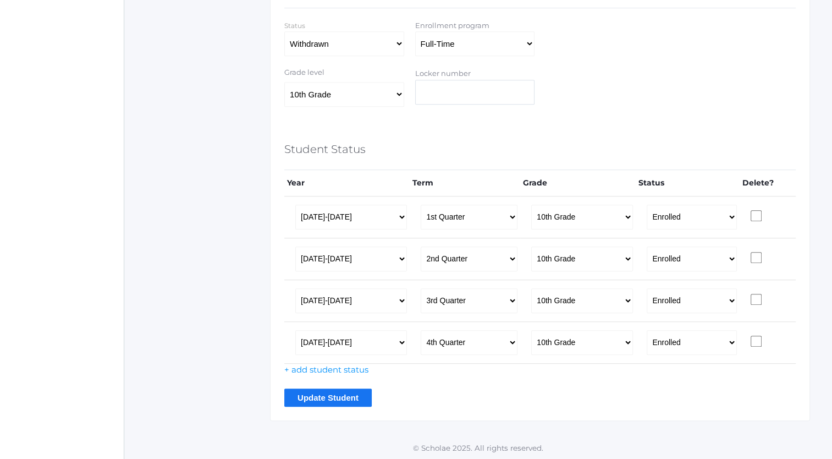
click at [308, 395] on input "Update Student" at bounding box center [327, 397] width 87 height 18
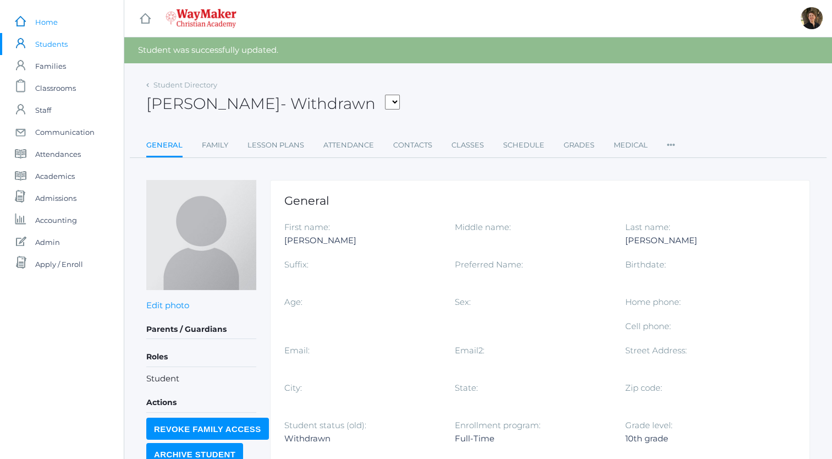
click at [48, 21] on span "Home" at bounding box center [46, 22] width 23 height 22
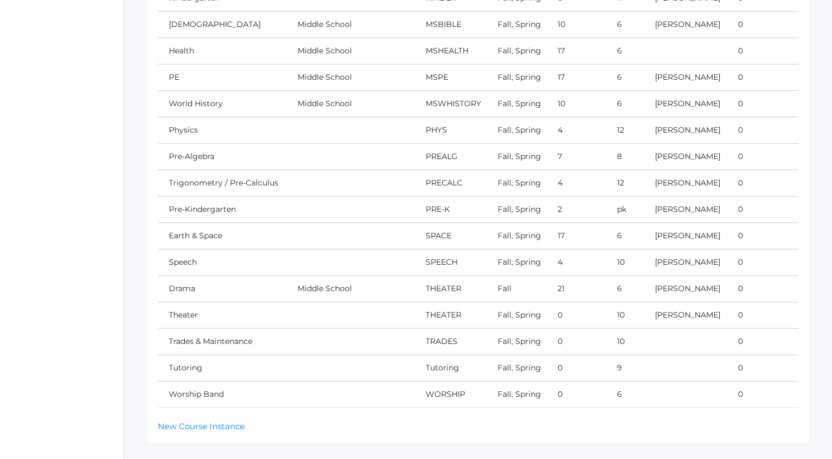
scroll to position [975, 0]
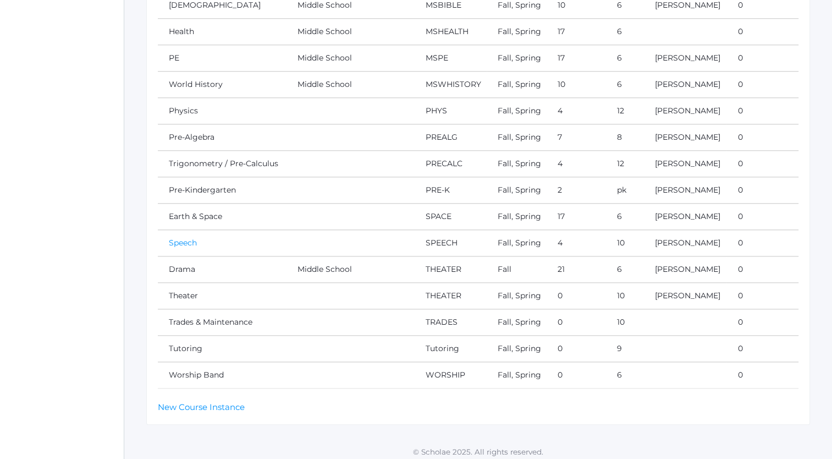
click at [180, 238] on link "Speech" at bounding box center [183, 243] width 28 height 10
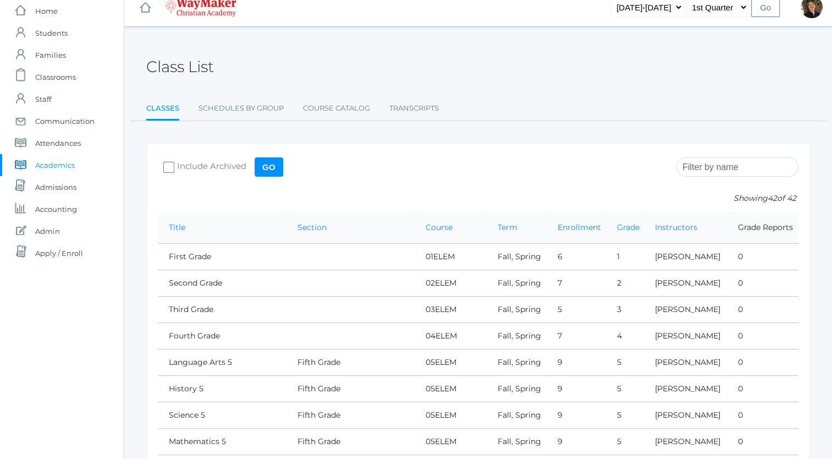
scroll to position [0, 0]
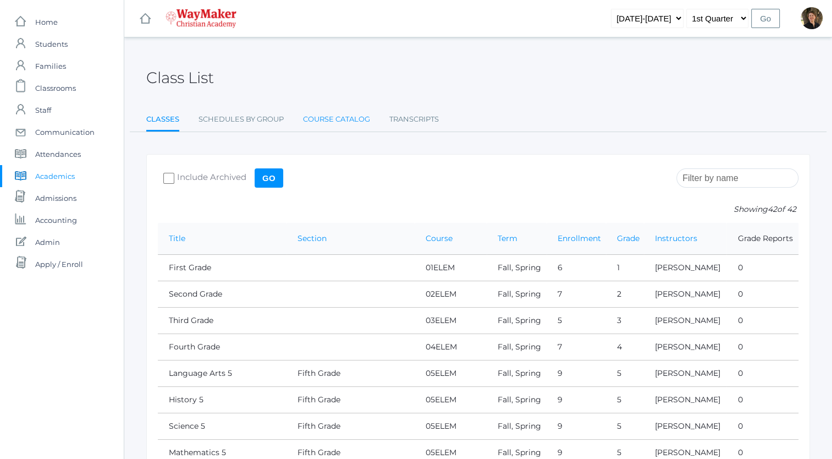
drag, startPoint x: 352, startPoint y: 140, endPoint x: 344, endPoint y: 119, distance: 22.3
click at [344, 119] on link "Course Catalog" at bounding box center [336, 119] width 67 height 22
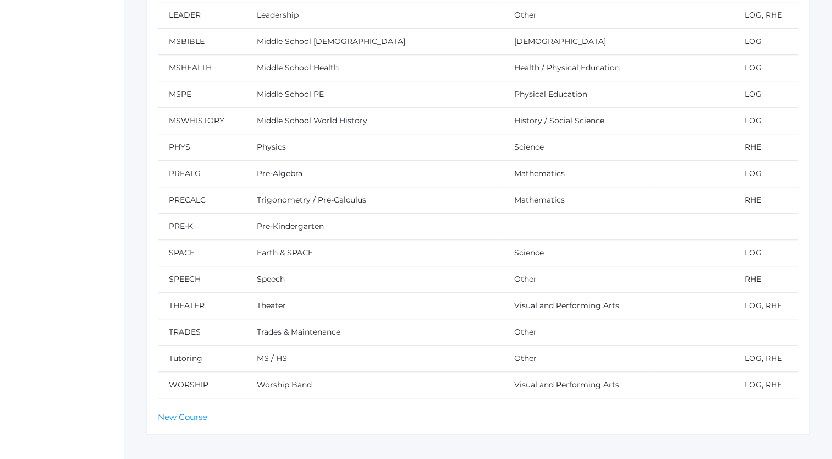
scroll to position [896, 0]
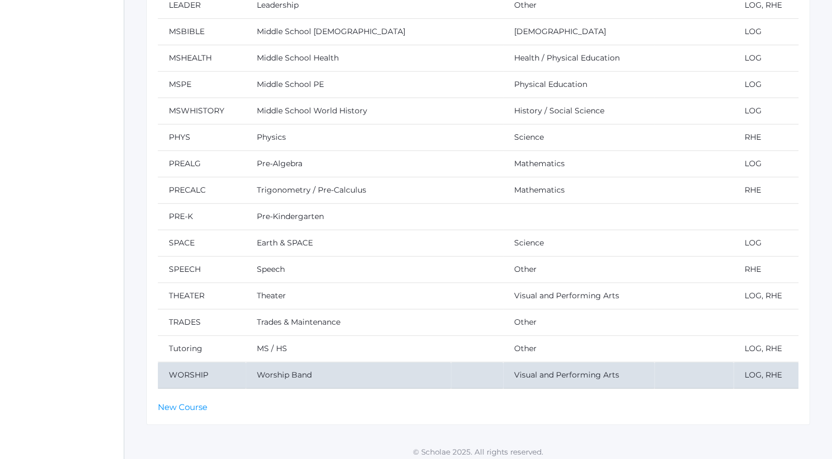
click at [201, 369] on td "WORSHIP" at bounding box center [202, 375] width 88 height 26
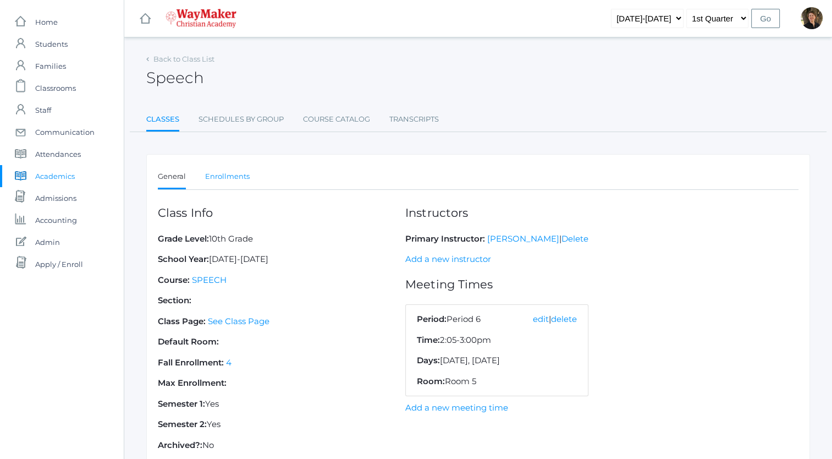
click at [227, 175] on link "Enrollments" at bounding box center [227, 177] width 45 height 22
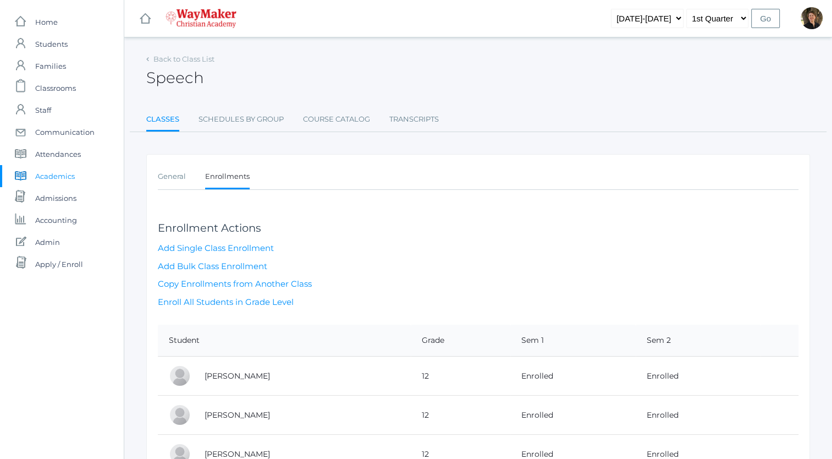
scroll to position [57, 0]
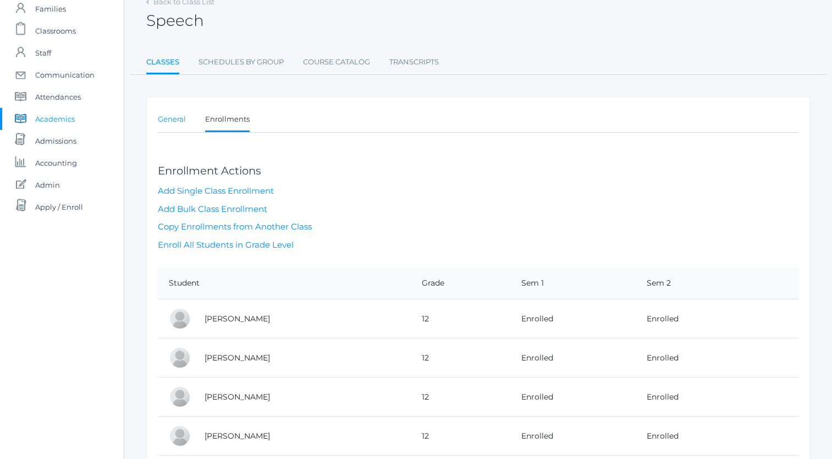
click at [173, 118] on link "General" at bounding box center [172, 119] width 28 height 22
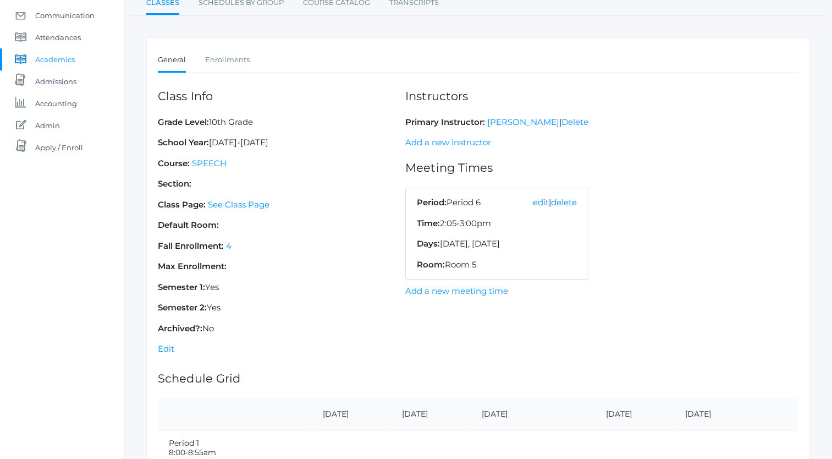
scroll to position [117, 0]
click at [163, 347] on link "Edit" at bounding box center [166, 348] width 17 height 10
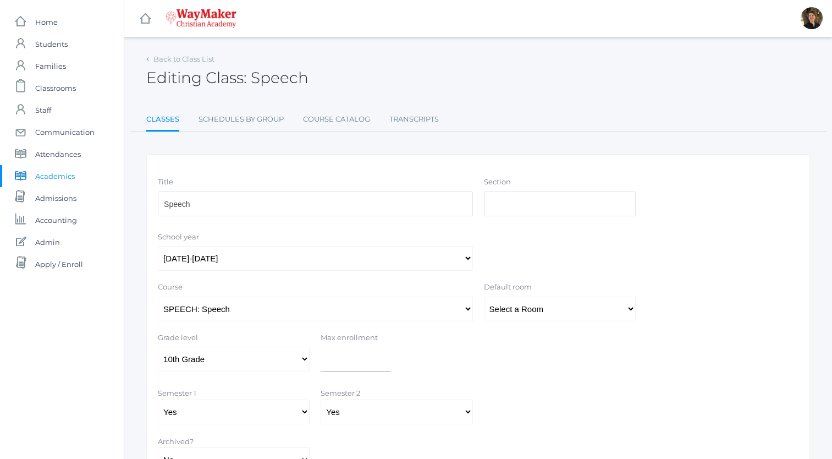
scroll to position [93, 0]
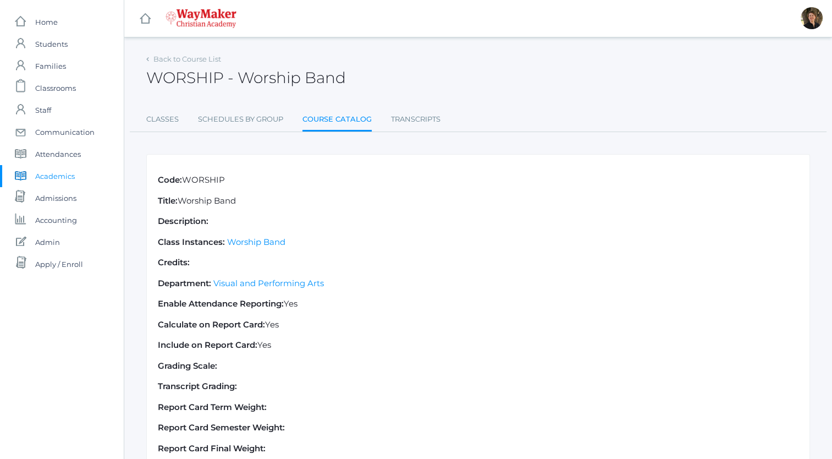
scroll to position [87, 0]
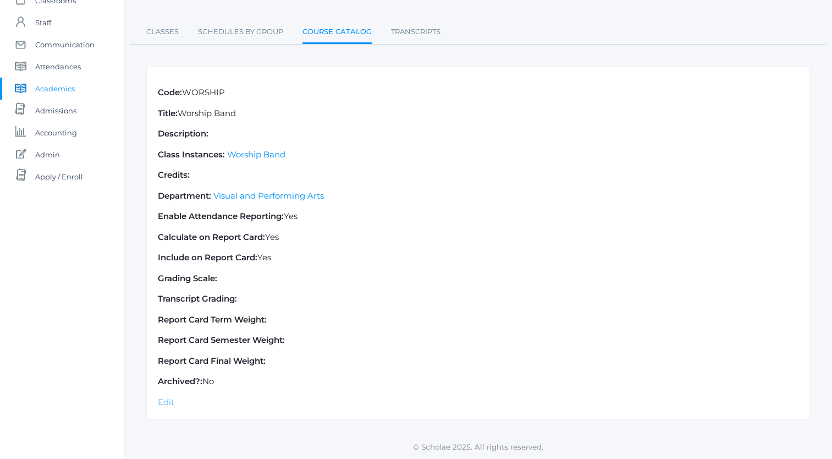
click at [167, 400] on link "Edit" at bounding box center [166, 402] width 17 height 10
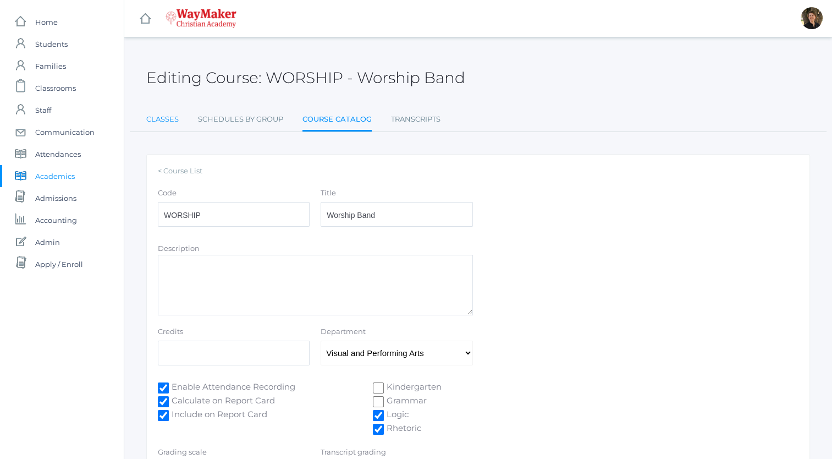
click at [162, 120] on link "Classes" at bounding box center [162, 119] width 32 height 22
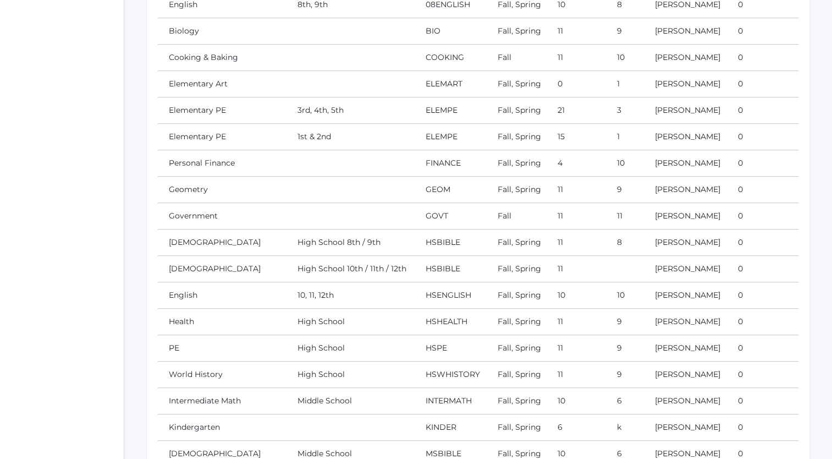
scroll to position [528, 0]
click at [211, 80] on link "Elementary Art" at bounding box center [198, 83] width 59 height 10
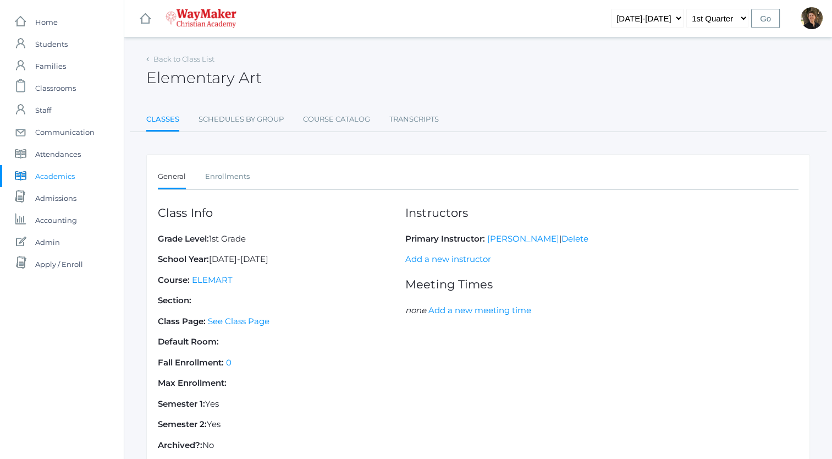
scroll to position [79, 0]
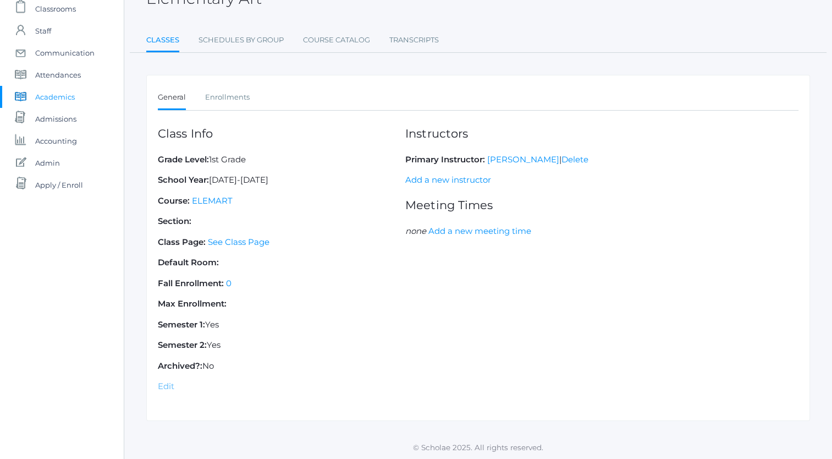
click at [165, 383] on link "Edit" at bounding box center [166, 386] width 17 height 10
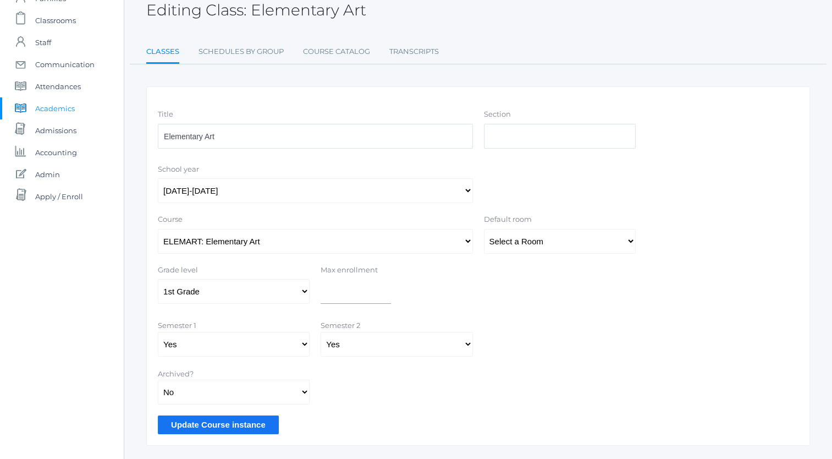
scroll to position [68, 0]
click at [304, 289] on select "Select a Grade Pre-K Kindergarten 1st Grade 2nd Grade 3rd Grade 4th Grade 5th G…" at bounding box center [234, 290] width 152 height 25
click at [158, 278] on select "Select a Grade Pre-K Kindergarten 1st Grade 2nd Grade 3rd Grade 4th Grade 5th G…" at bounding box center [234, 290] width 152 height 25
click at [302, 289] on select "Select a Grade Pre-K Kindergarten 1st Grade 2nd Grade 3rd Grade 4th Grade 5th G…" at bounding box center [234, 290] width 152 height 25
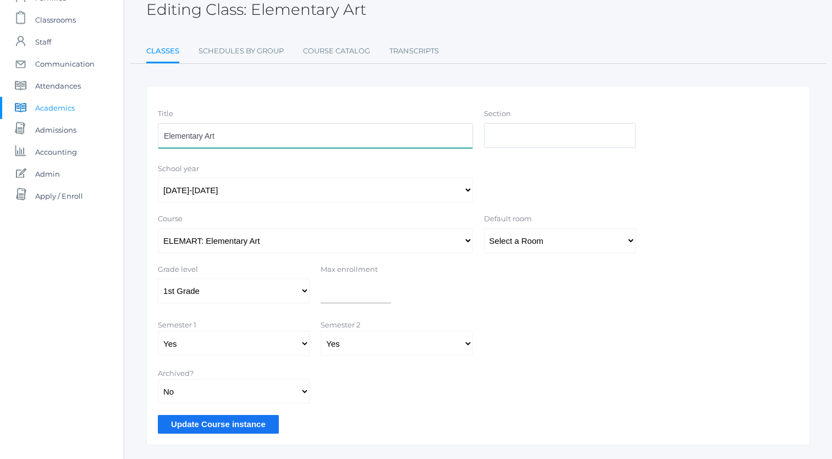
click at [392, 147] on input "Elementary Art" at bounding box center [315, 135] width 315 height 25
type input "Elementary Art"
click at [218, 422] on input "Update Course instance" at bounding box center [218, 424] width 121 height 18
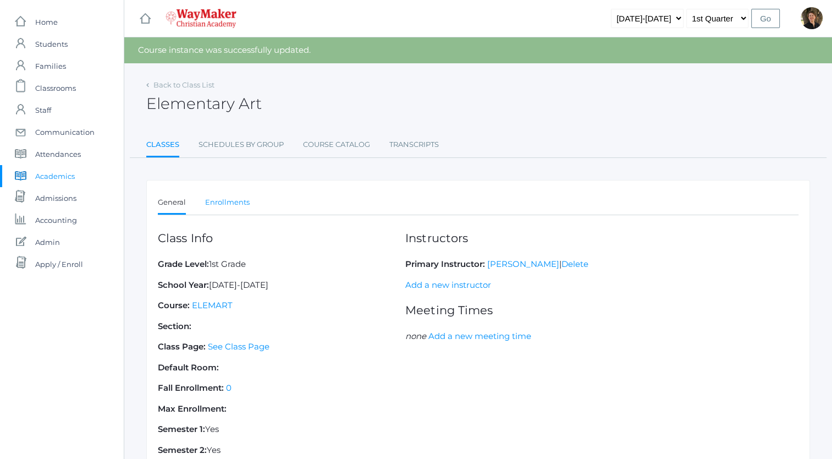
click at [226, 200] on link "Enrollments" at bounding box center [227, 202] width 45 height 22
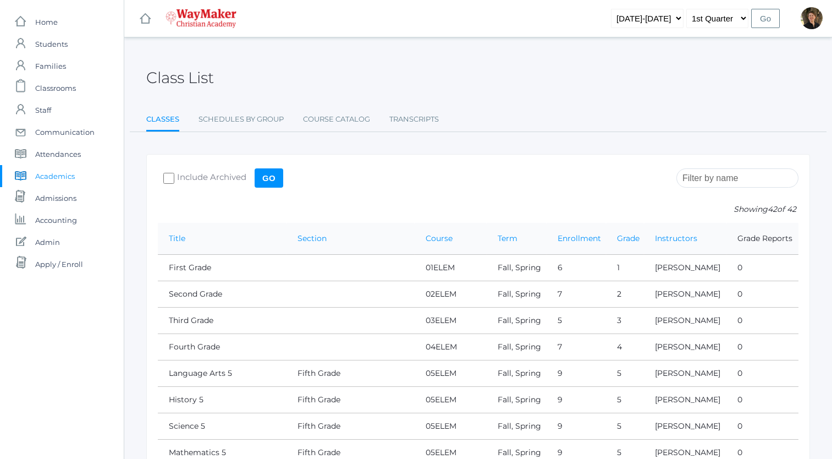
scroll to position [513, 0]
